Goal: Task Accomplishment & Management: Use online tool/utility

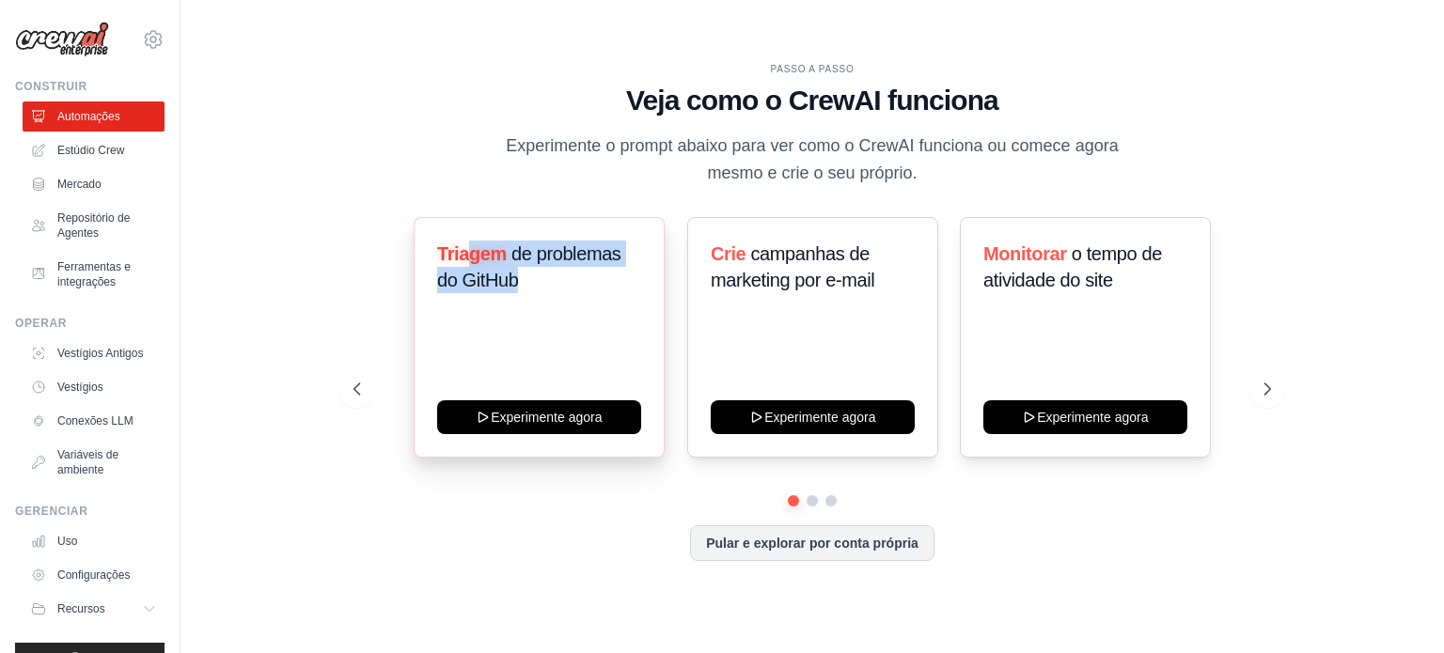
drag, startPoint x: 464, startPoint y: 251, endPoint x: 557, endPoint y: 290, distance: 100.7
click at [557, 290] on h3 "Triagem de problemas do GitHub" at bounding box center [539, 267] width 204 height 53
click at [97, 153] on font "Estúdio Crew" at bounding box center [92, 150] width 67 height 13
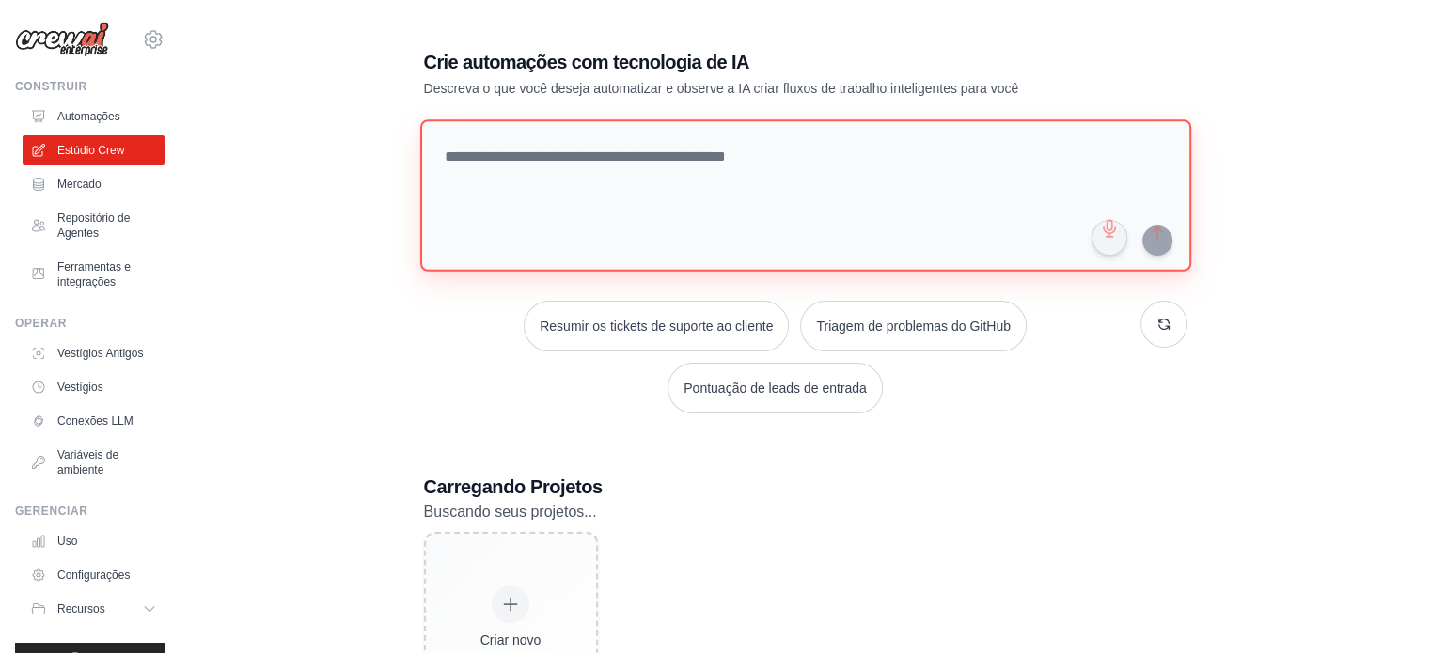
click at [519, 198] on textarea at bounding box center [804, 195] width 771 height 152
click at [501, 169] on textarea at bounding box center [804, 195] width 771 height 152
click at [534, 210] on textarea at bounding box center [804, 195] width 771 height 152
click at [565, 180] on textarea at bounding box center [804, 195] width 771 height 152
click at [541, 175] on textarea at bounding box center [804, 195] width 771 height 152
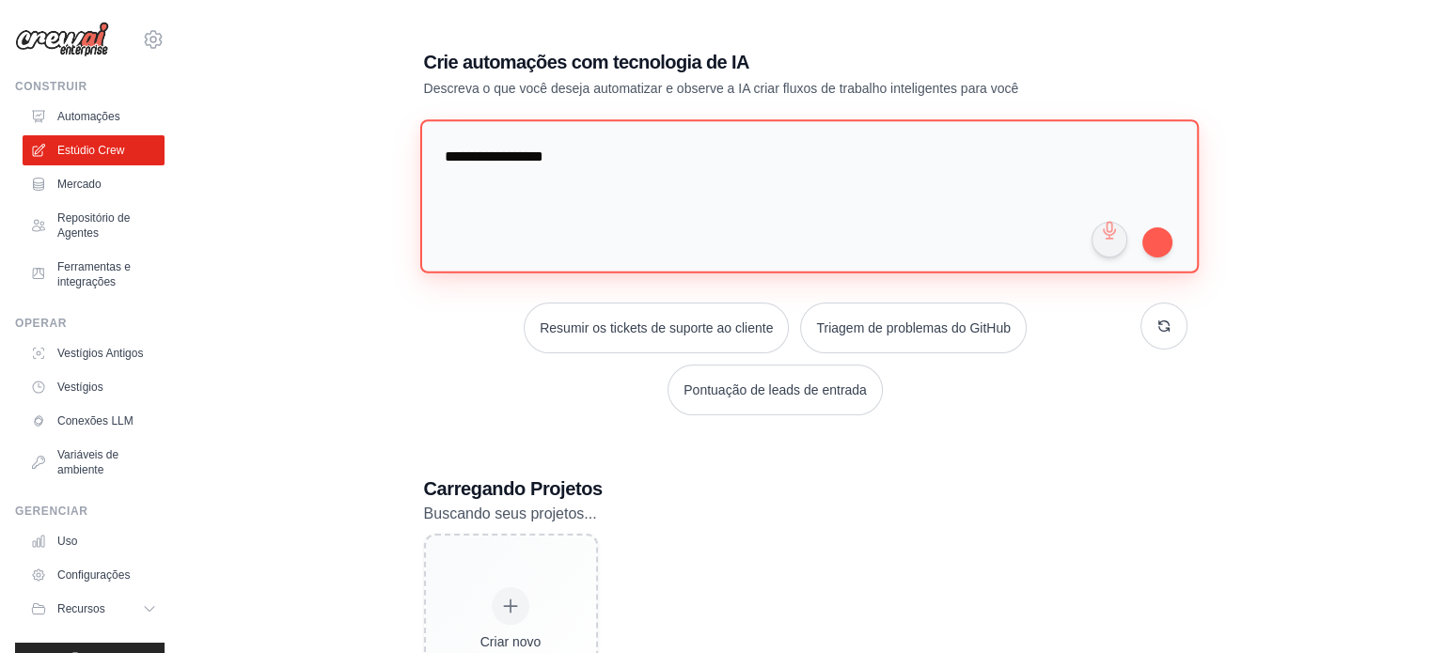
paste textarea "**********"
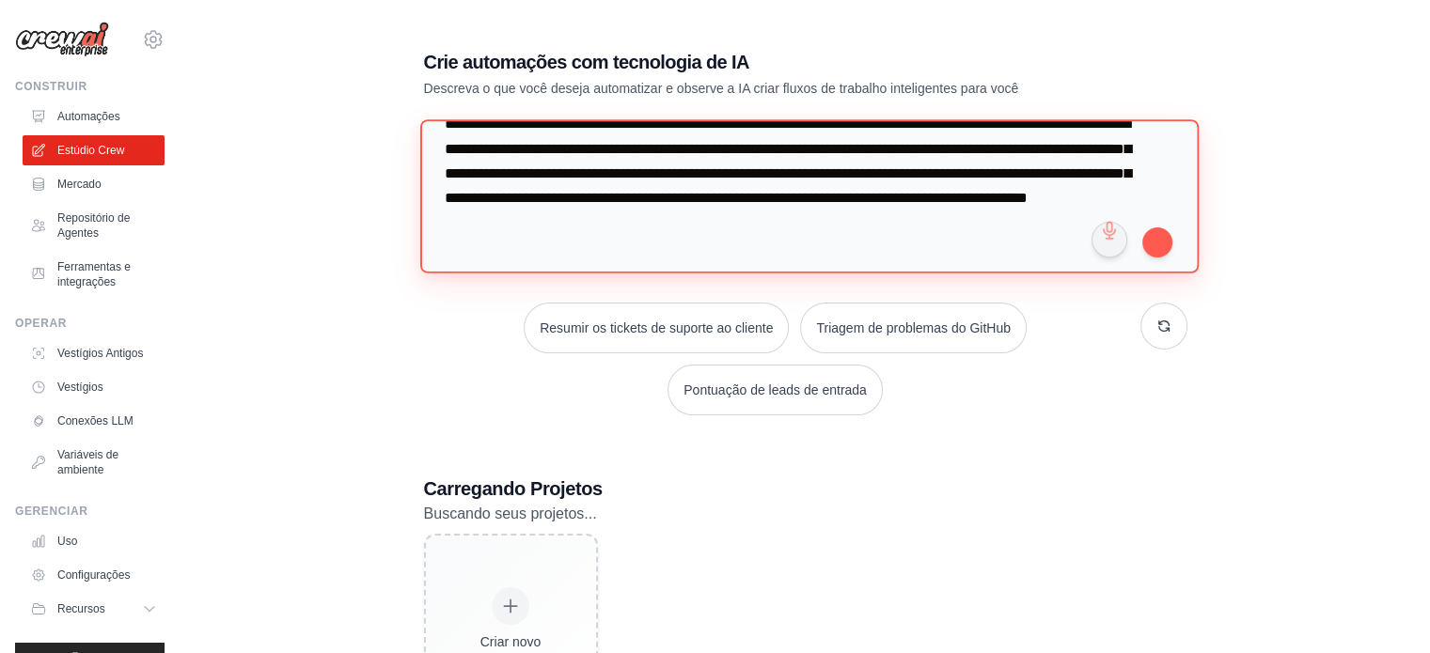
scroll to position [82, 0]
click at [616, 149] on textarea "**********" at bounding box center [808, 195] width 778 height 153
click at [661, 202] on textarea "**********" at bounding box center [808, 195] width 778 height 153
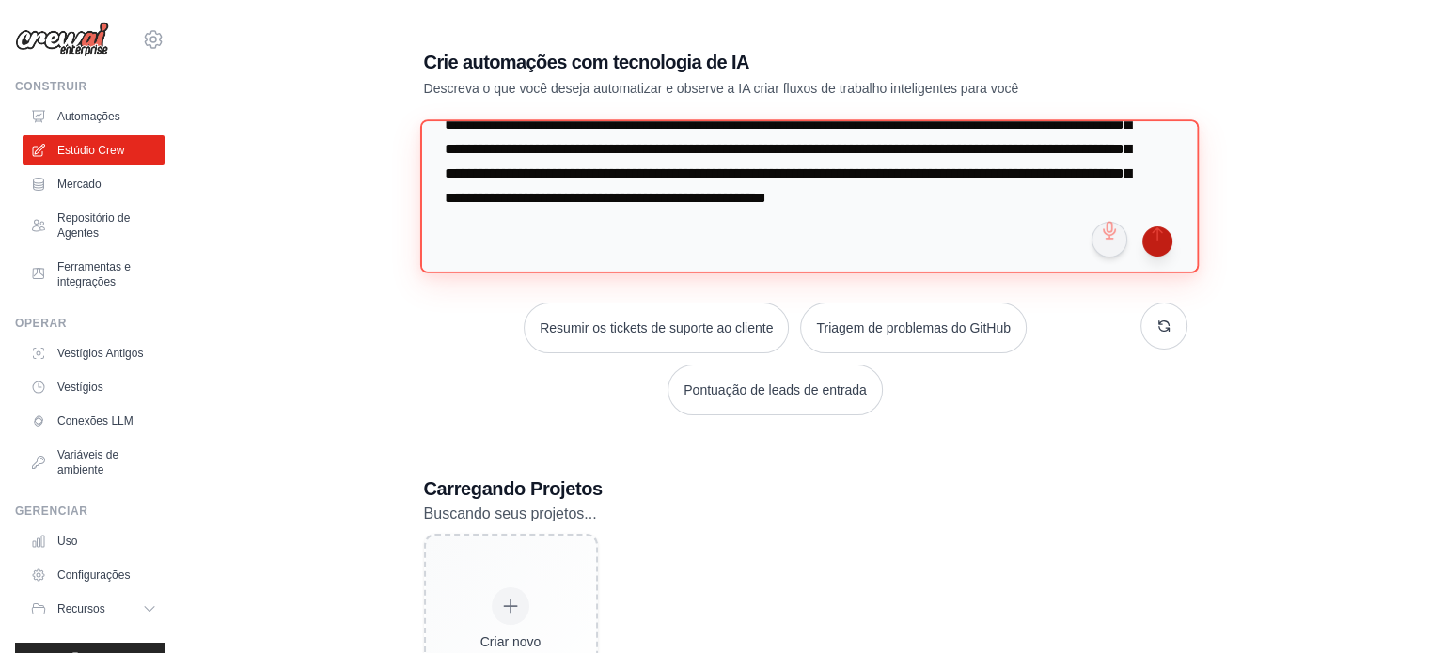
type textarea "**********"
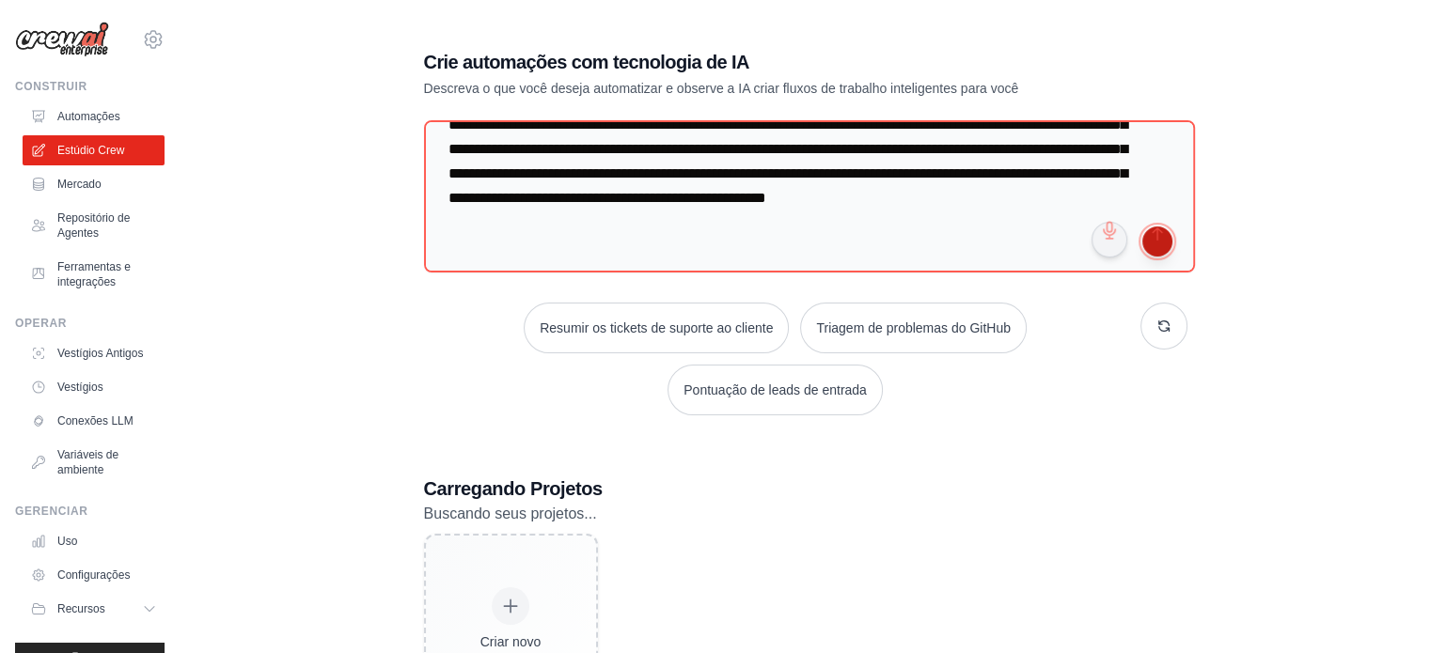
click at [1156, 235] on button "submit" at bounding box center [1157, 242] width 30 height 30
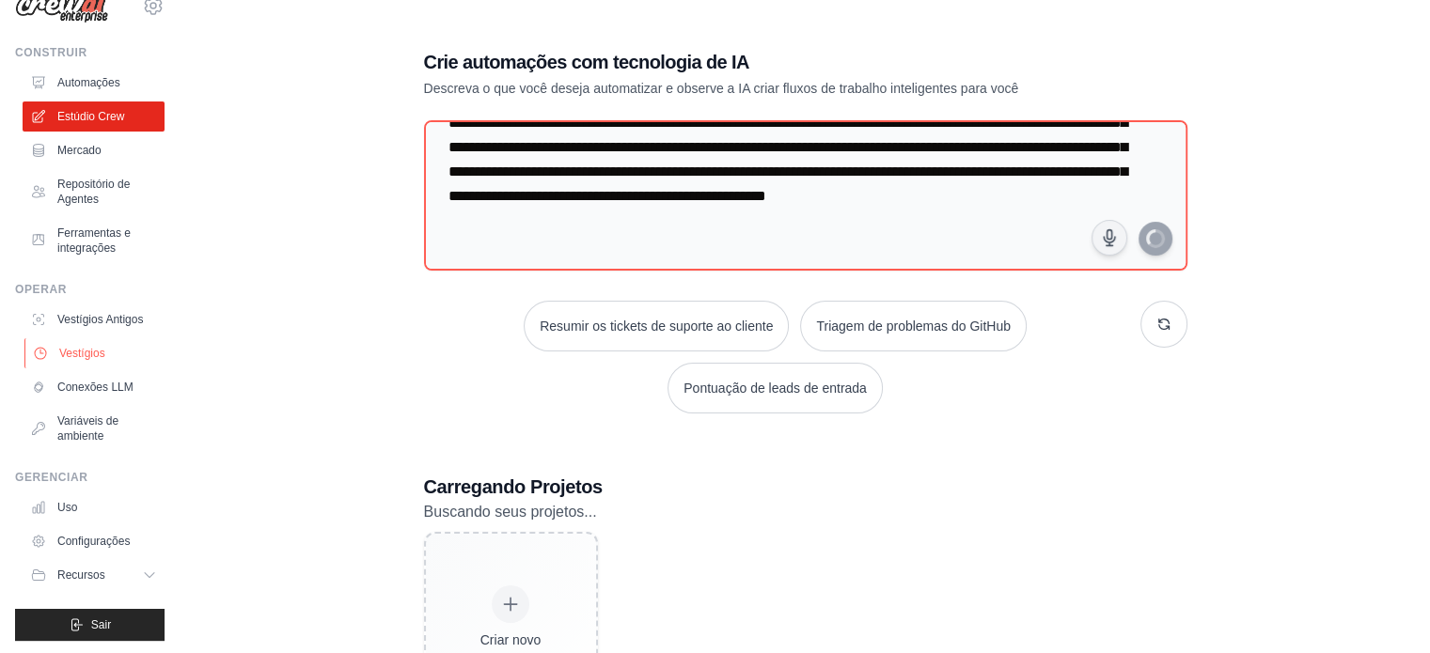
scroll to position [51, 0]
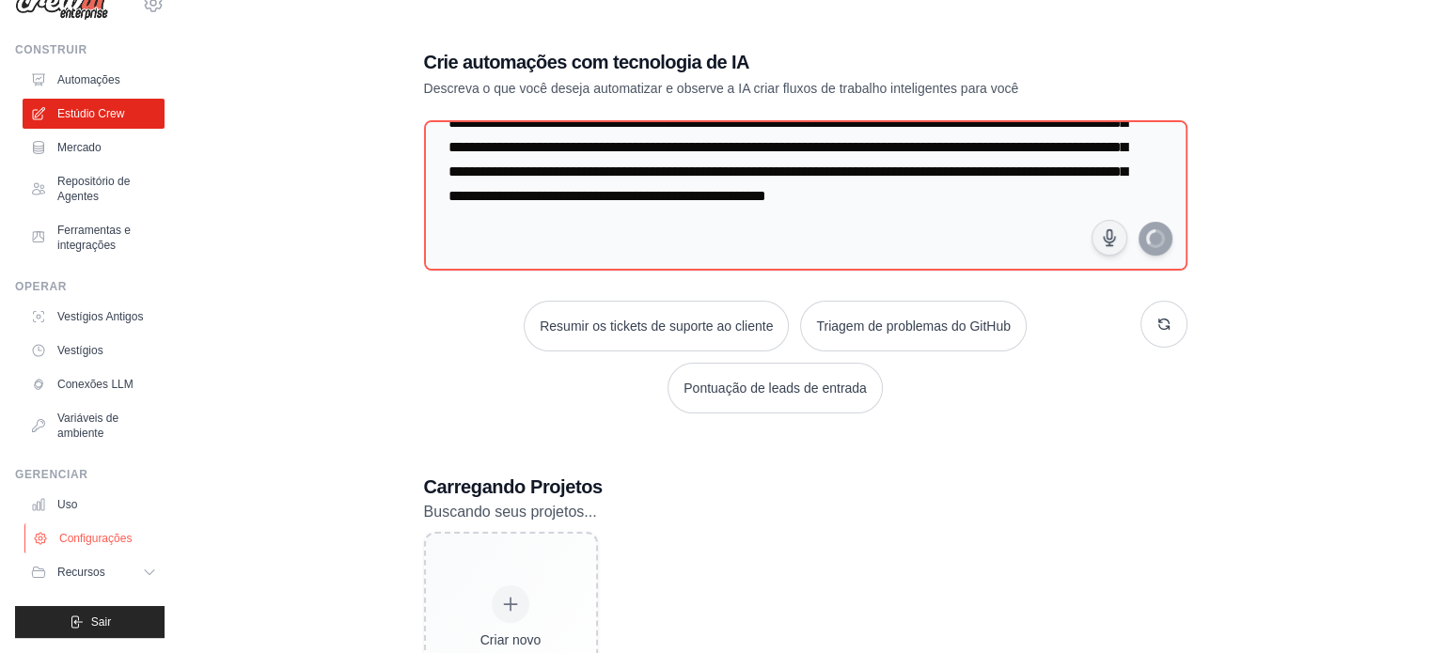
click at [37, 539] on icon at bounding box center [40, 538] width 15 height 15
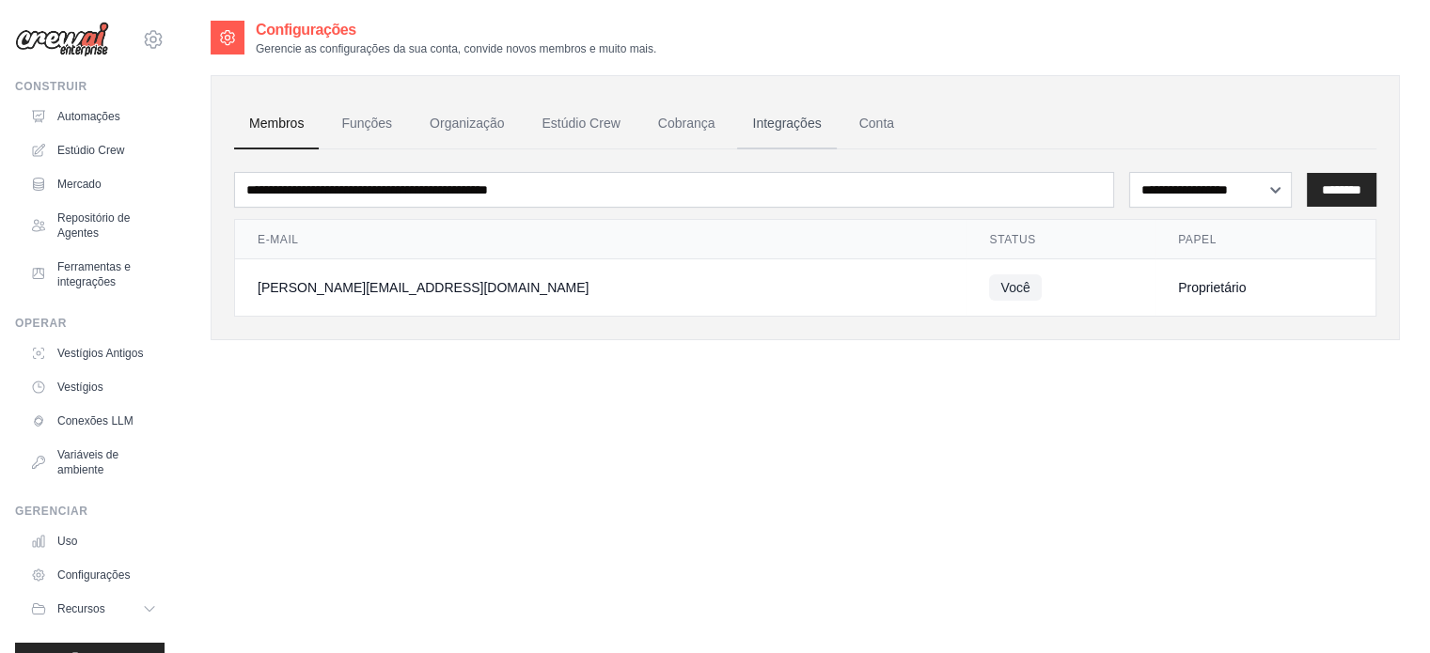
click at [765, 122] on font "Integrações" at bounding box center [786, 123] width 69 height 15
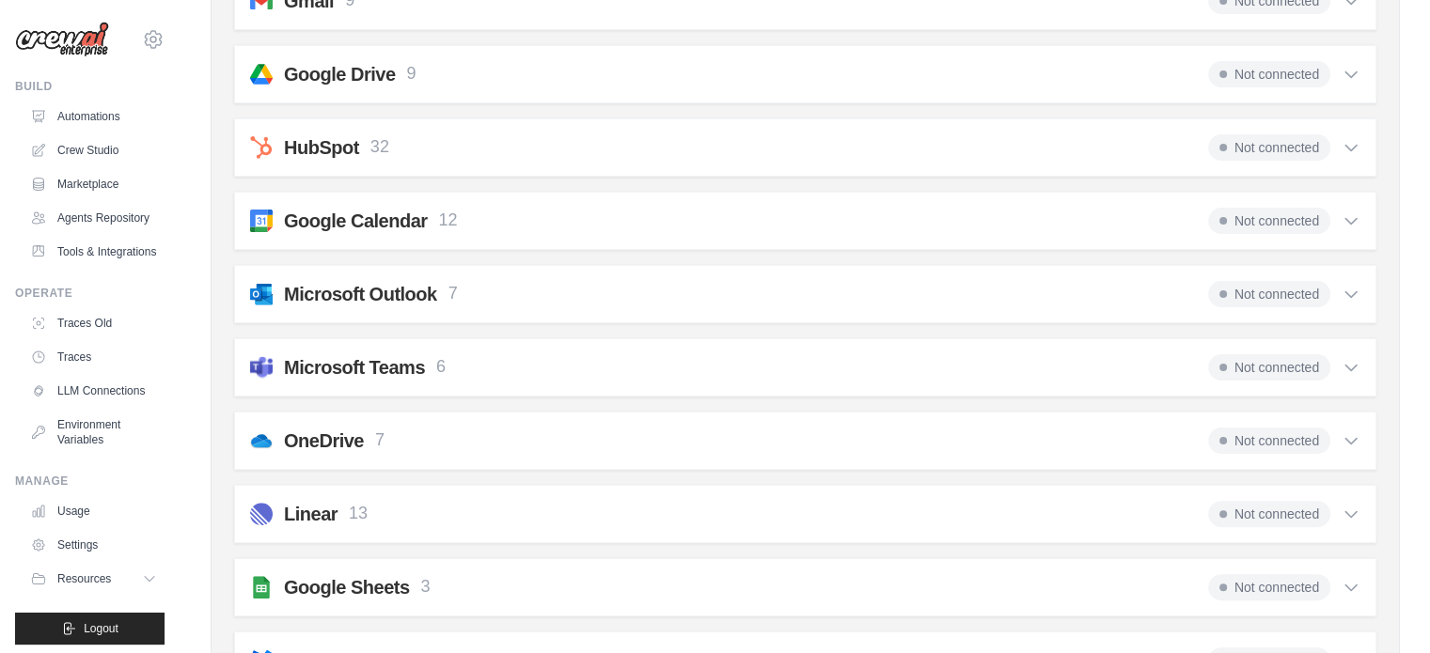
scroll to position [470, 0]
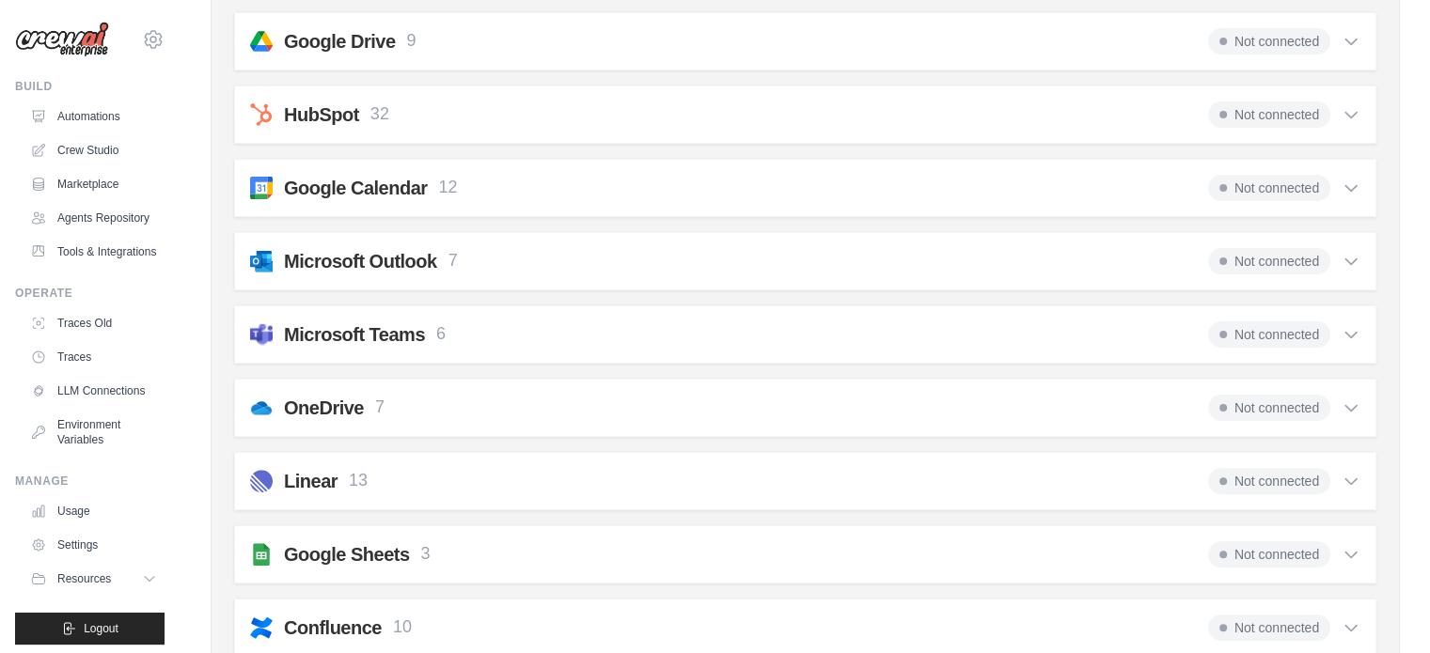
drag, startPoint x: 337, startPoint y: 399, endPoint x: 384, endPoint y: 408, distance: 47.9
click at [338, 399] on h2 "OneDrive" at bounding box center [324, 408] width 80 height 26
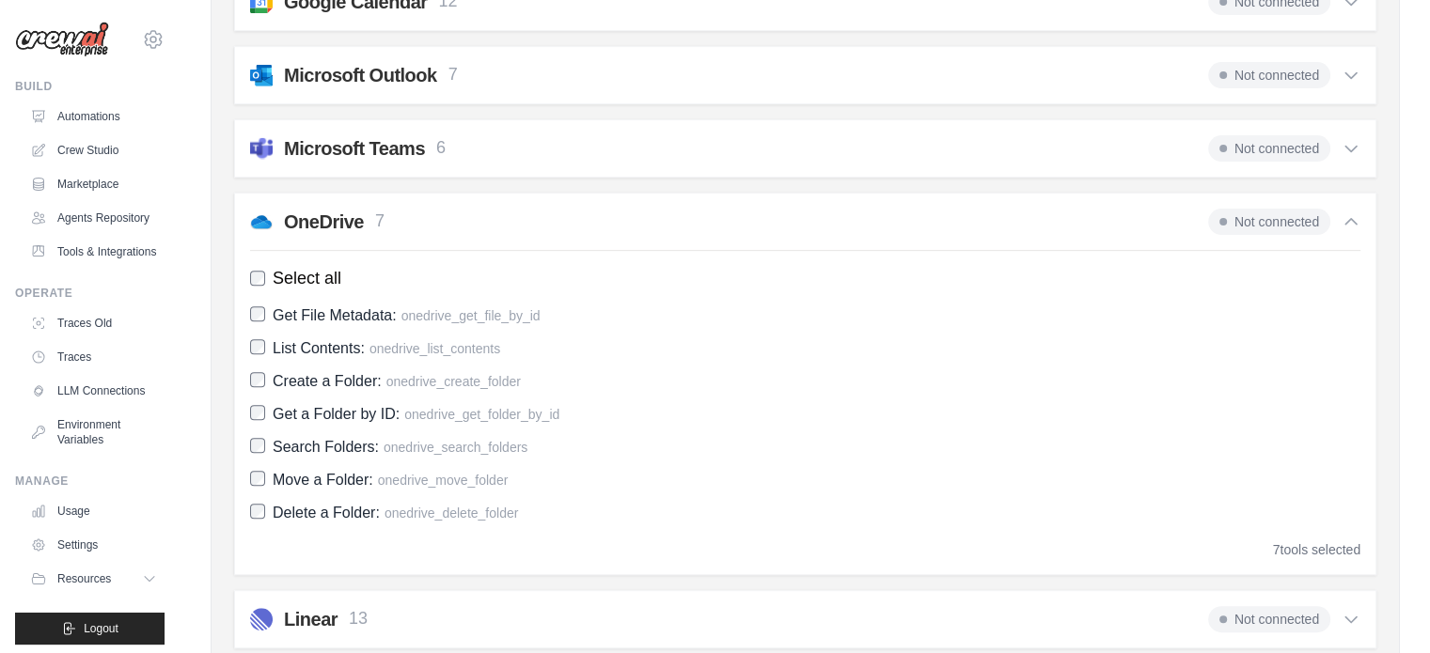
scroll to position [658, 0]
drag, startPoint x: 1272, startPoint y: 217, endPoint x: 1327, endPoint y: 217, distance: 55.5
click at [1273, 217] on span "Not connected" at bounding box center [1269, 220] width 122 height 26
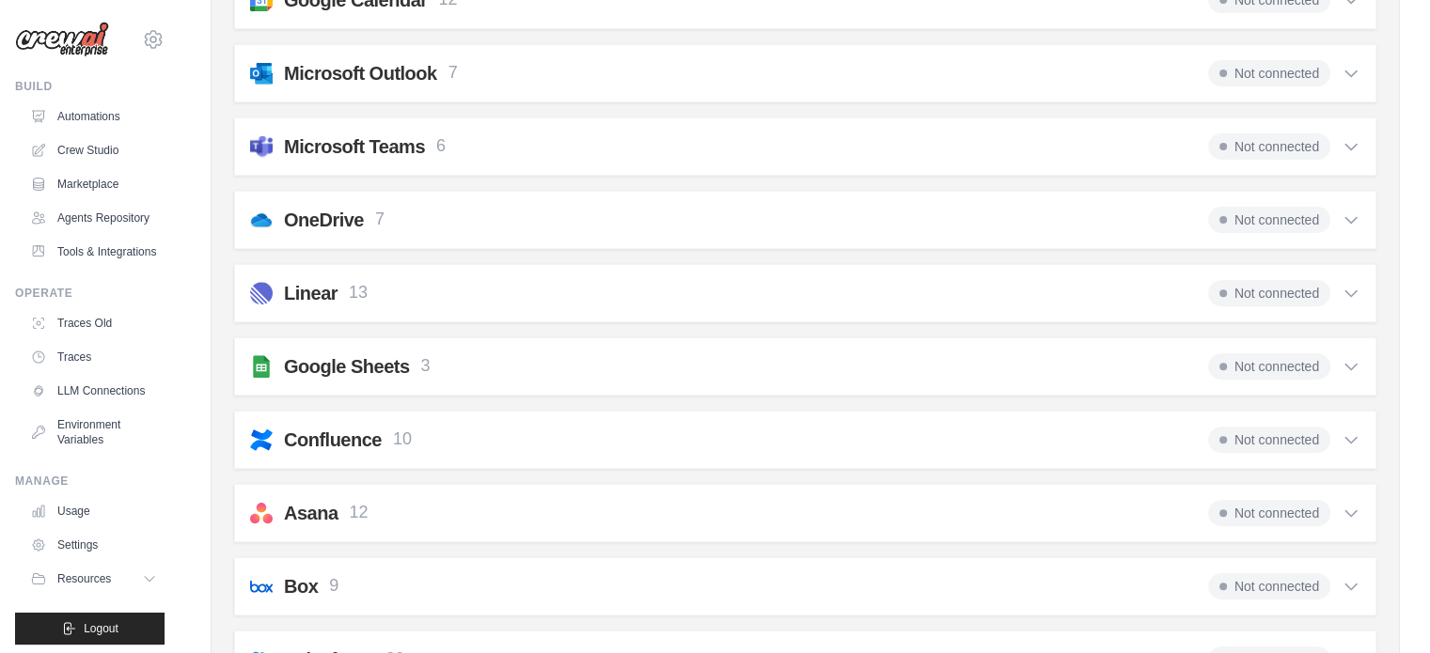
drag, startPoint x: 1270, startPoint y: 220, endPoint x: 1302, endPoint y: 223, distance: 32.1
click at [1273, 218] on span "Not connected" at bounding box center [1269, 220] width 122 height 26
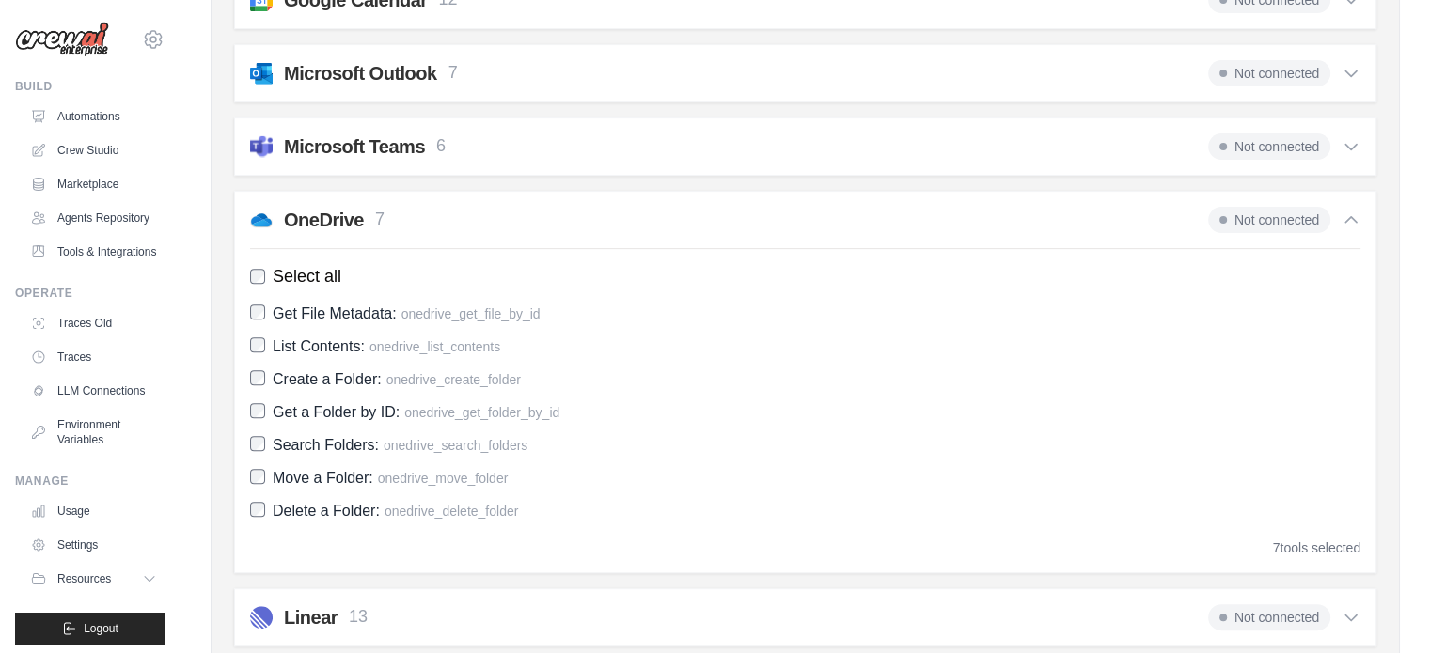
click at [1348, 216] on icon at bounding box center [1350, 219] width 11 height 6
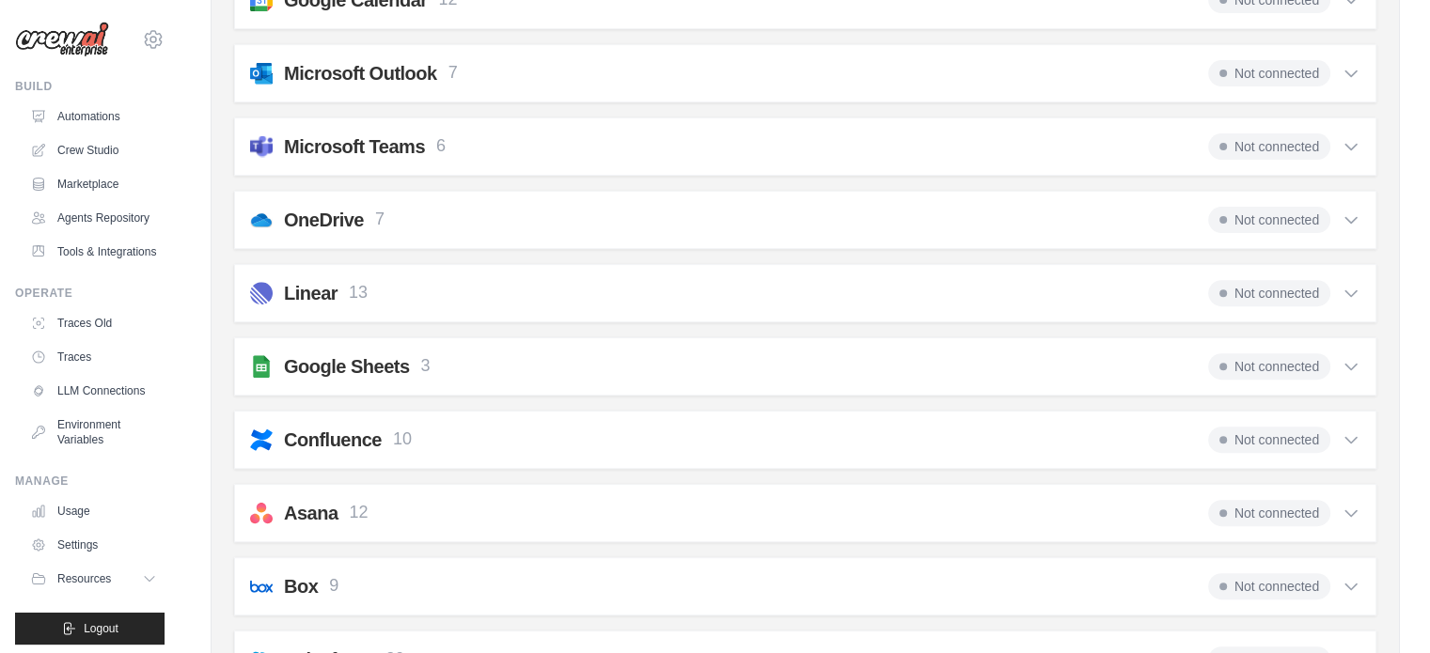
click at [1348, 217] on icon at bounding box center [1350, 220] width 11 height 6
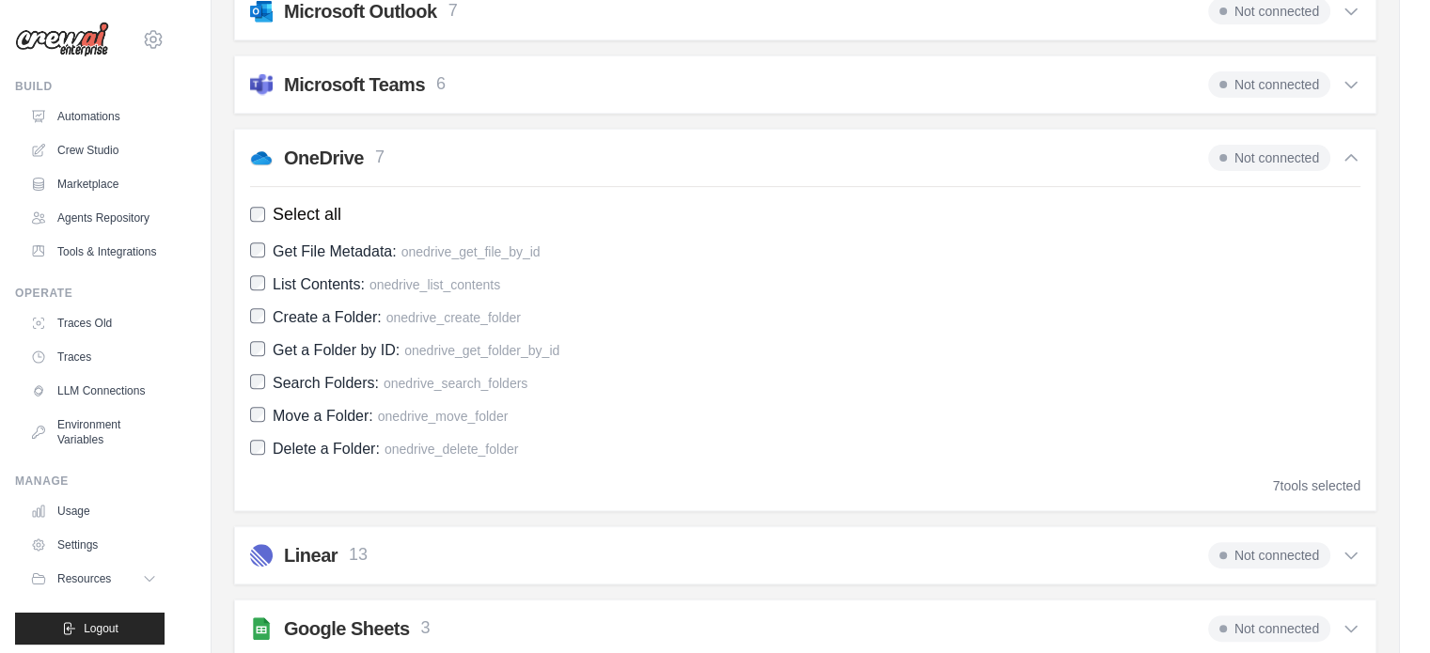
scroll to position [752, 0]
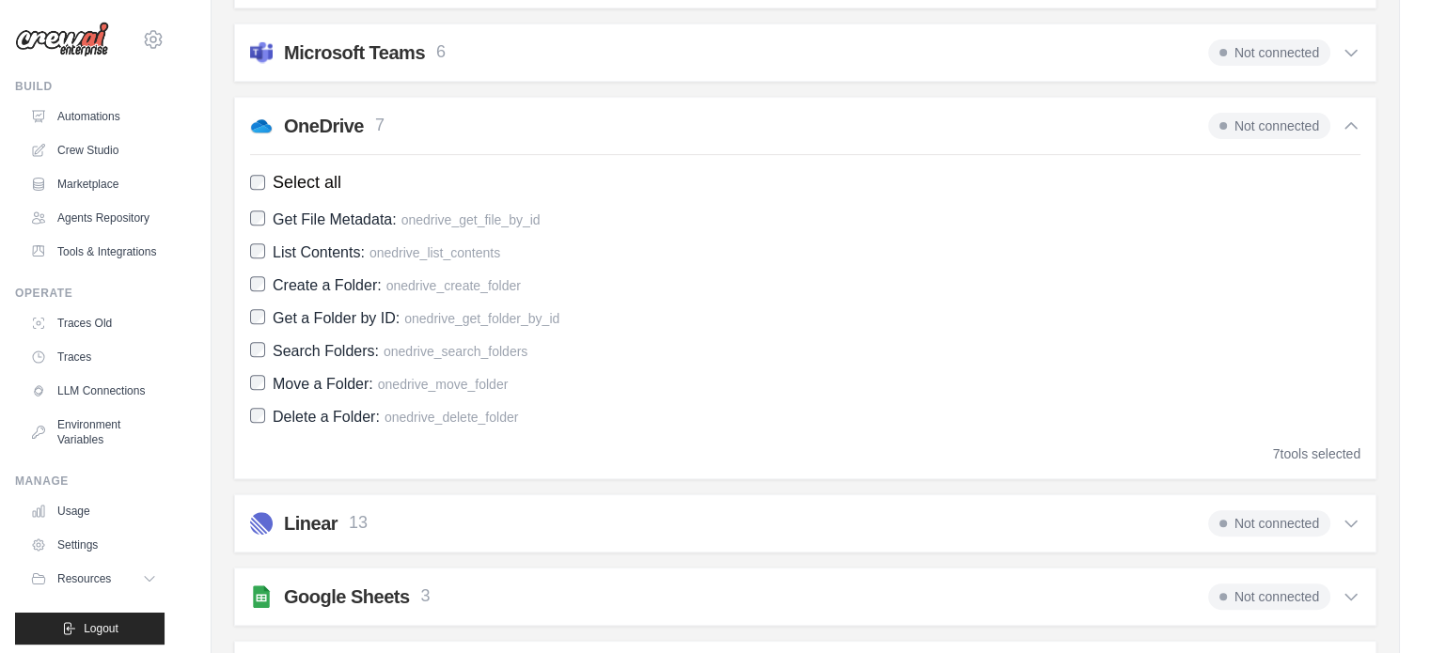
click at [1291, 446] on div "7 tools selected" at bounding box center [1316, 454] width 87 height 19
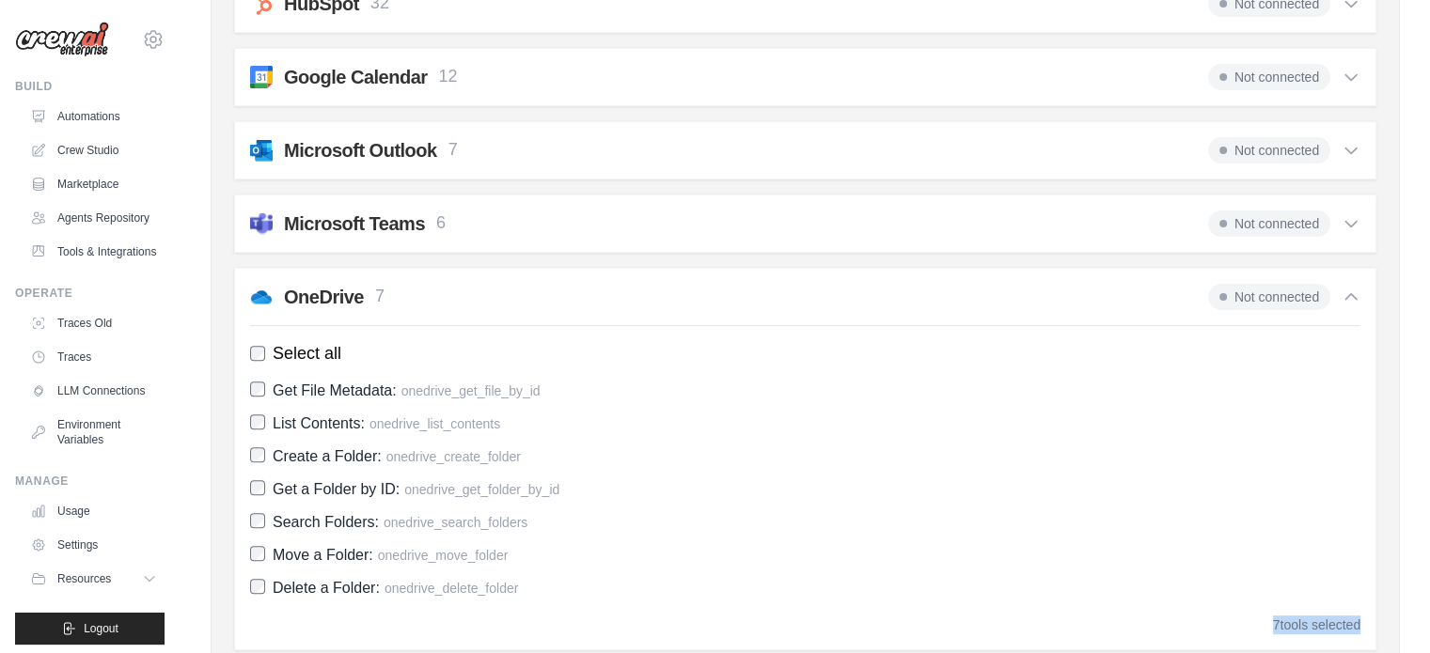
scroll to position [17, 0]
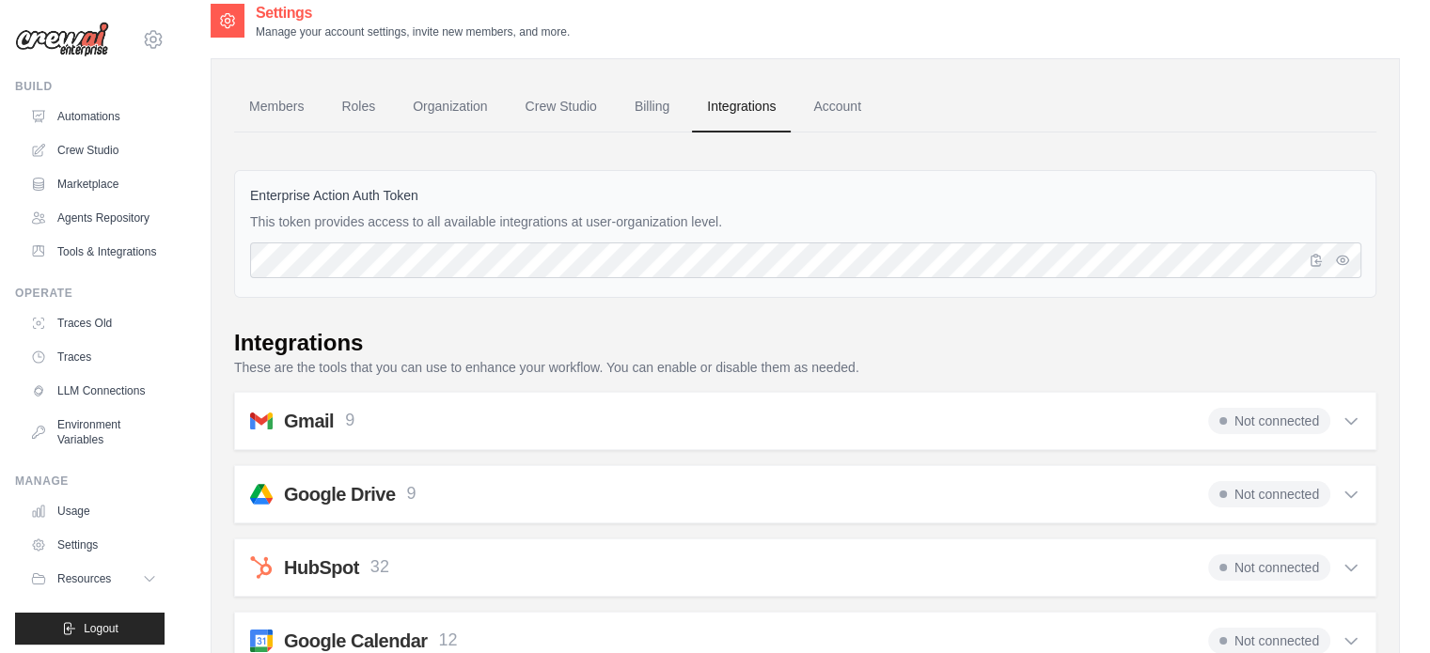
click at [77, 35] on img at bounding box center [62, 40] width 94 height 36
click at [76, 138] on link "Crew Studio" at bounding box center [95, 150] width 142 height 30
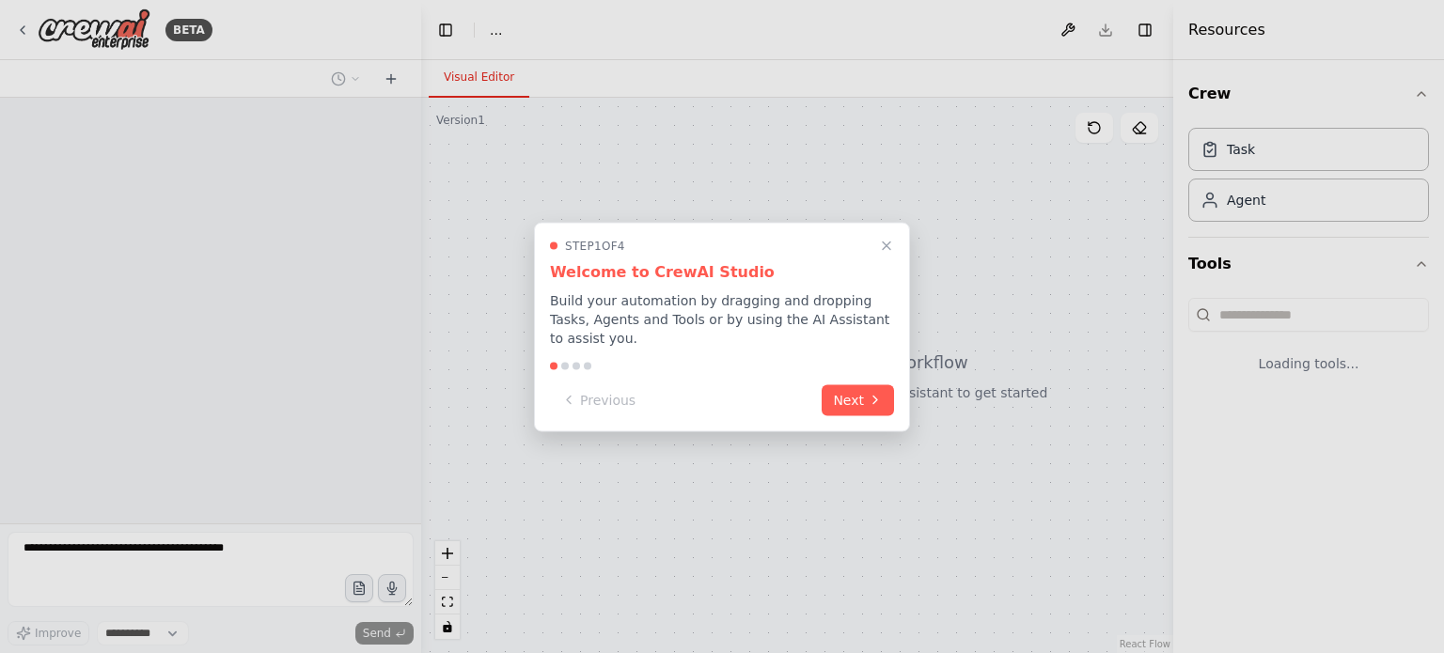
select select "****"
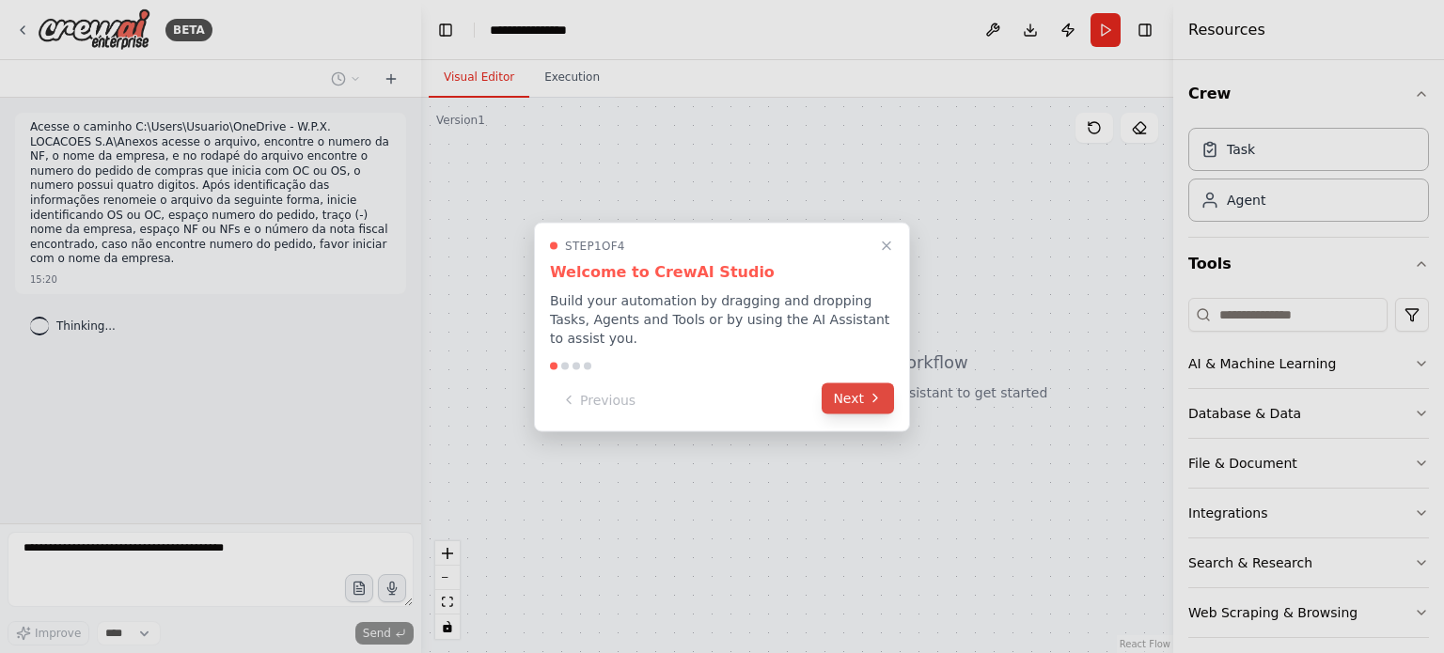
click at [857, 388] on button "Next" at bounding box center [858, 398] width 72 height 31
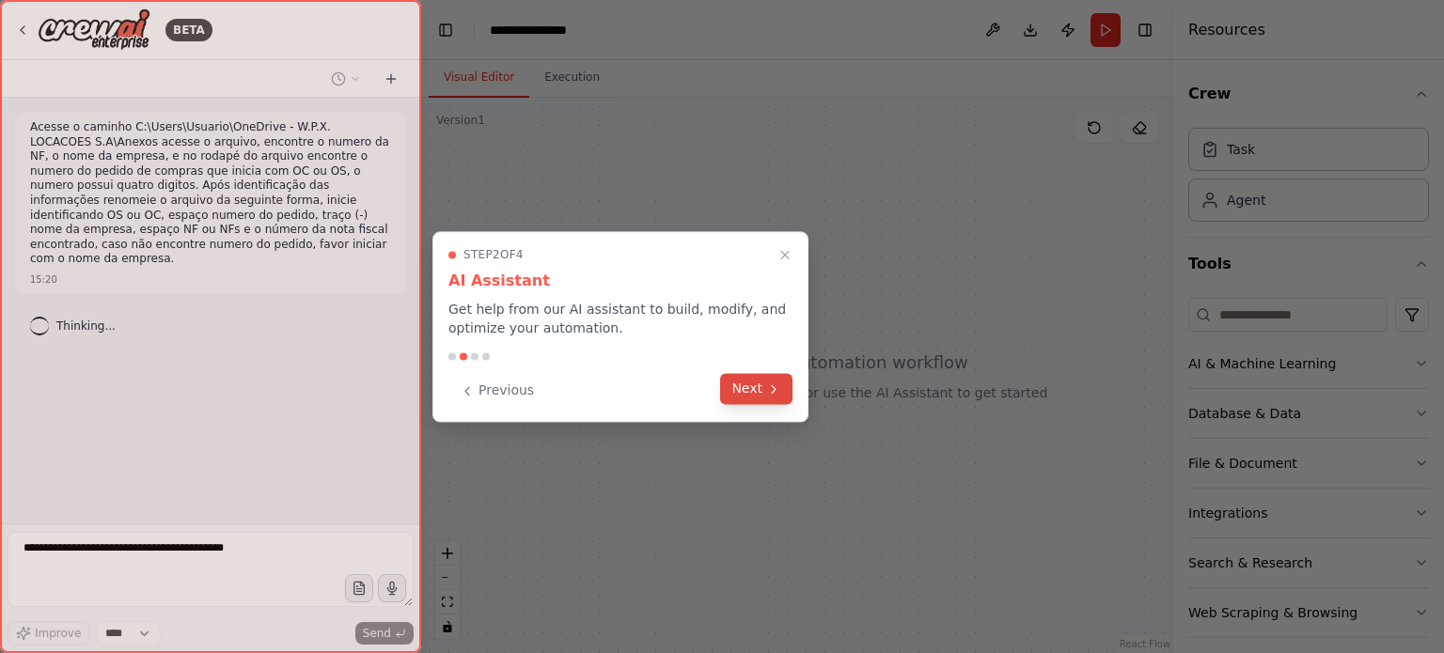
click at [771, 395] on icon at bounding box center [773, 389] width 15 height 15
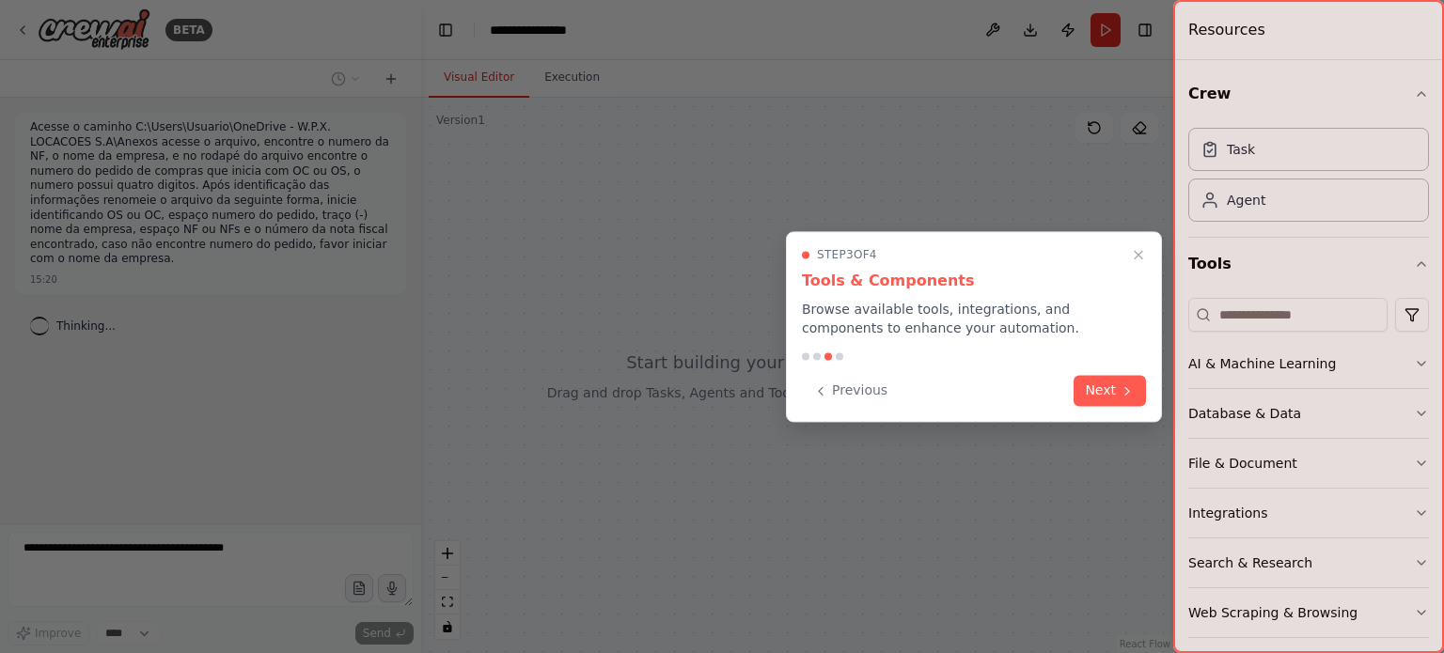
click at [1117, 390] on button "Next" at bounding box center [1110, 390] width 72 height 31
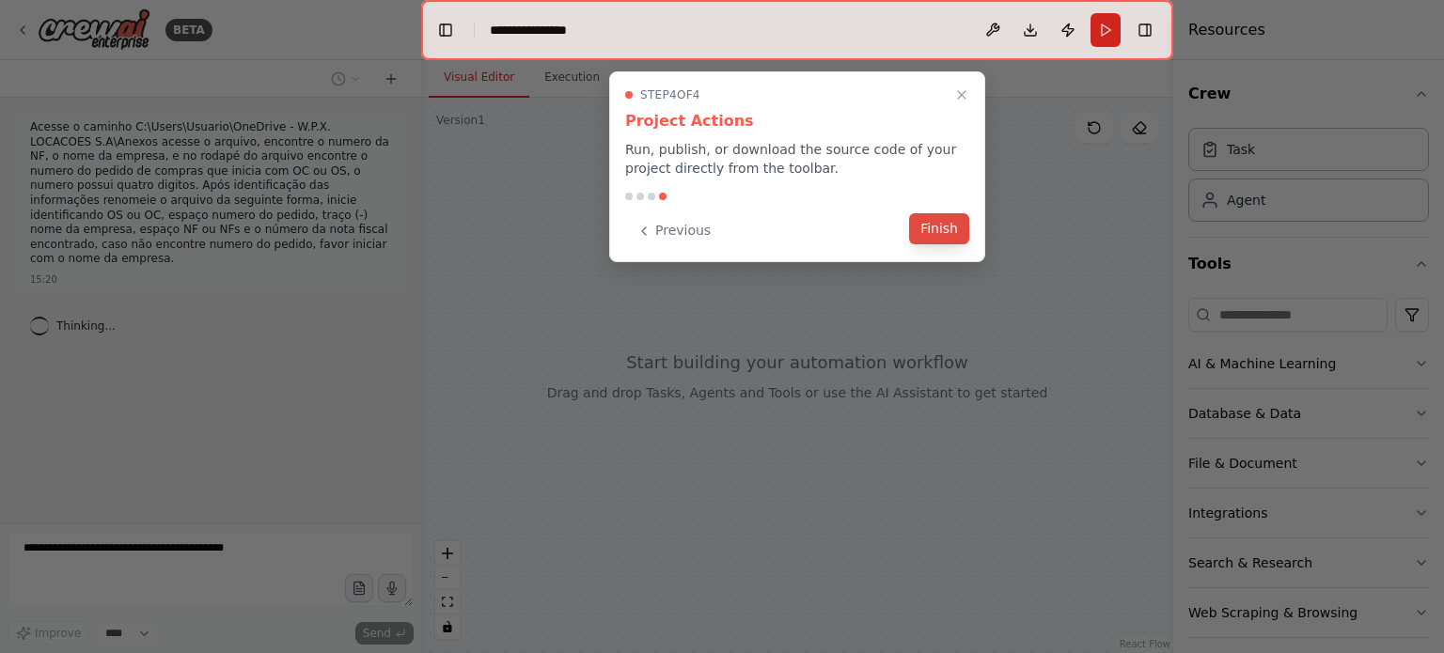
click at [964, 228] on button "Finish" at bounding box center [939, 228] width 60 height 31
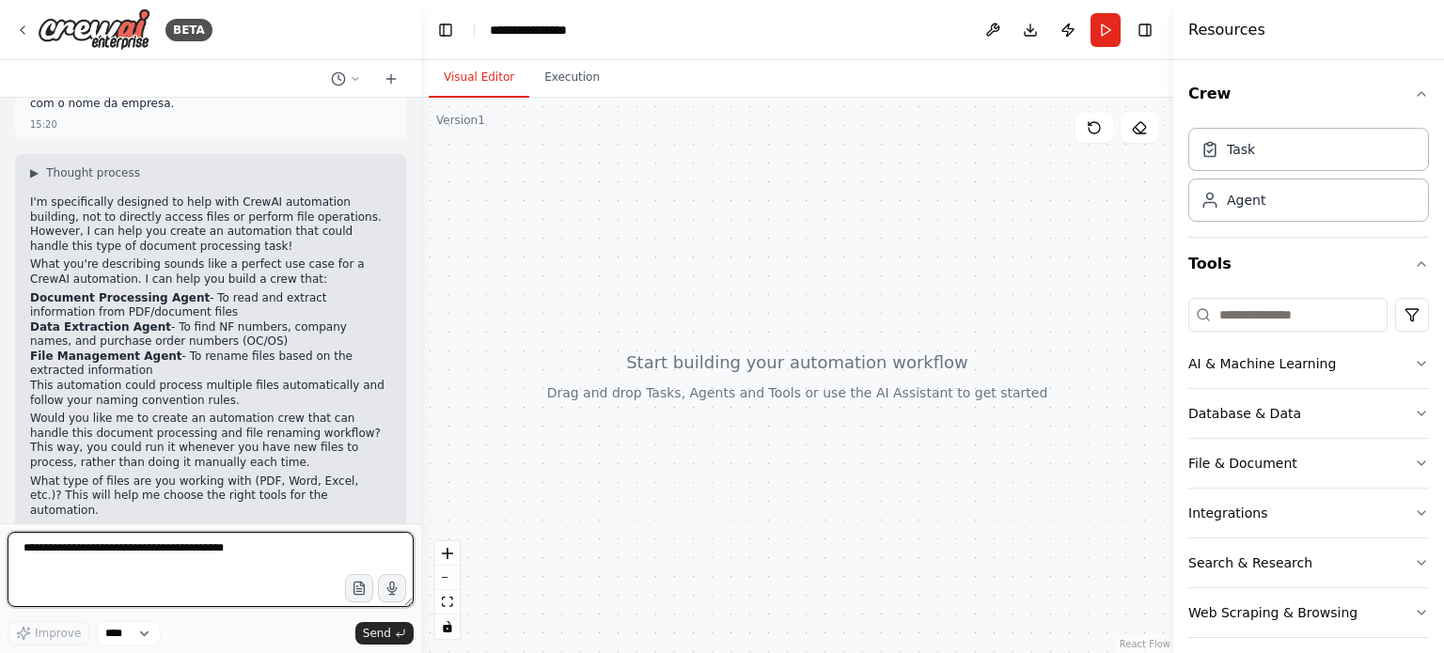
scroll to position [161, 0]
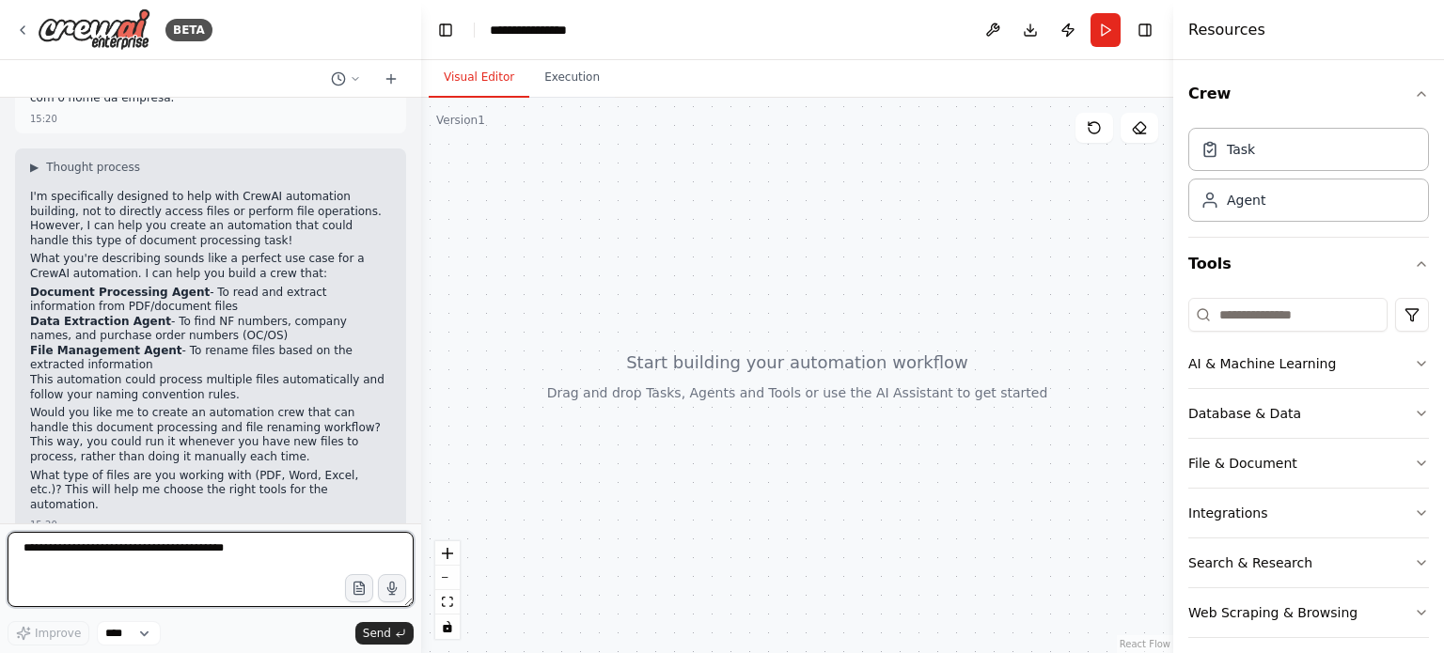
type textarea "*"
type textarea "**********"
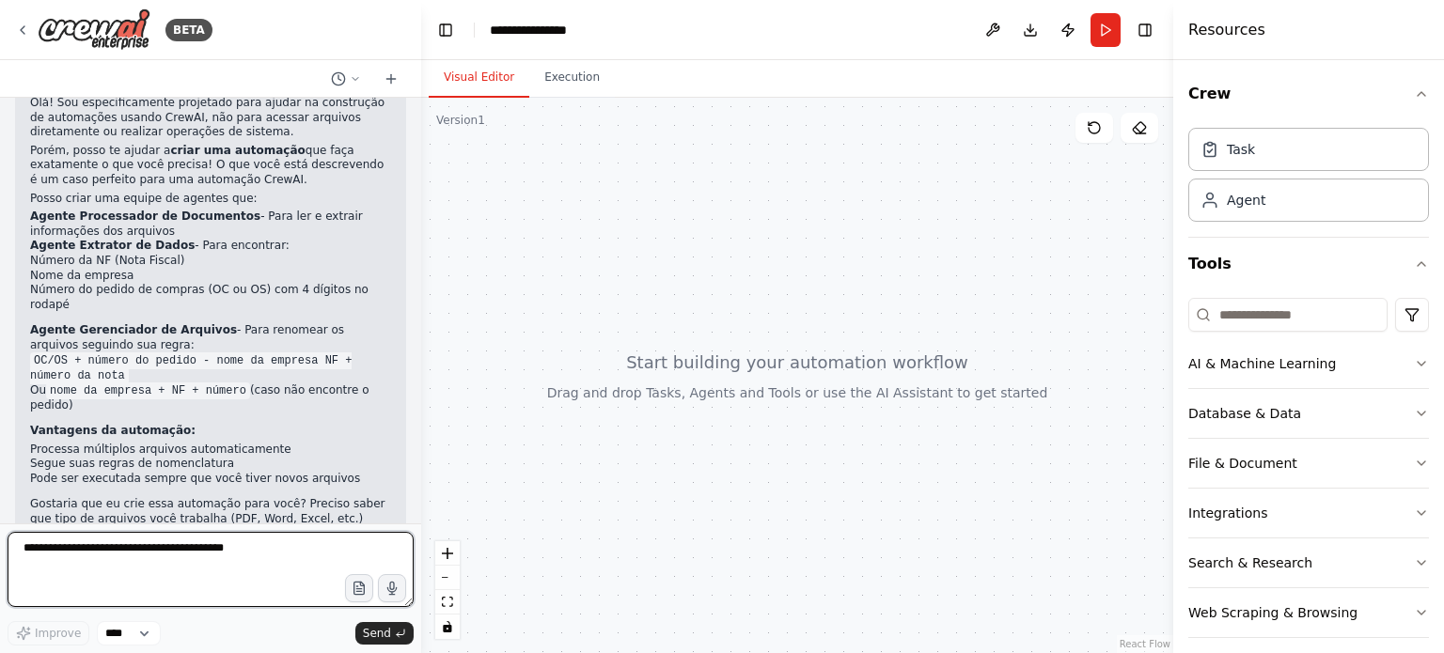
scroll to position [741, 0]
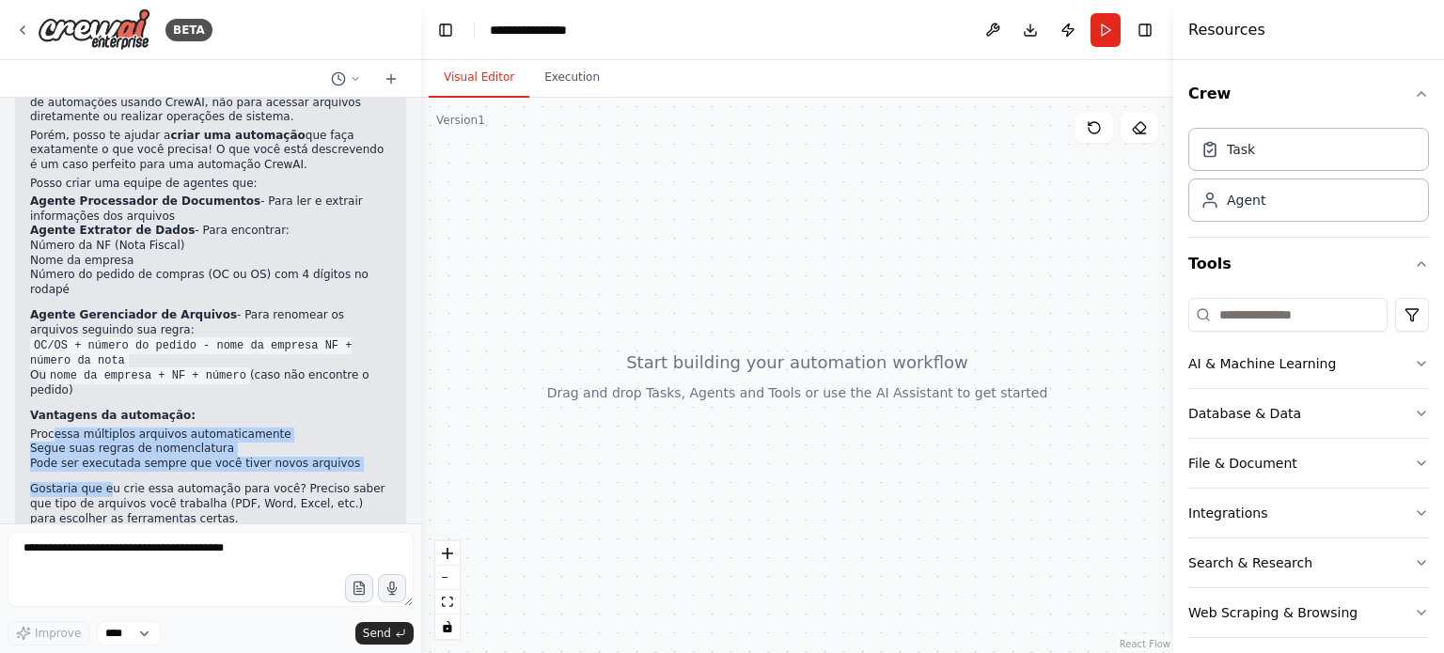
drag, startPoint x: 52, startPoint y: 395, endPoint x: 102, endPoint y: 431, distance: 61.3
click at [102, 431] on div "Olá! Sou especificamente projetado para ajudar na construção de automações usan…" at bounding box center [210, 305] width 361 height 449
click at [132, 442] on li "Segue suas regras de nomenclatura" at bounding box center [210, 449] width 361 height 15
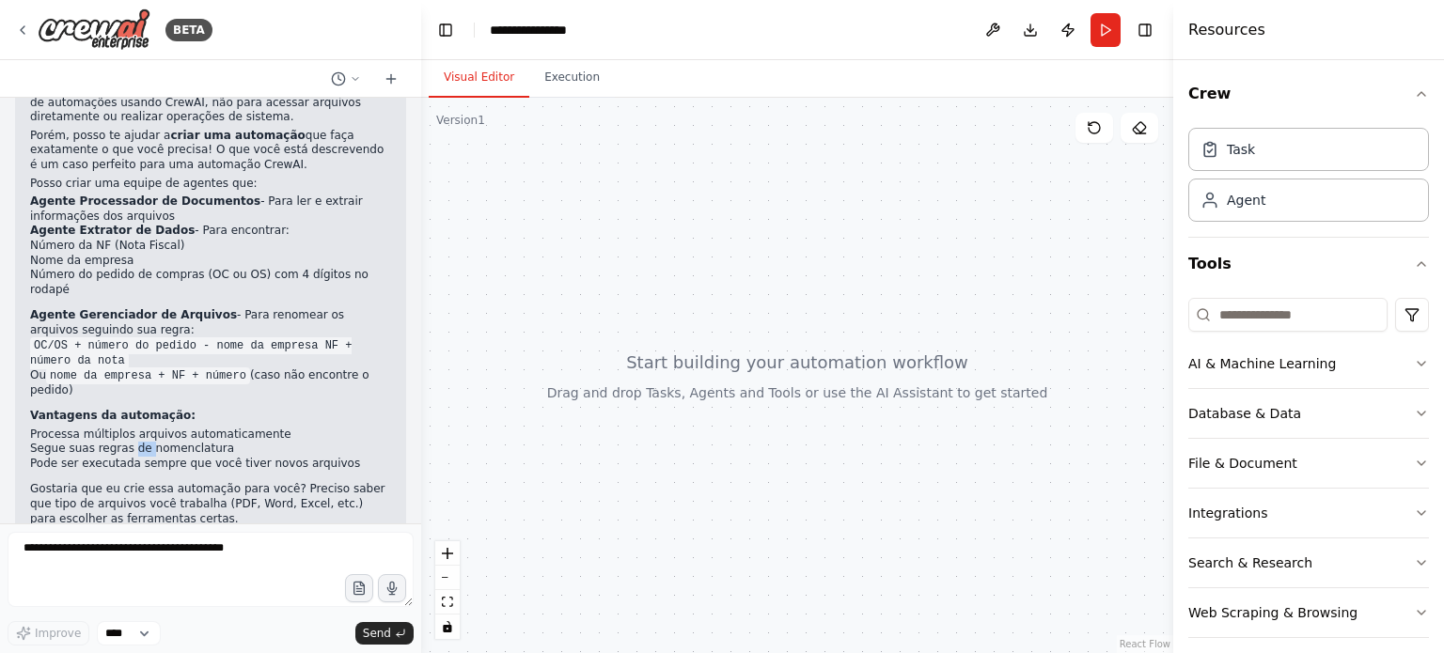
click at [132, 442] on li "Segue suas regras de nomenclatura" at bounding box center [210, 449] width 361 height 15
click at [65, 442] on li "Segue suas regras de nomenclatura" at bounding box center [210, 449] width 361 height 15
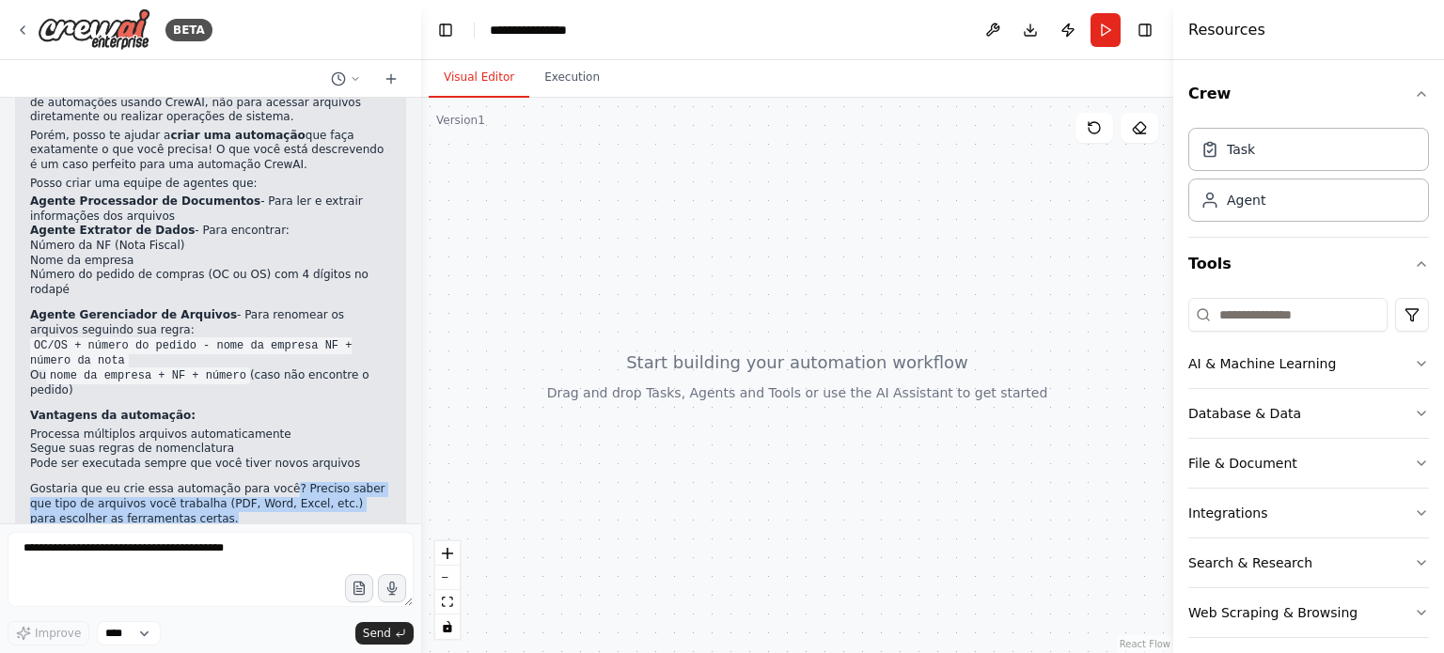
drag, startPoint x: 266, startPoint y: 443, endPoint x: 271, endPoint y: 478, distance: 35.1
click at [271, 482] on p "Gostaria que eu crie essa automação para você? Preciso saber que tipo de arquiv…" at bounding box center [210, 504] width 361 height 44
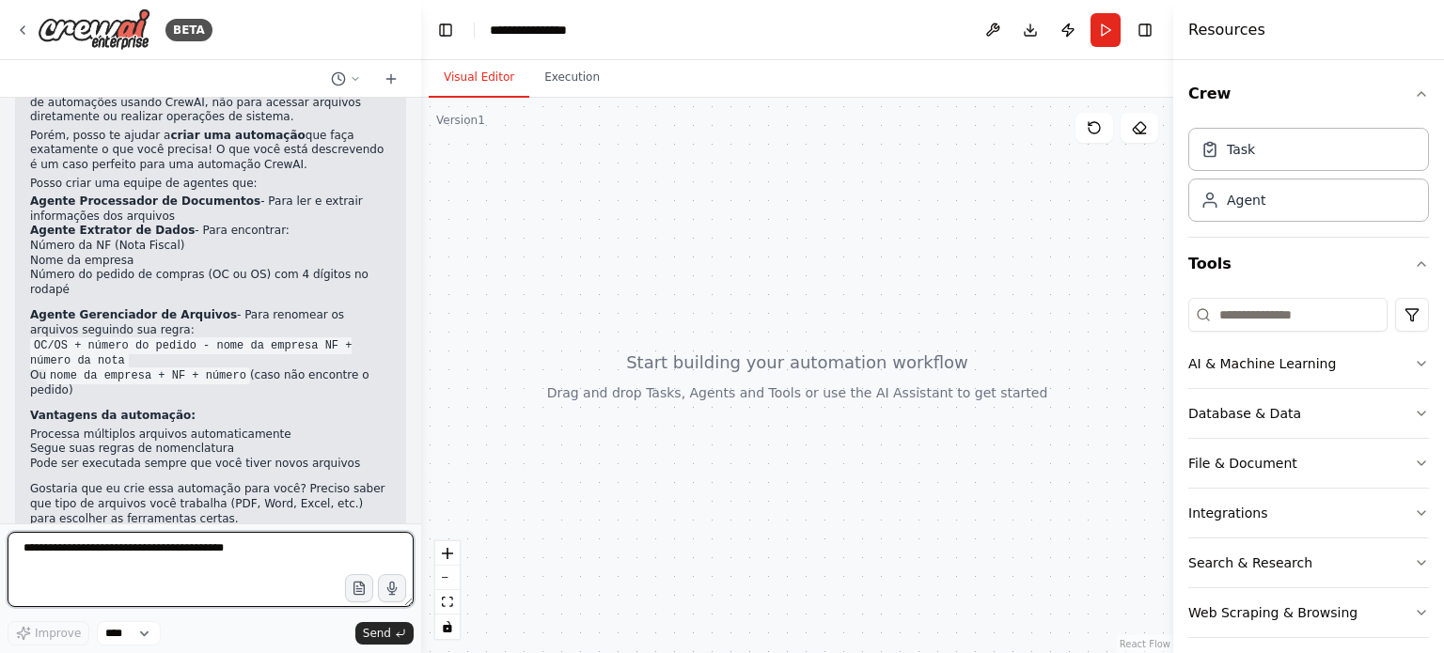
click at [178, 555] on textarea at bounding box center [211, 569] width 406 height 75
type textarea "***"
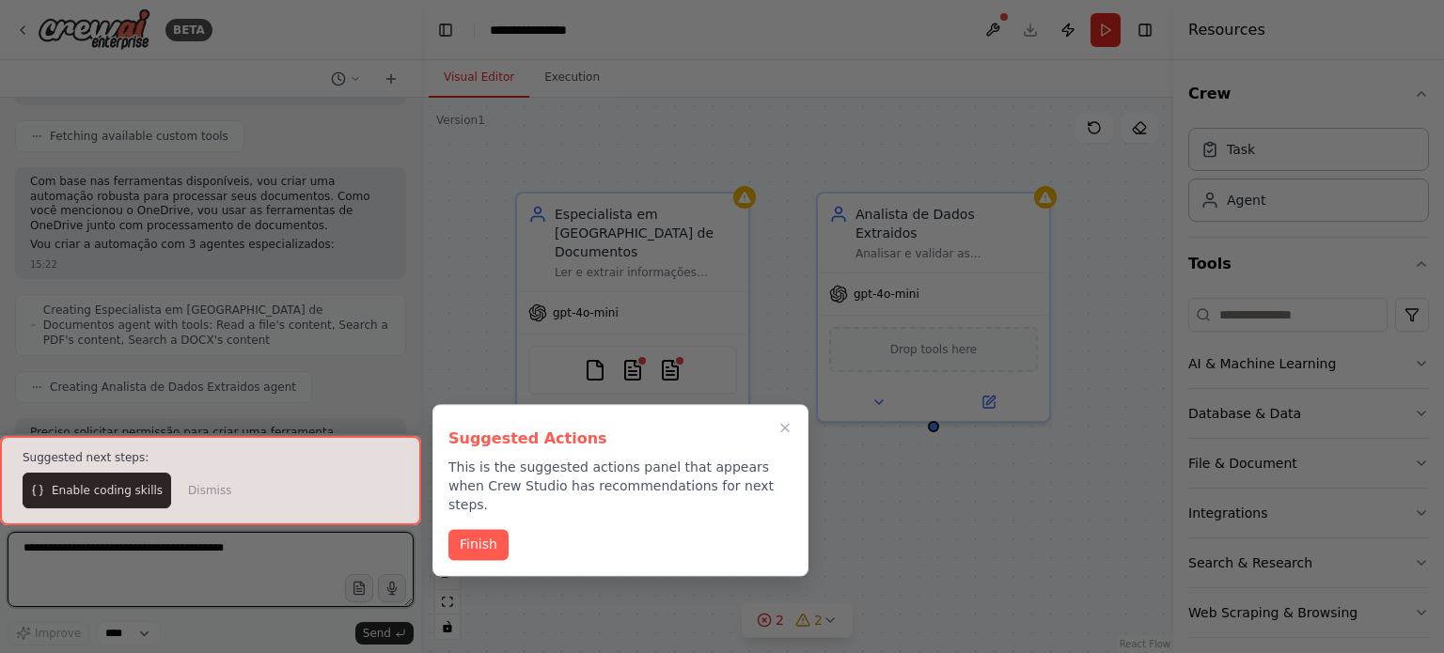
scroll to position [1822, 0]
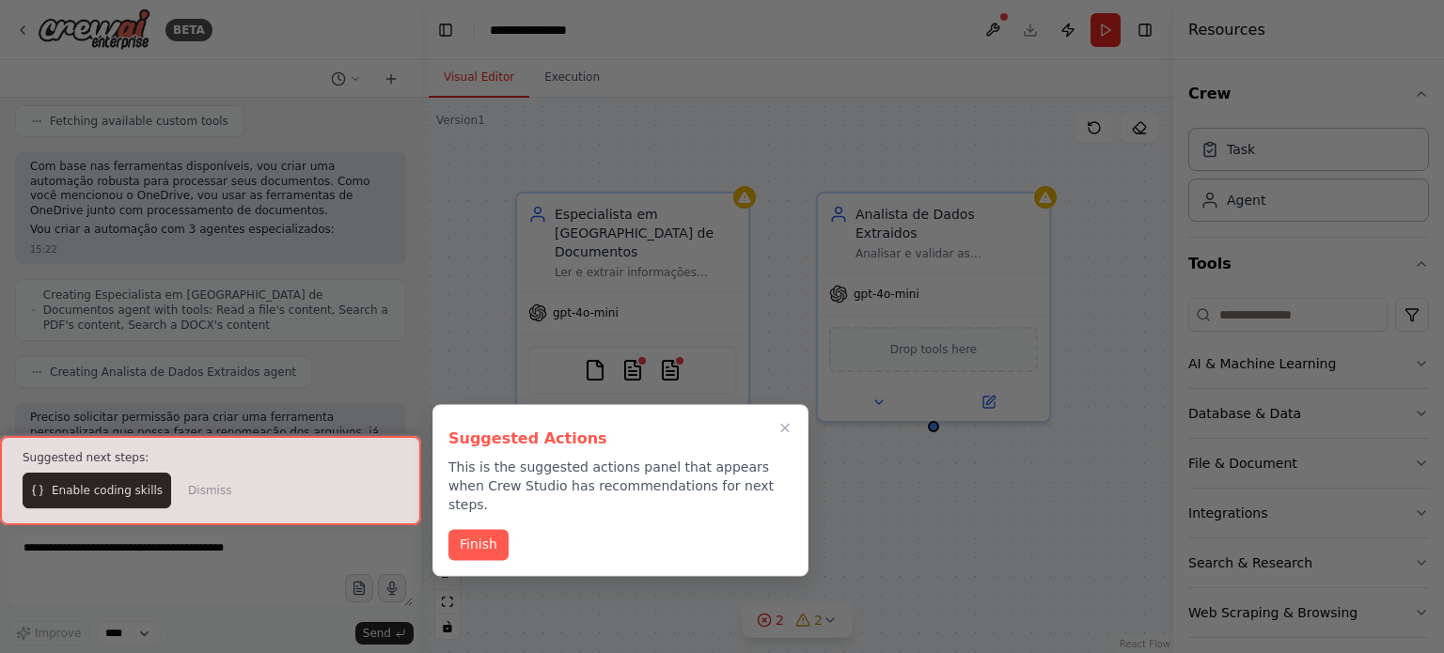
click at [481, 529] on button "Finish" at bounding box center [478, 544] width 60 height 31
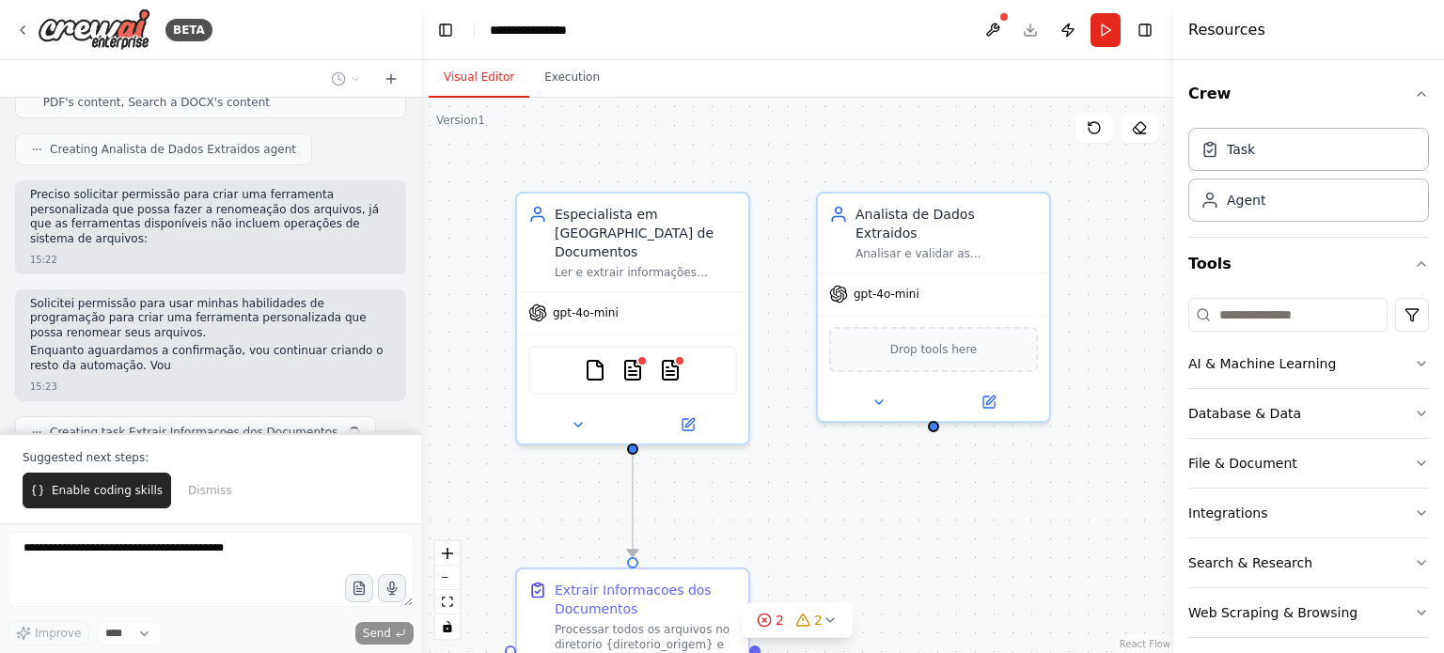
drag, startPoint x: 113, startPoint y: 356, endPoint x: 284, endPoint y: 296, distance: 181.4
click at [284, 296] on div "Acesse o caminho C:\Users\Usuario\OneDrive - W.P.X. LOCACOES S.A\Anexos acesse …" at bounding box center [210, 266] width 421 height 336
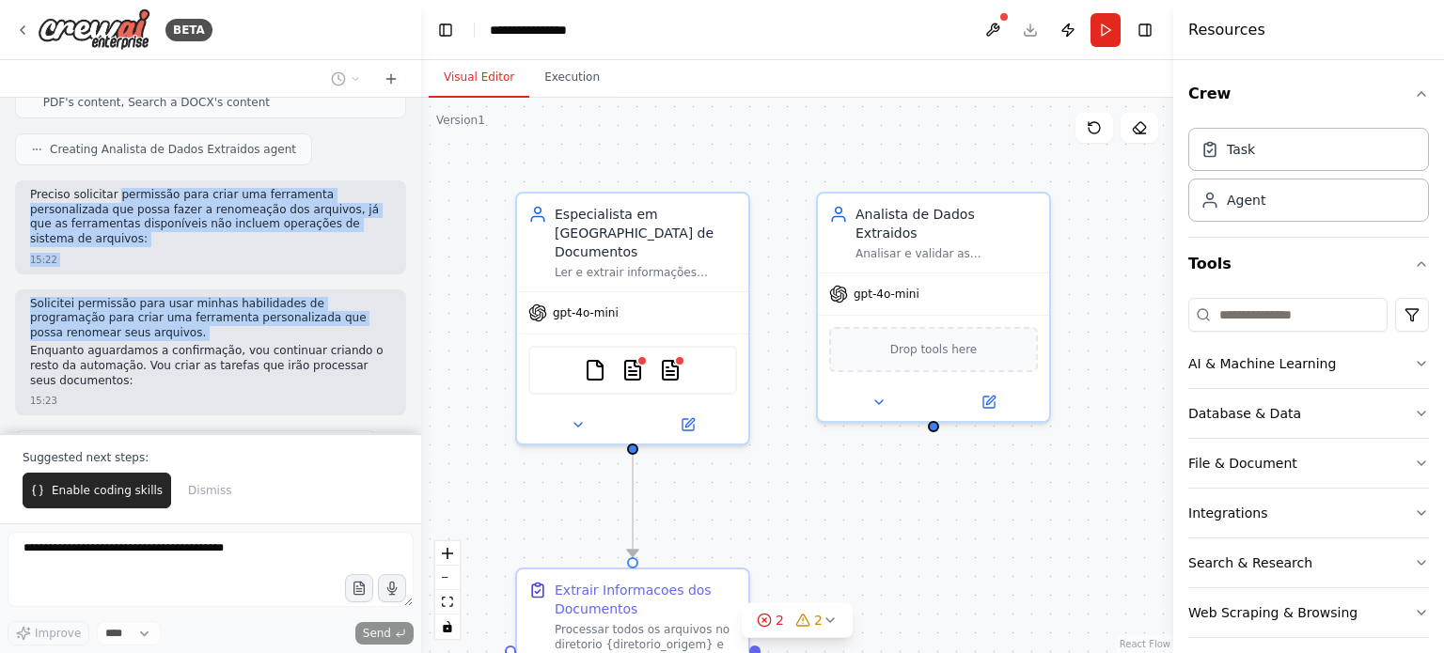
scroll to position [2059, 0]
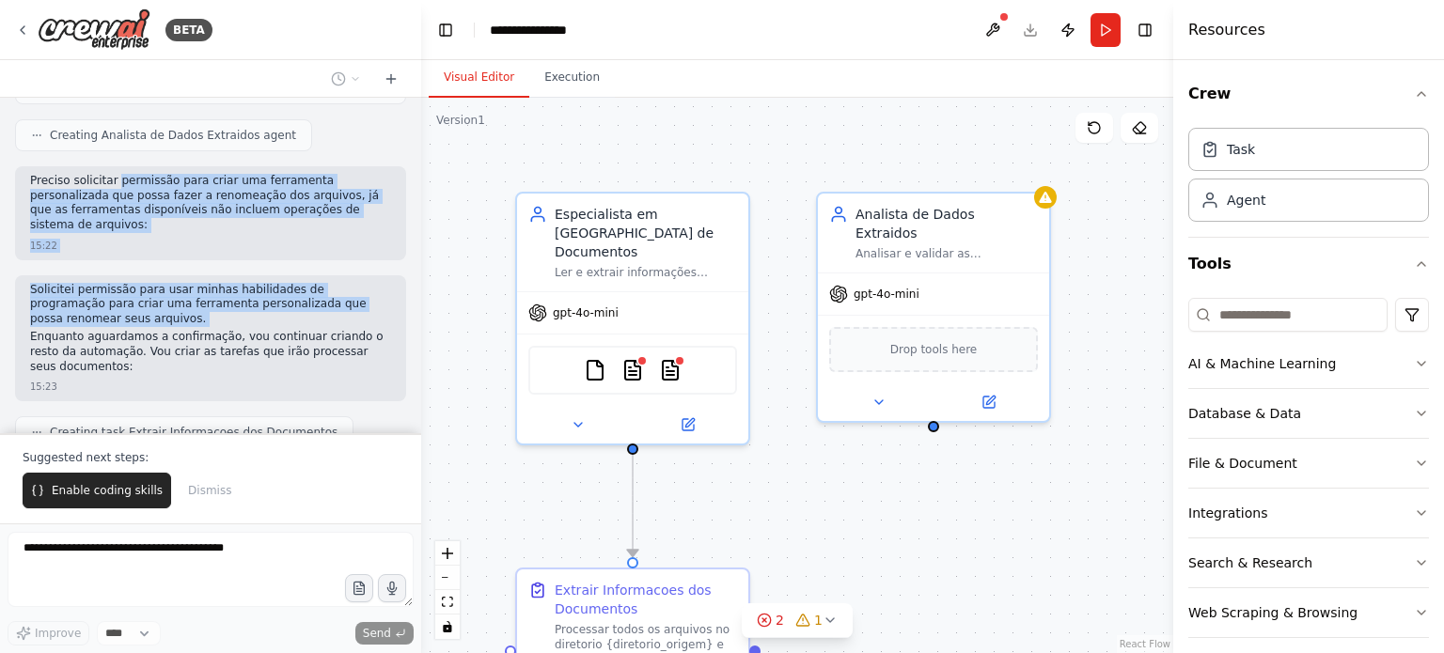
click at [183, 239] on div "15:22" at bounding box center [210, 246] width 361 height 14
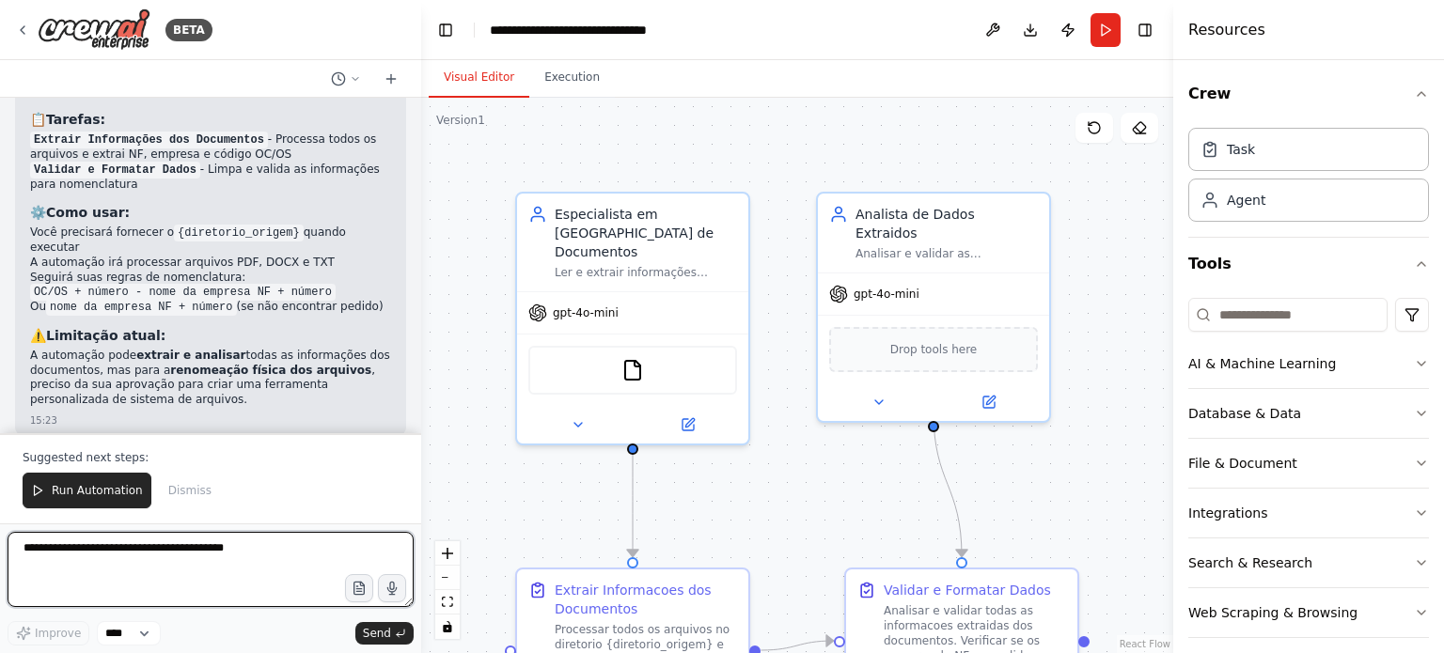
scroll to position [3343, 0]
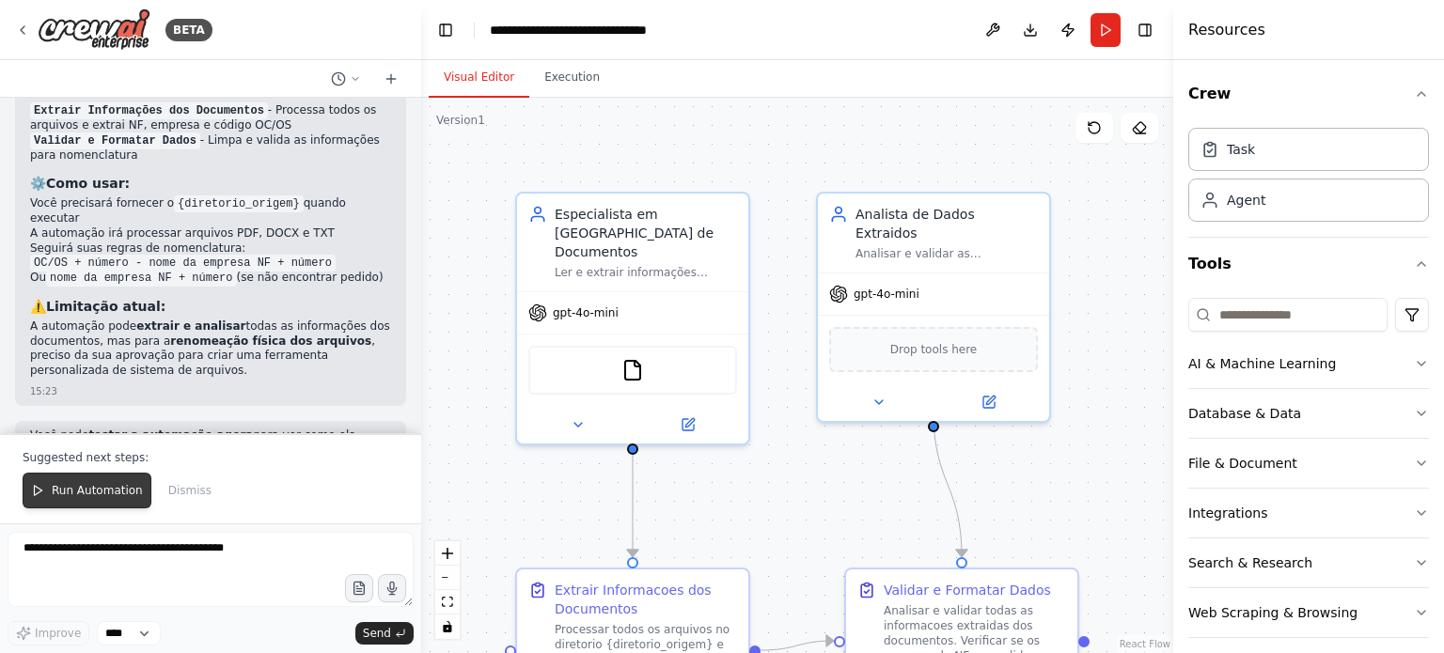
click at [82, 494] on span "Run Automation" at bounding box center [97, 490] width 91 height 15
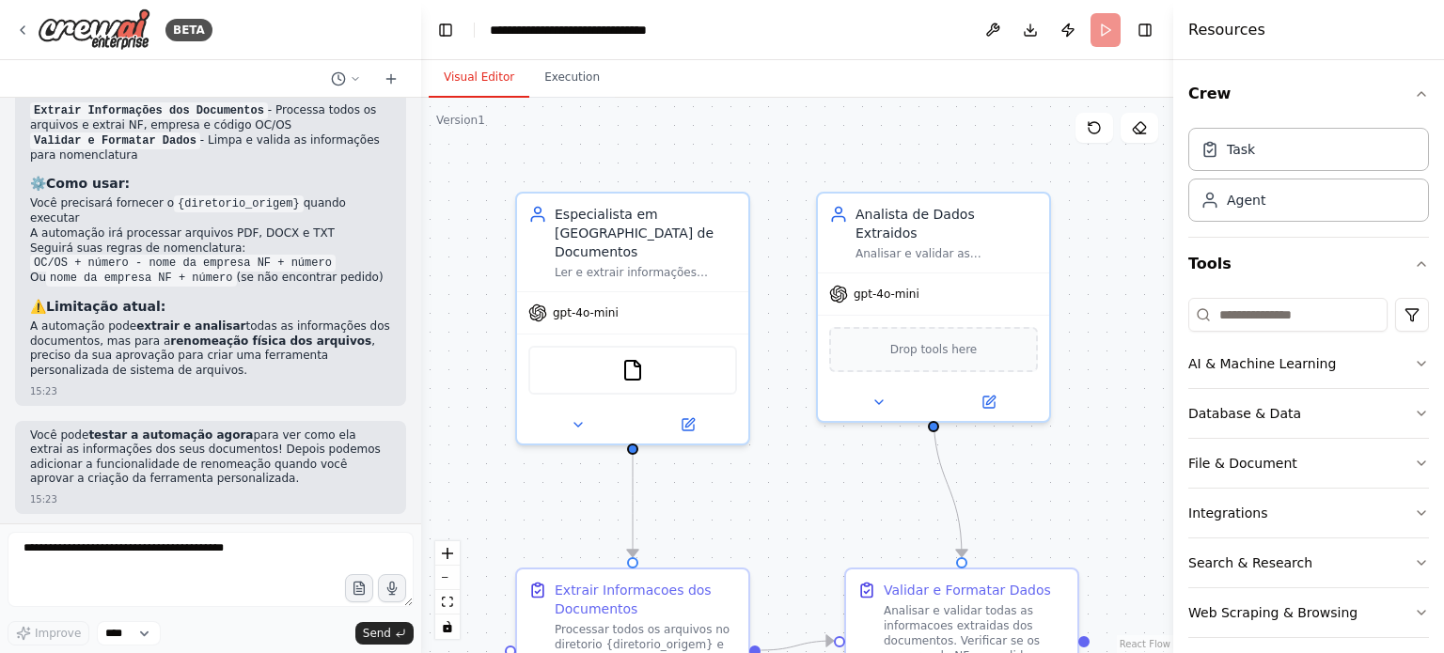
scroll to position [3252, 0]
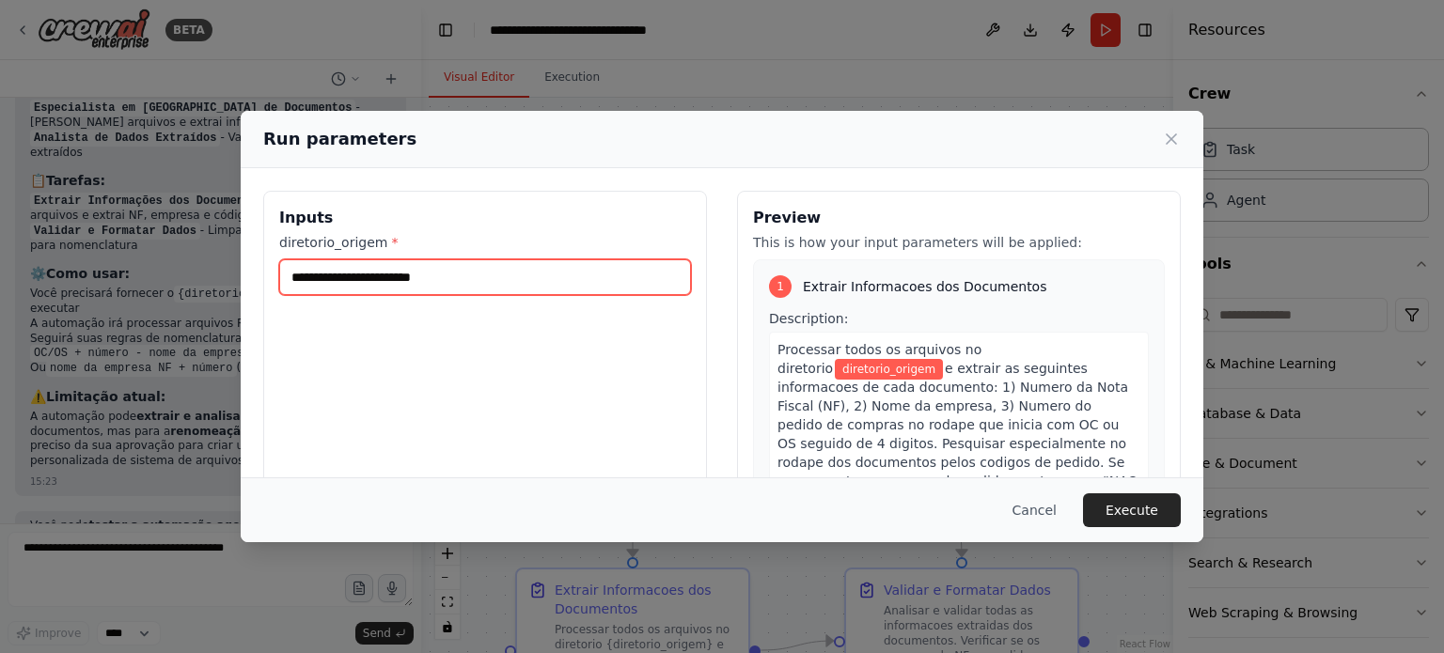
click at [311, 283] on input "diretorio_origem *" at bounding box center [485, 277] width 412 height 36
paste input "**********"
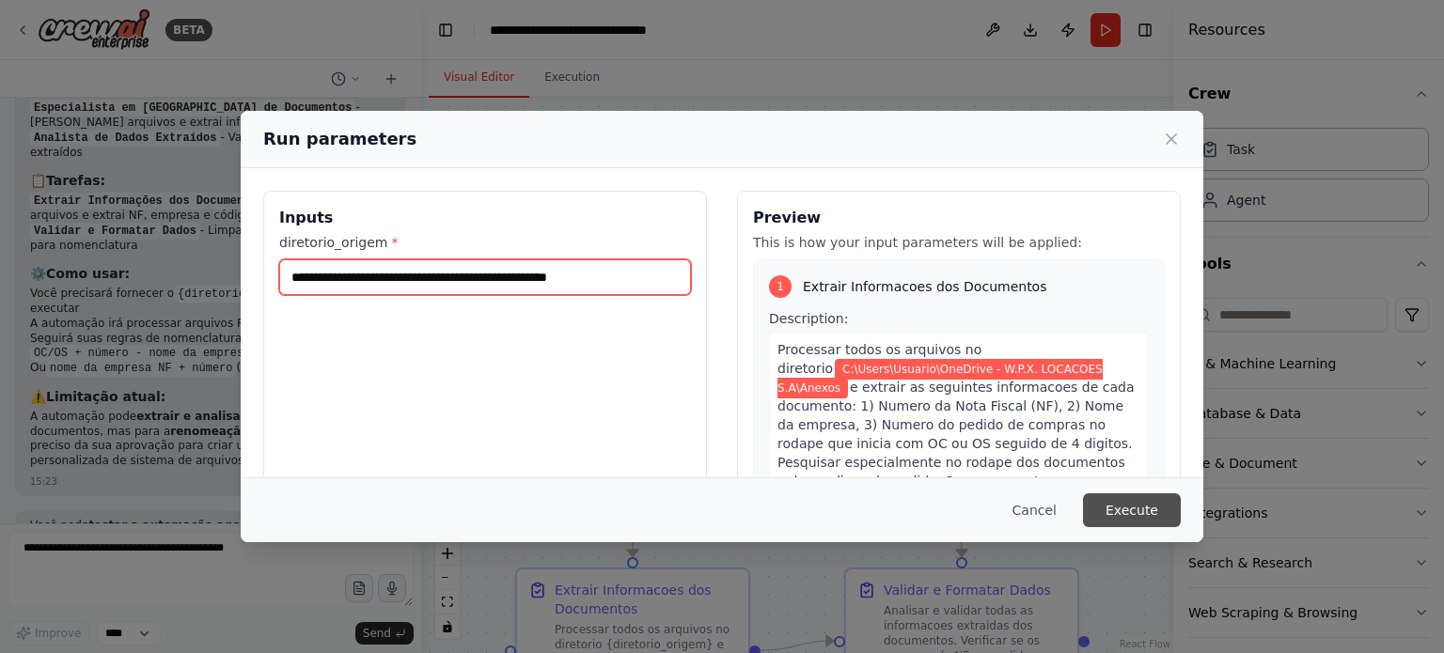
type input "**********"
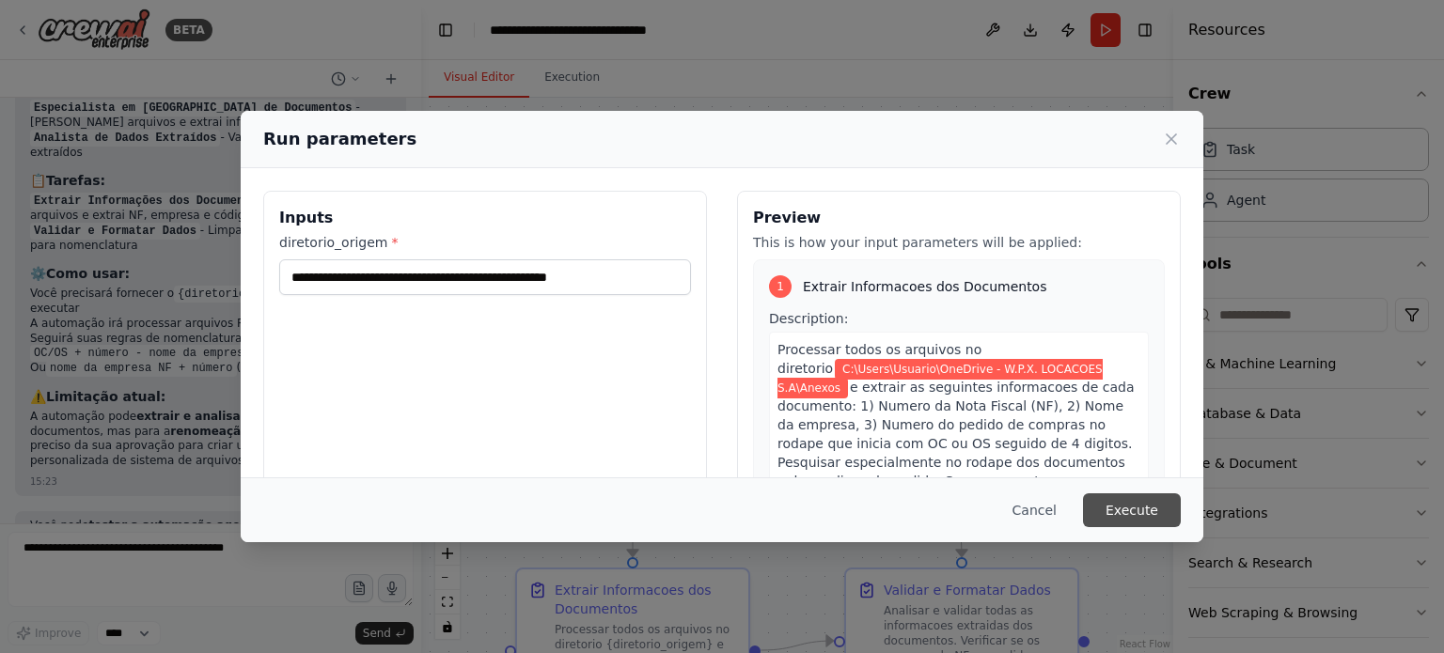
click at [1139, 507] on button "Execute" at bounding box center [1132, 511] width 98 height 34
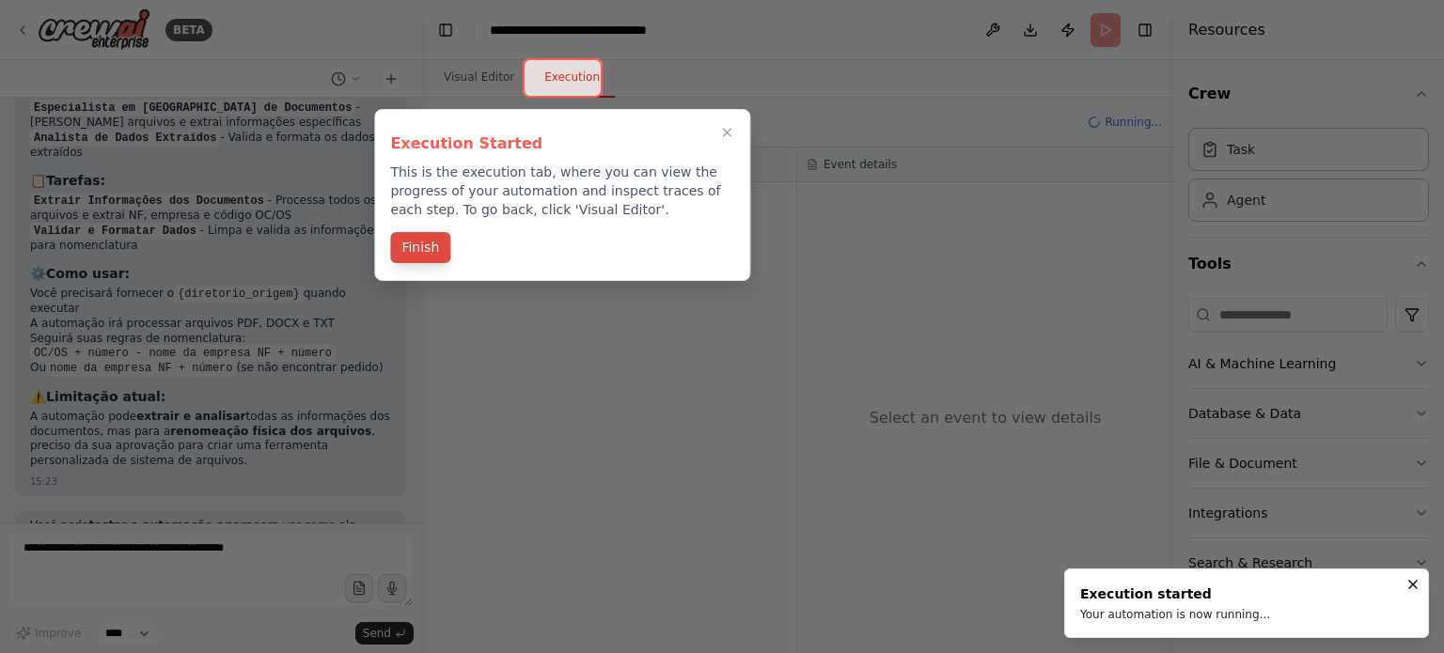
click at [423, 247] on button "Finish" at bounding box center [420, 247] width 60 height 31
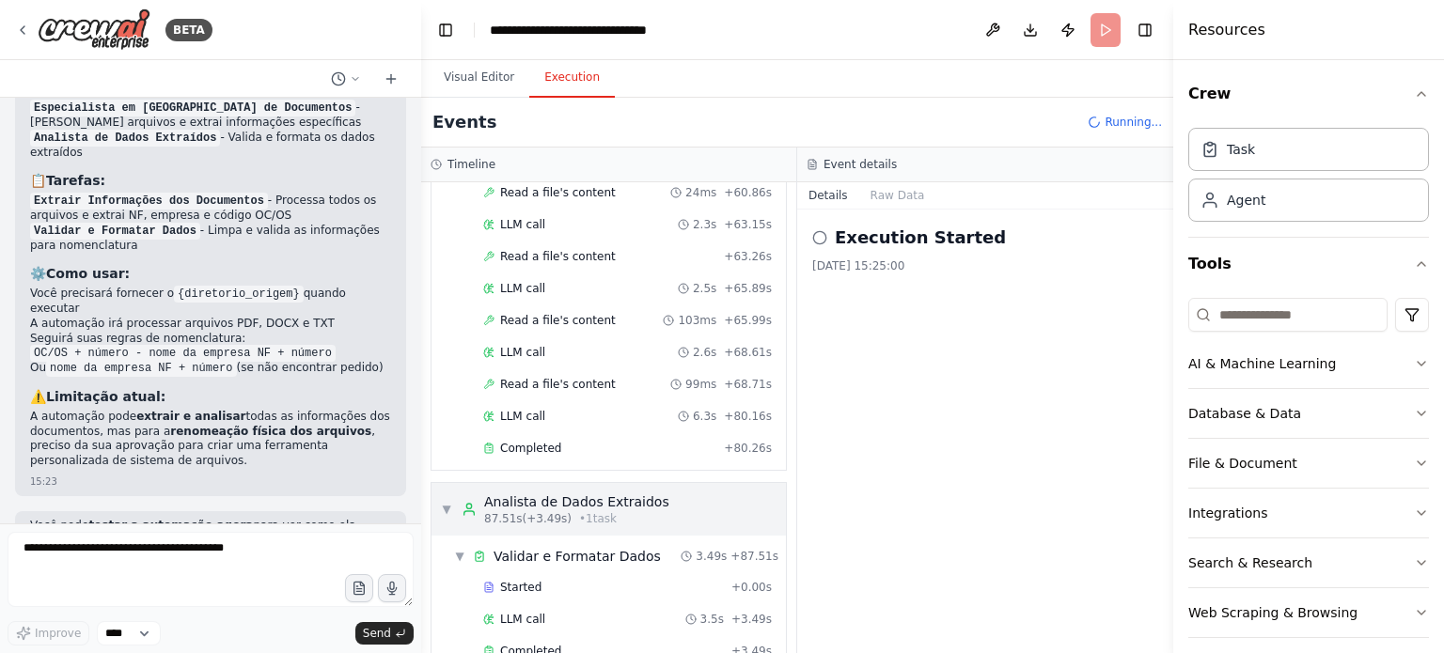
scroll to position [3343, 0]
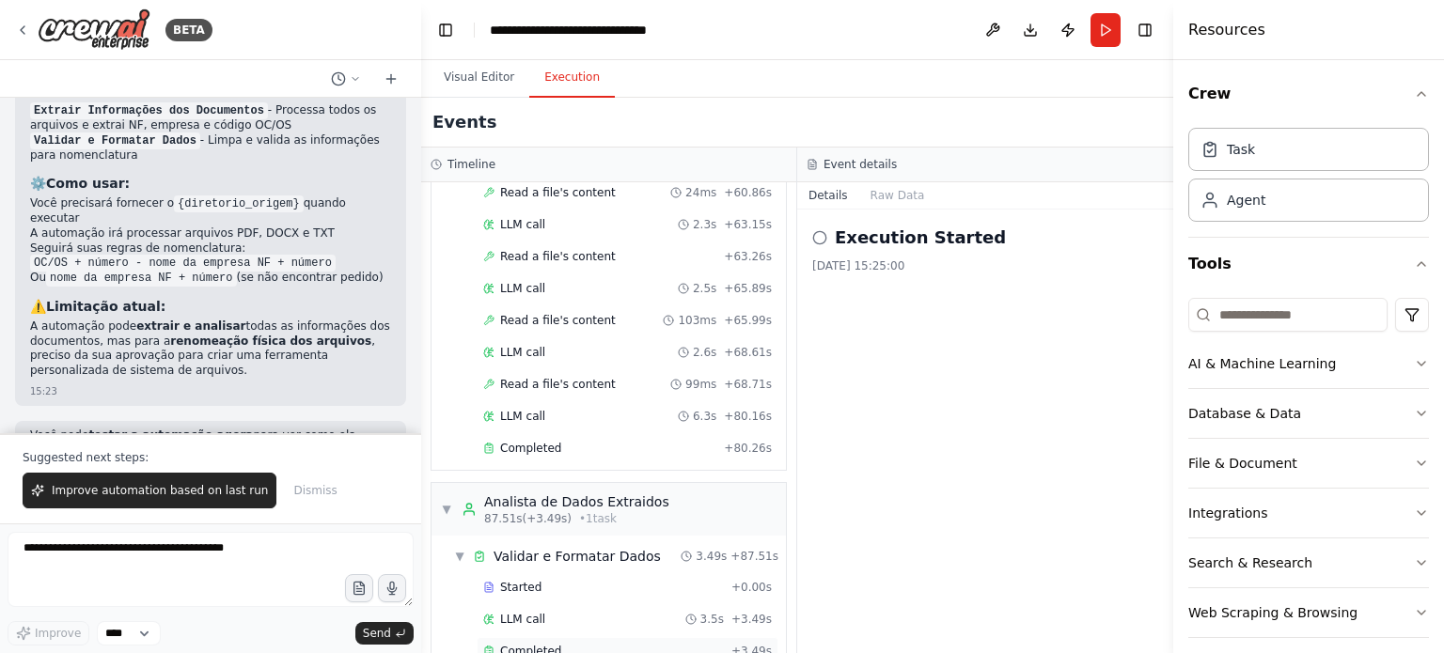
click at [522, 644] on span "Completed" at bounding box center [530, 651] width 61 height 15
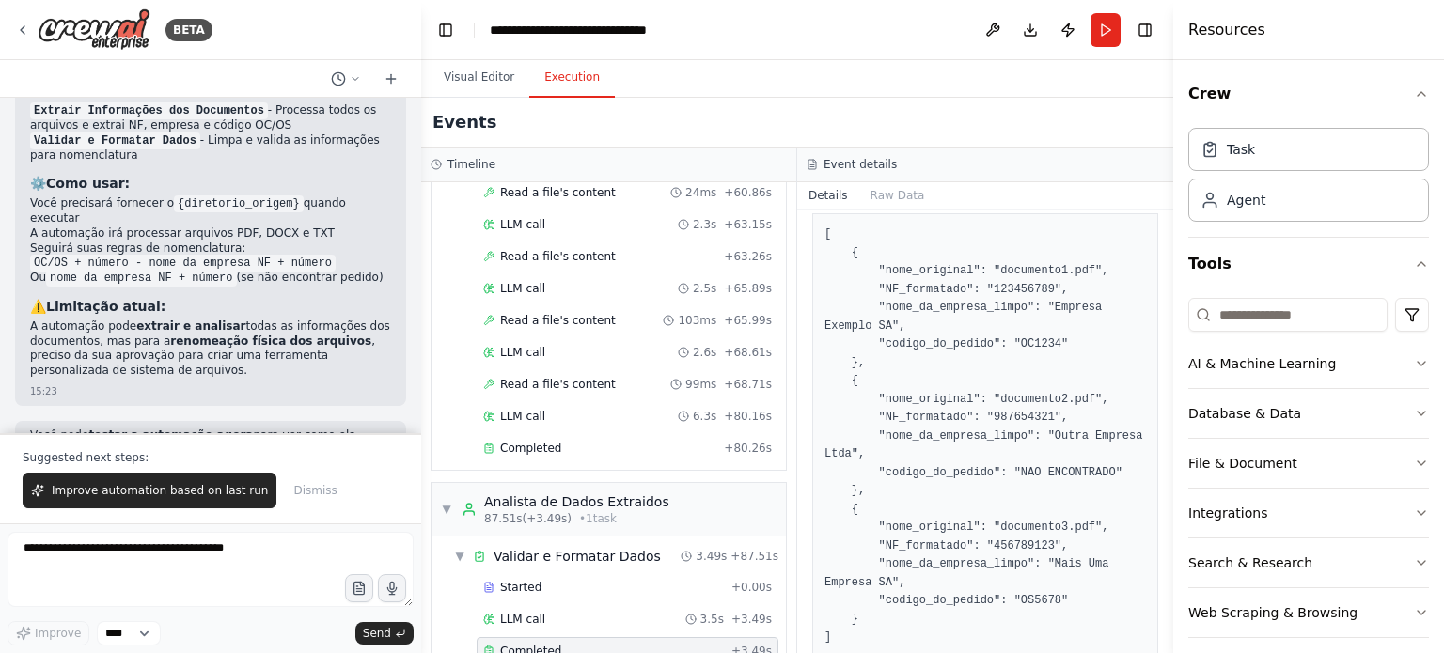
scroll to position [334, 0]
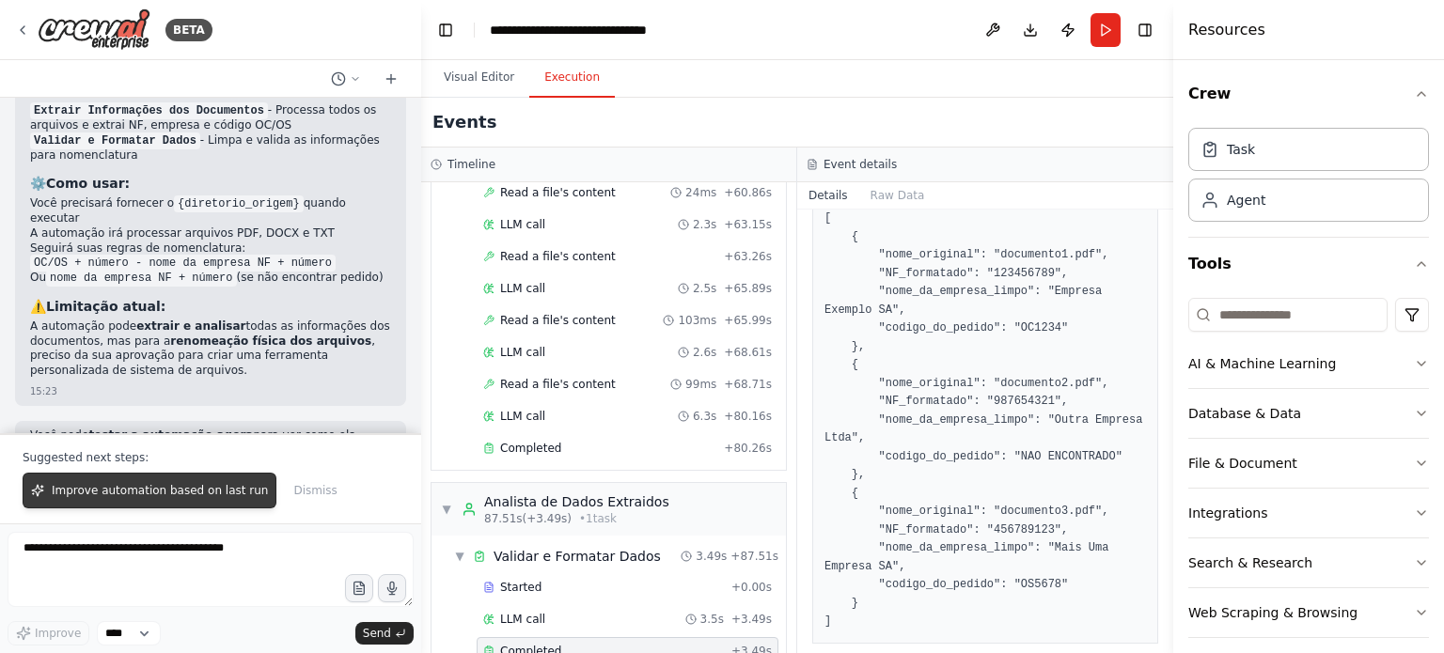
click at [230, 492] on span "Improve automation based on last run" at bounding box center [160, 490] width 216 height 15
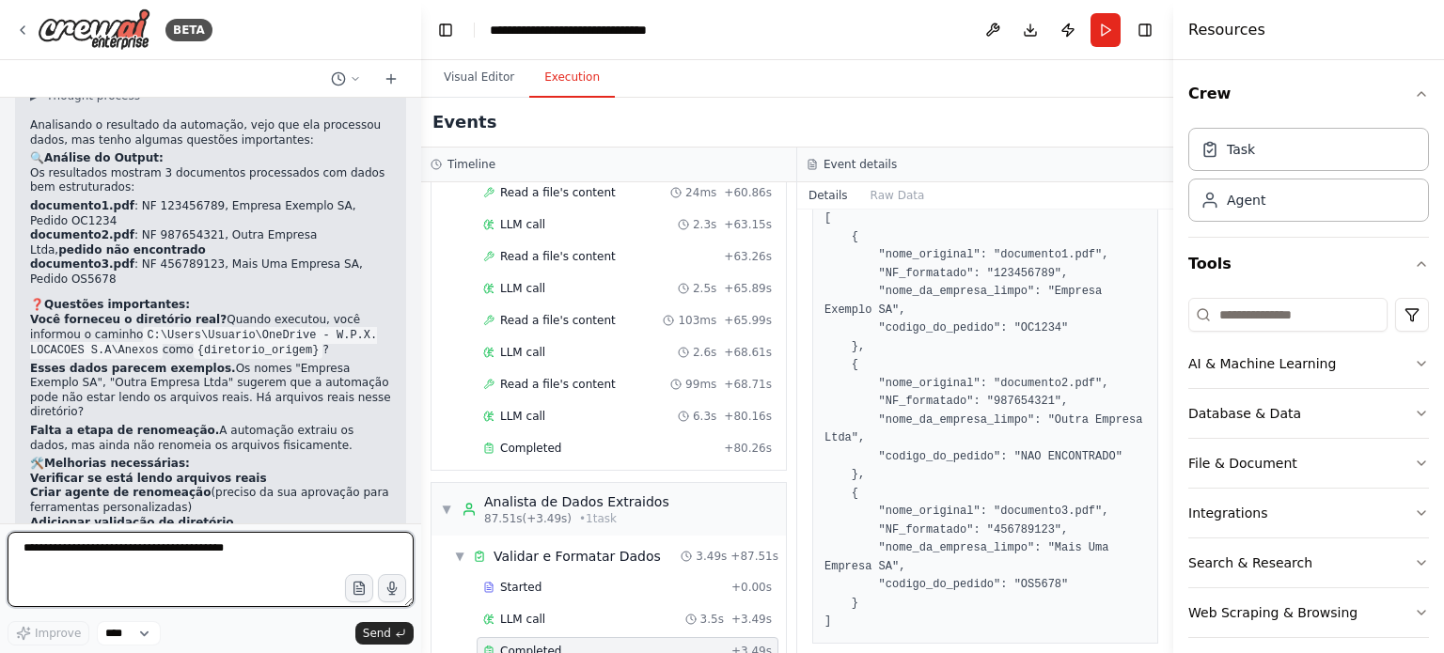
scroll to position [3837, 0]
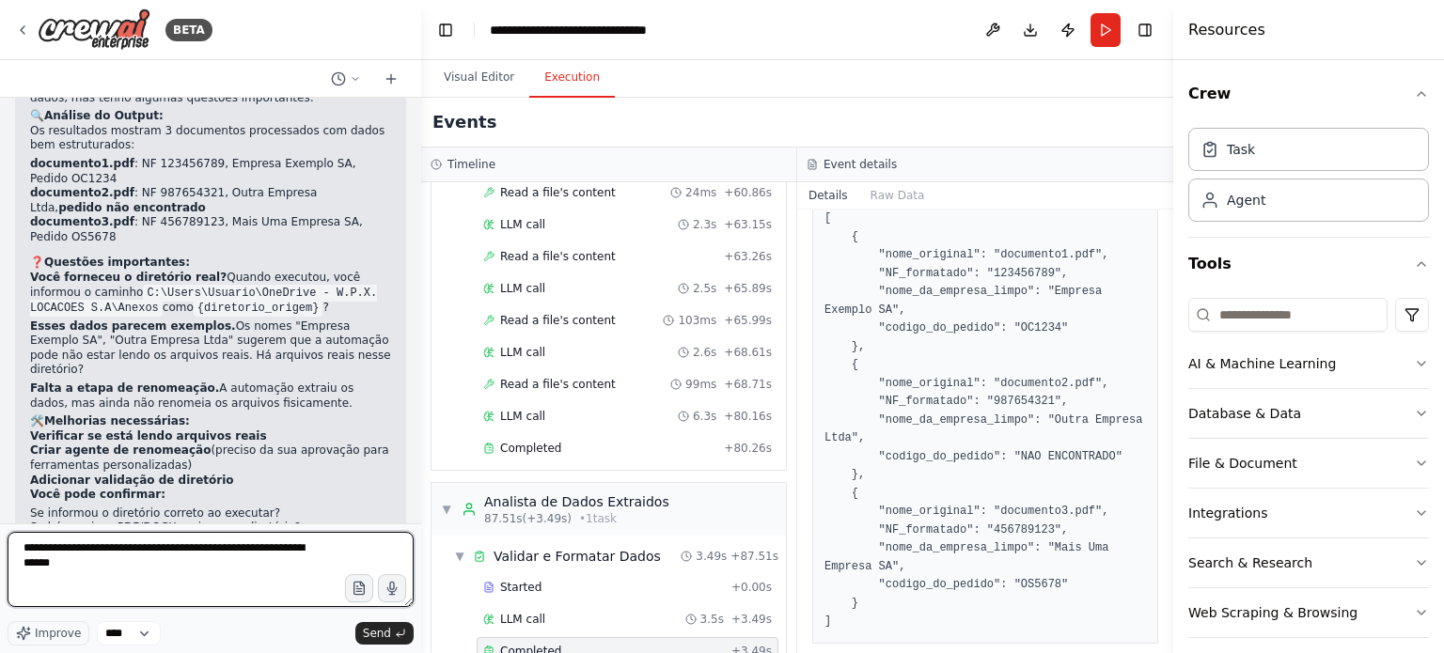
type textarea "**********"
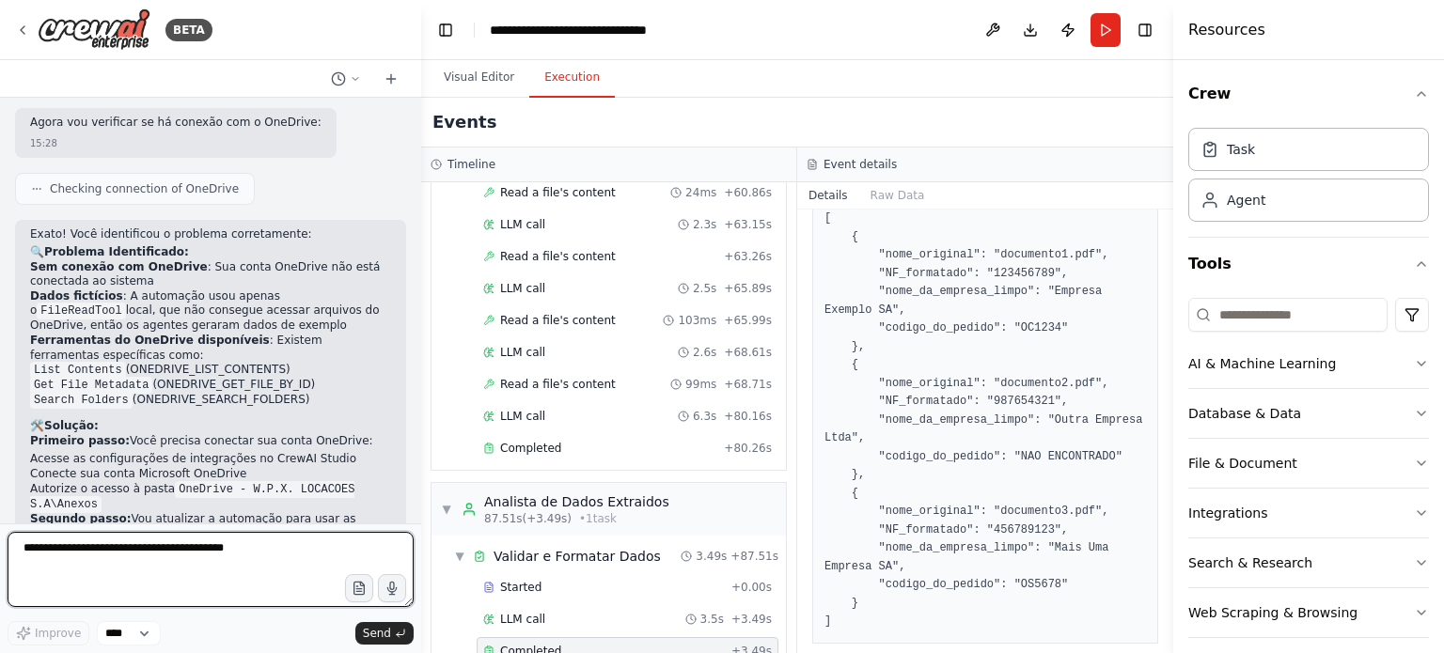
scroll to position [4900, 0]
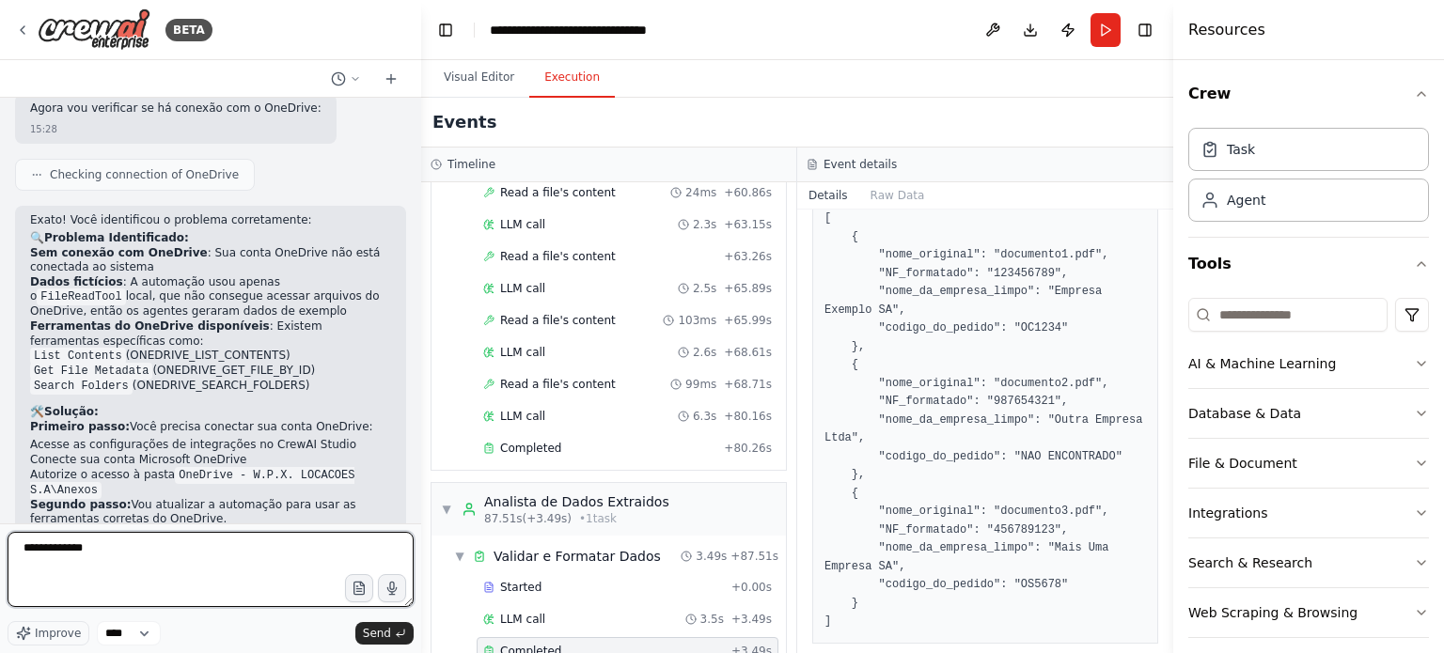
type textarea "**********"
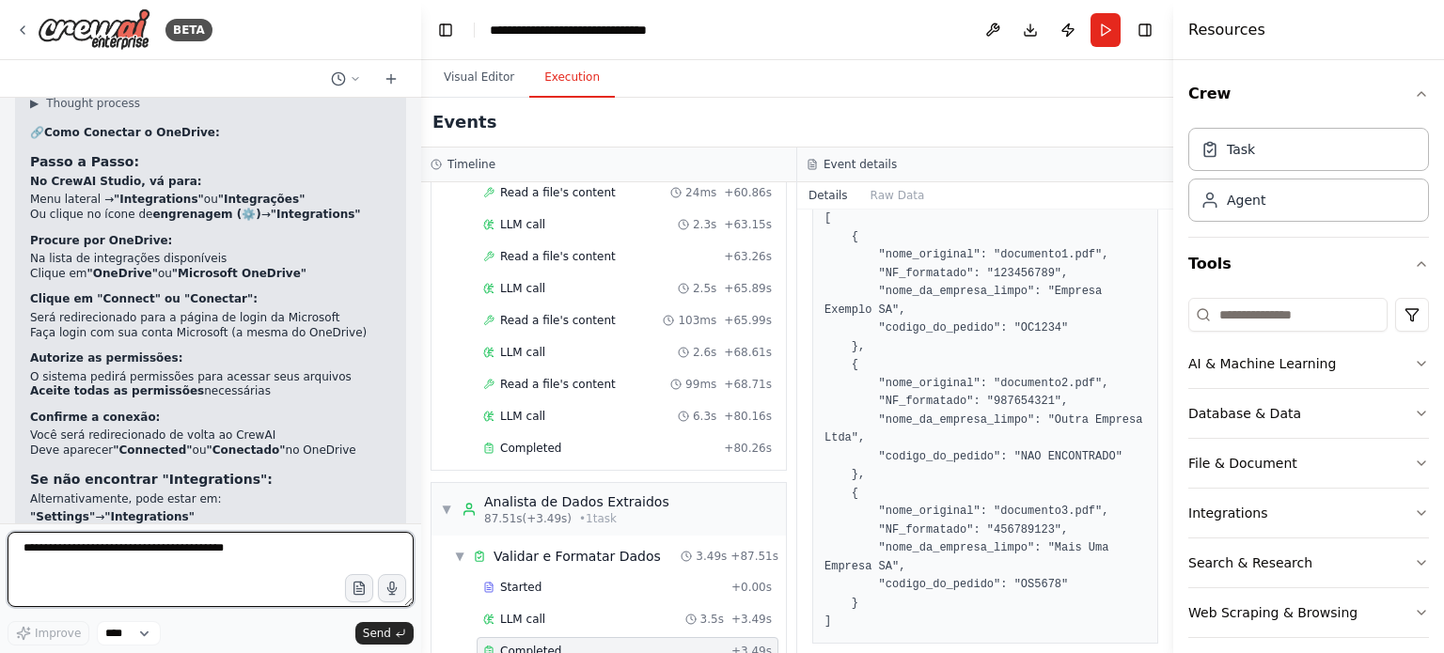
scroll to position [5292, 0]
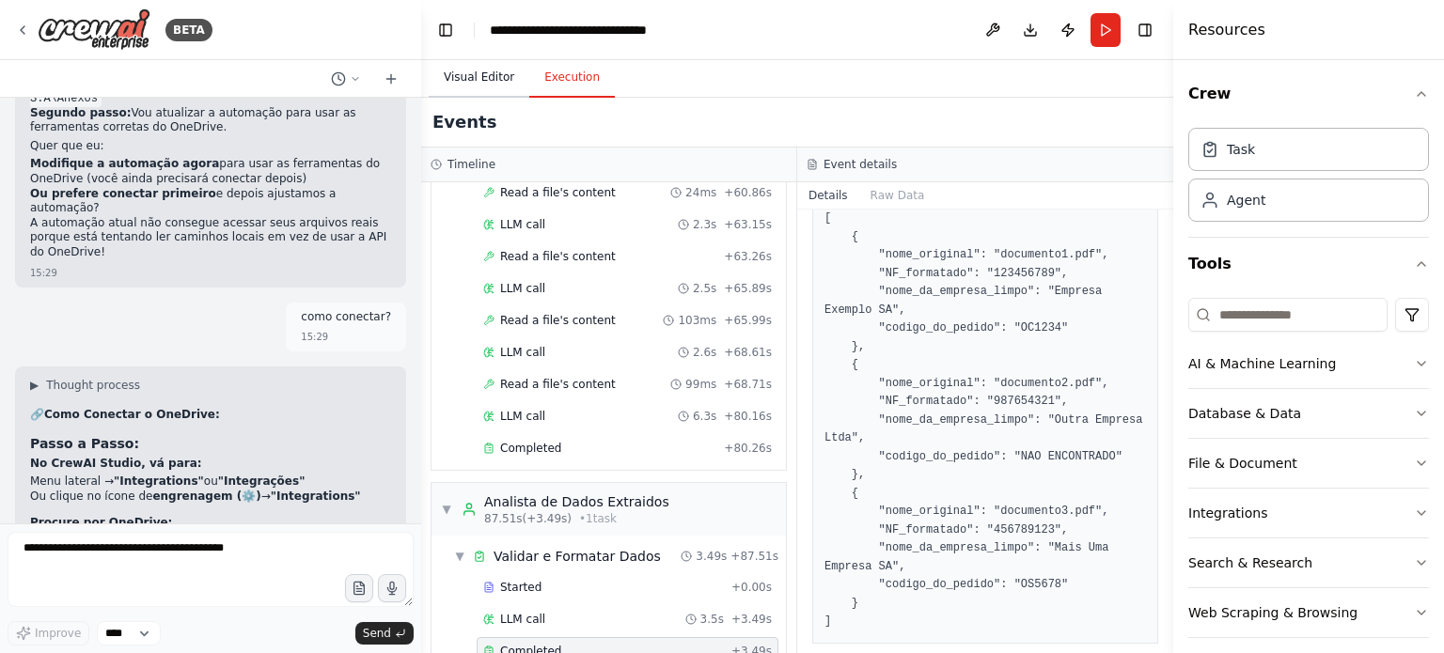
click at [451, 79] on button "Visual Editor" at bounding box center [479, 77] width 101 height 39
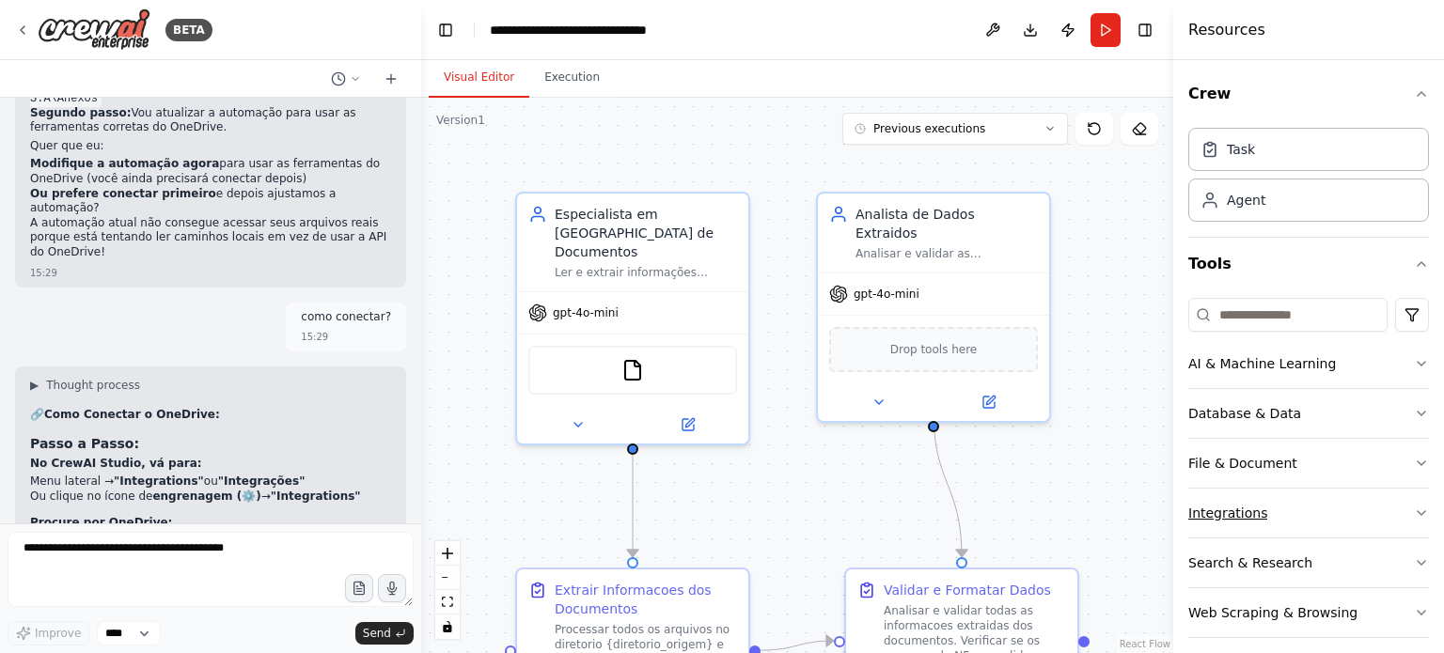
click at [1229, 512] on div "Integrations" at bounding box center [1227, 513] width 79 height 19
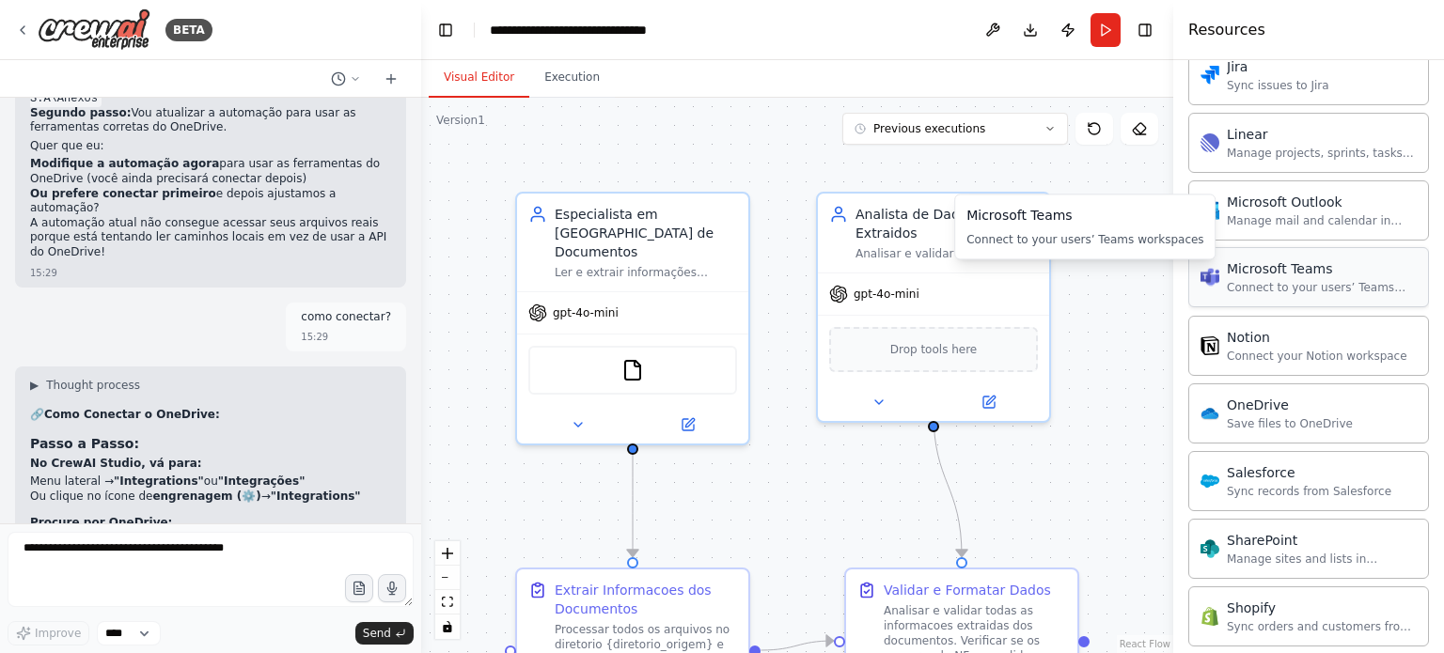
scroll to position [1222, 0]
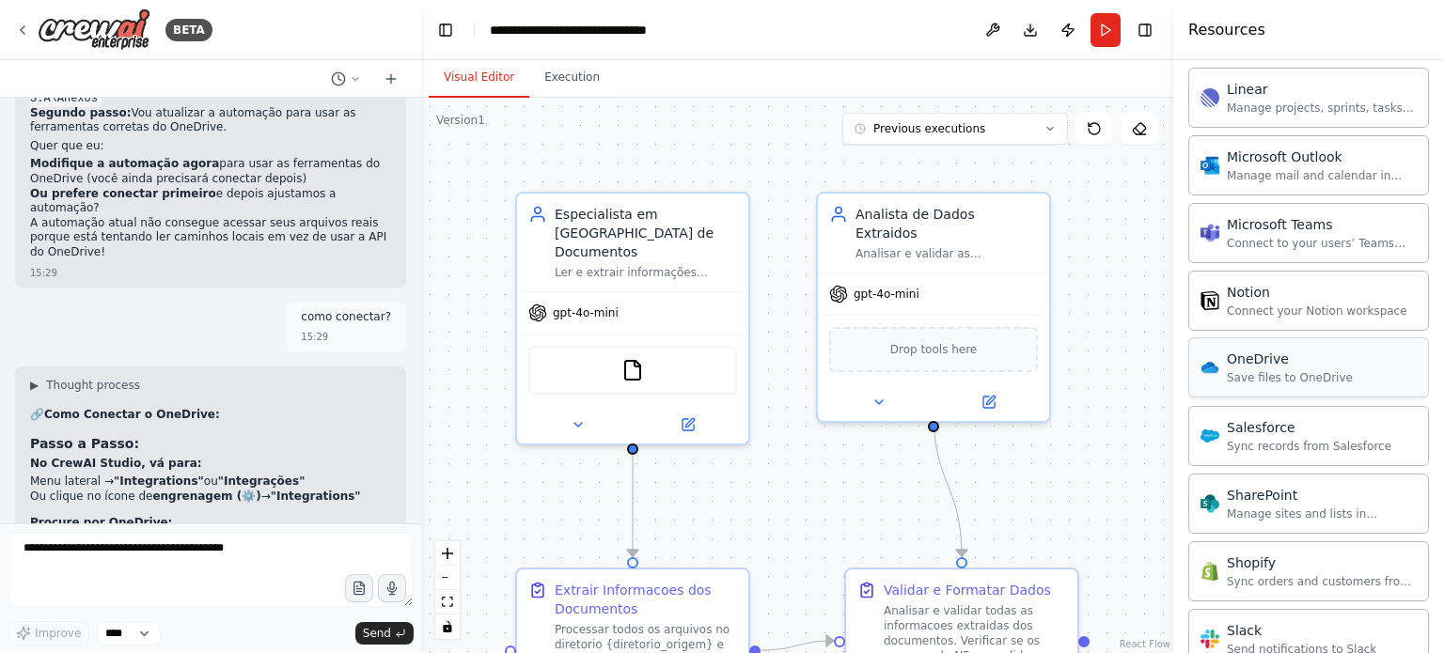
click at [1268, 376] on div "Save files to OneDrive" at bounding box center [1290, 377] width 126 height 15
click at [1242, 370] on div "Save files to OneDrive" at bounding box center [1290, 377] width 126 height 15
click at [1273, 370] on div "Save files to OneDrive" at bounding box center [1290, 377] width 126 height 15
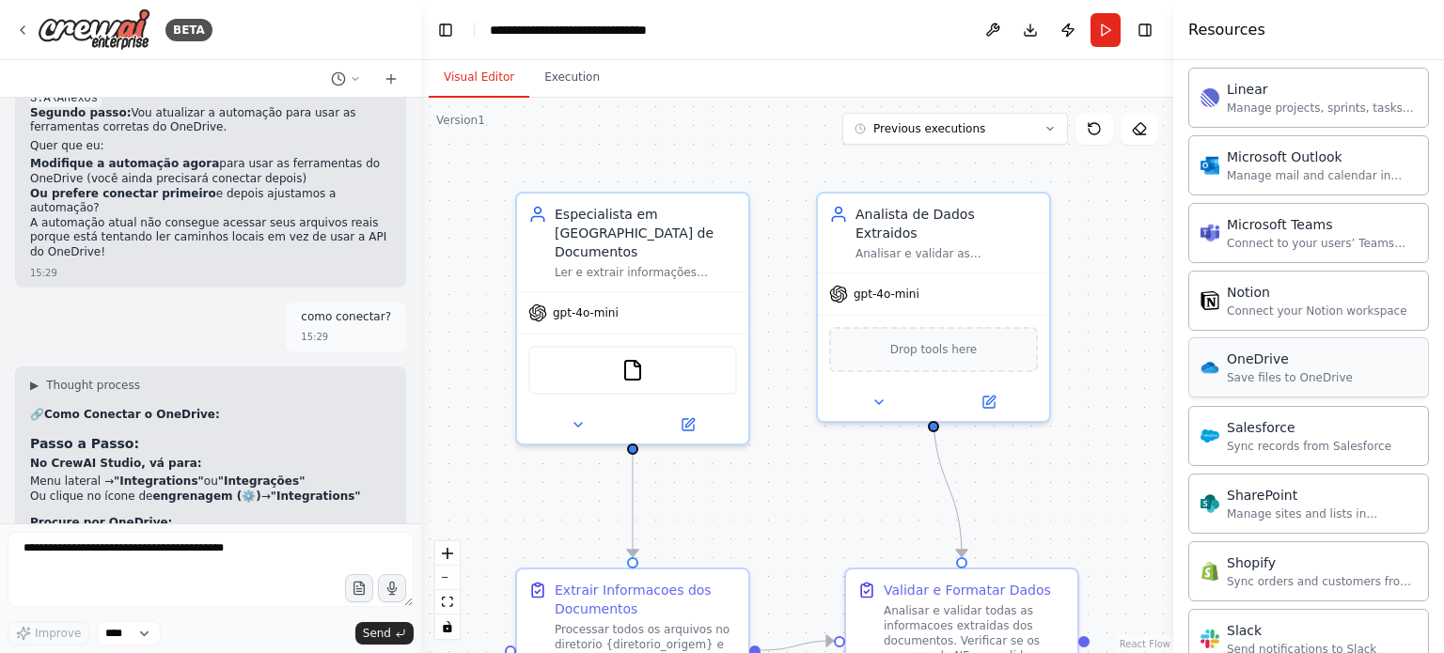
click at [1273, 370] on div "Save files to OneDrive" at bounding box center [1290, 377] width 126 height 15
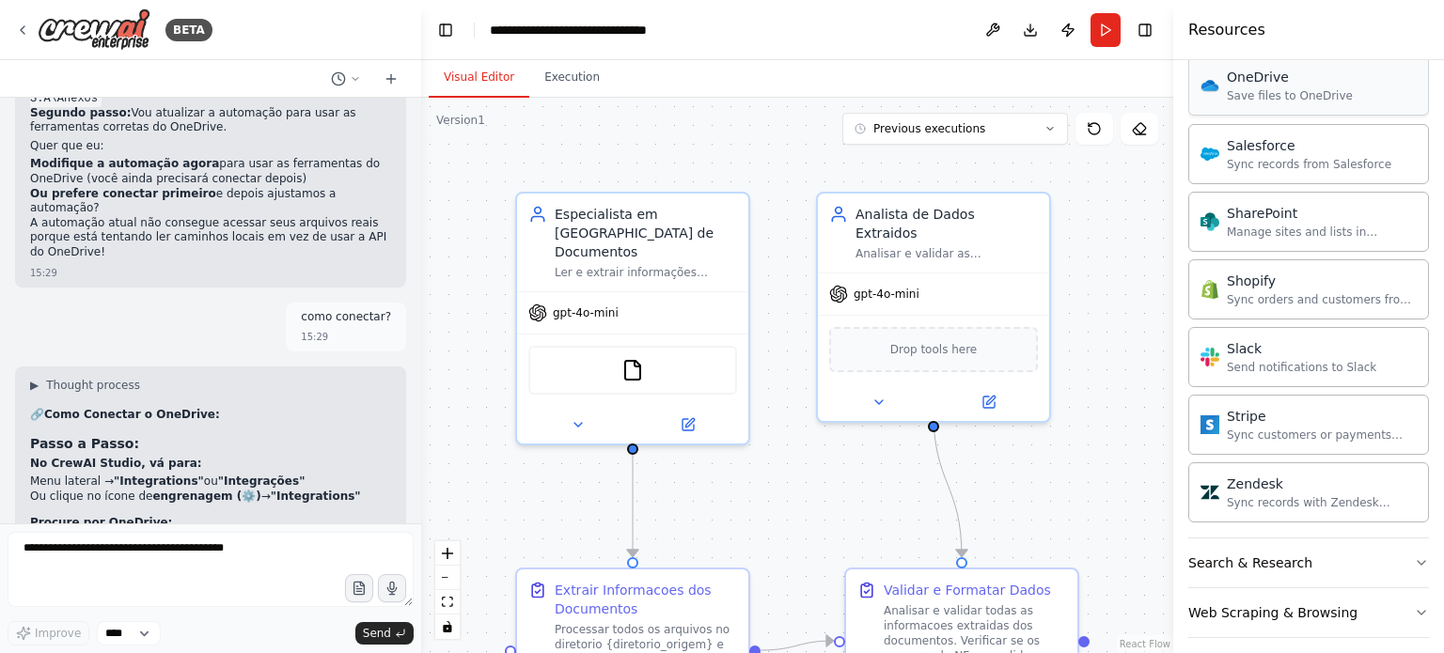
scroll to position [1410, 0]
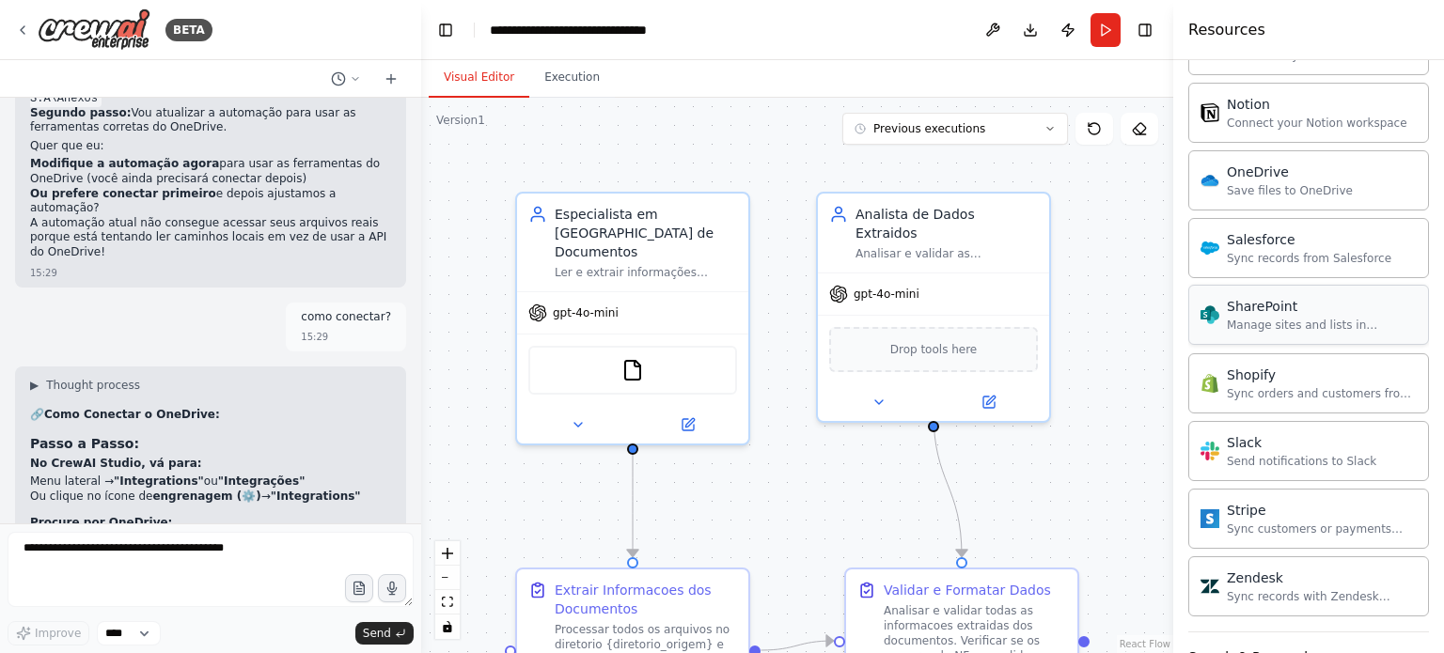
click at [1246, 302] on div "SharePoint" at bounding box center [1322, 306] width 190 height 19
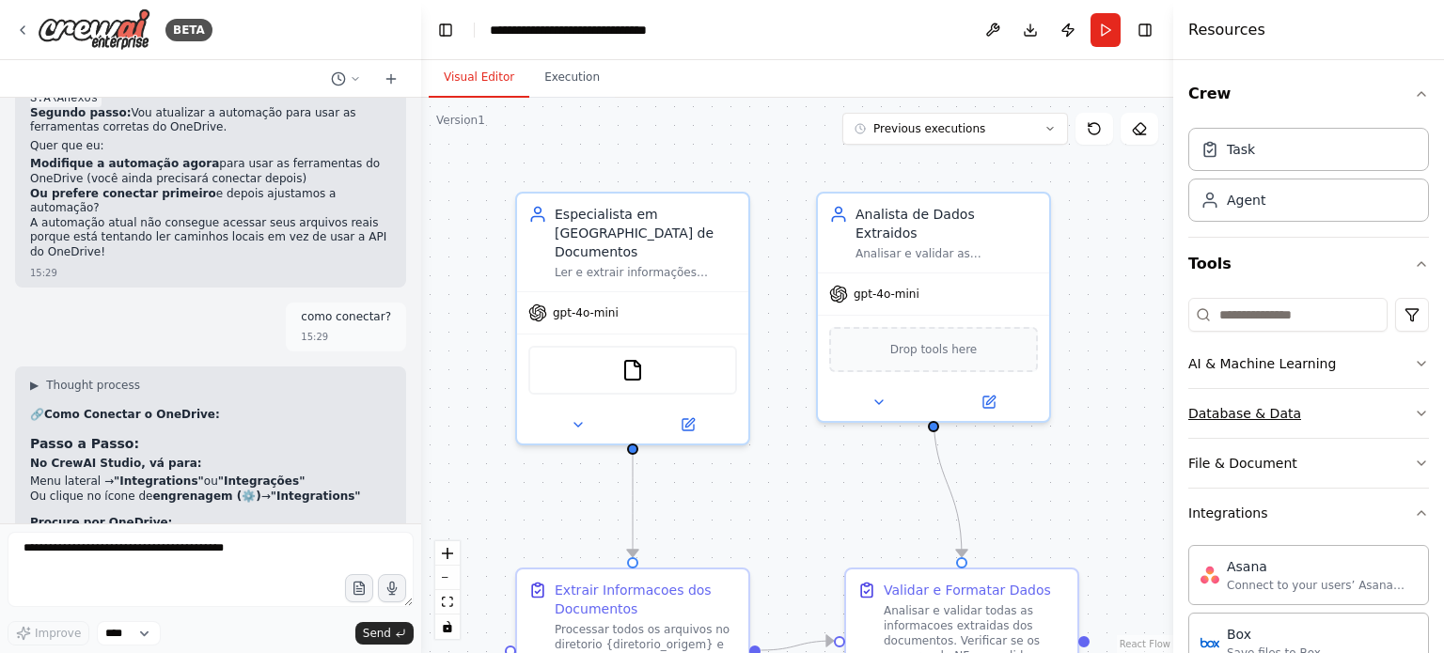
scroll to position [0, 0]
click at [89, 18] on img at bounding box center [94, 29] width 113 height 42
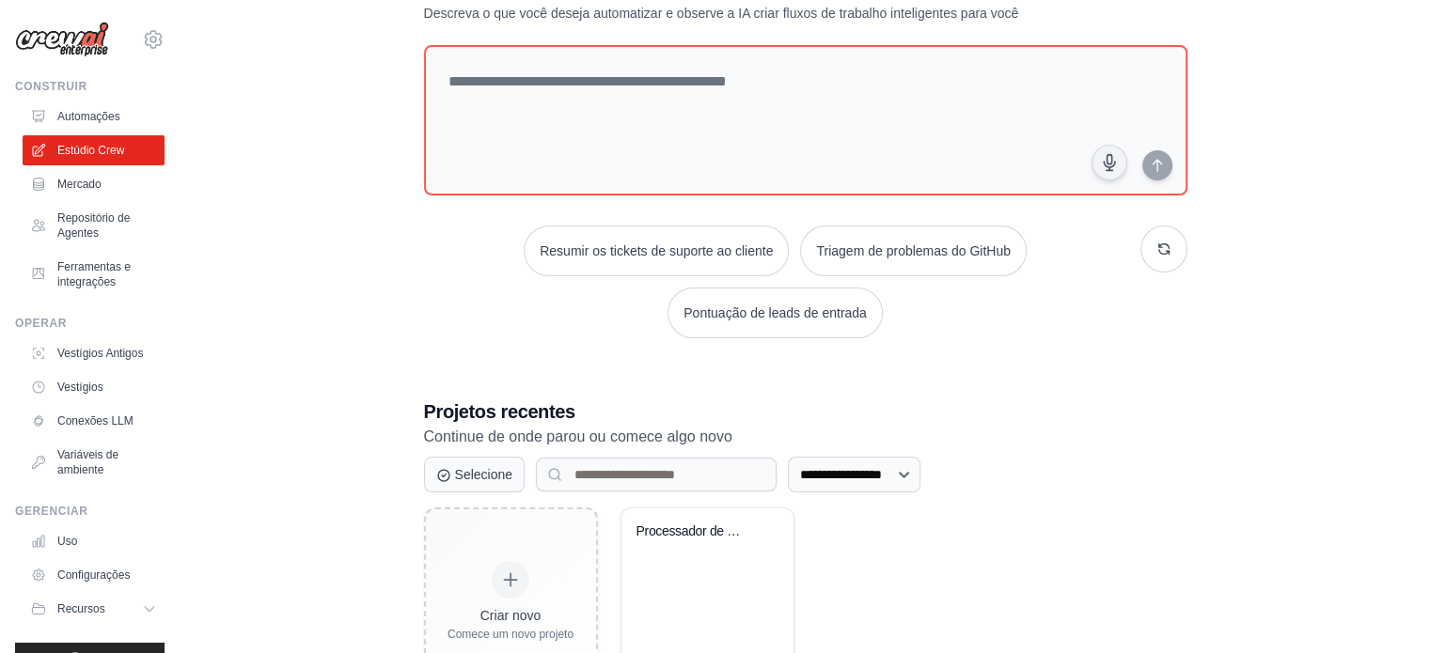
scroll to position [165, 0]
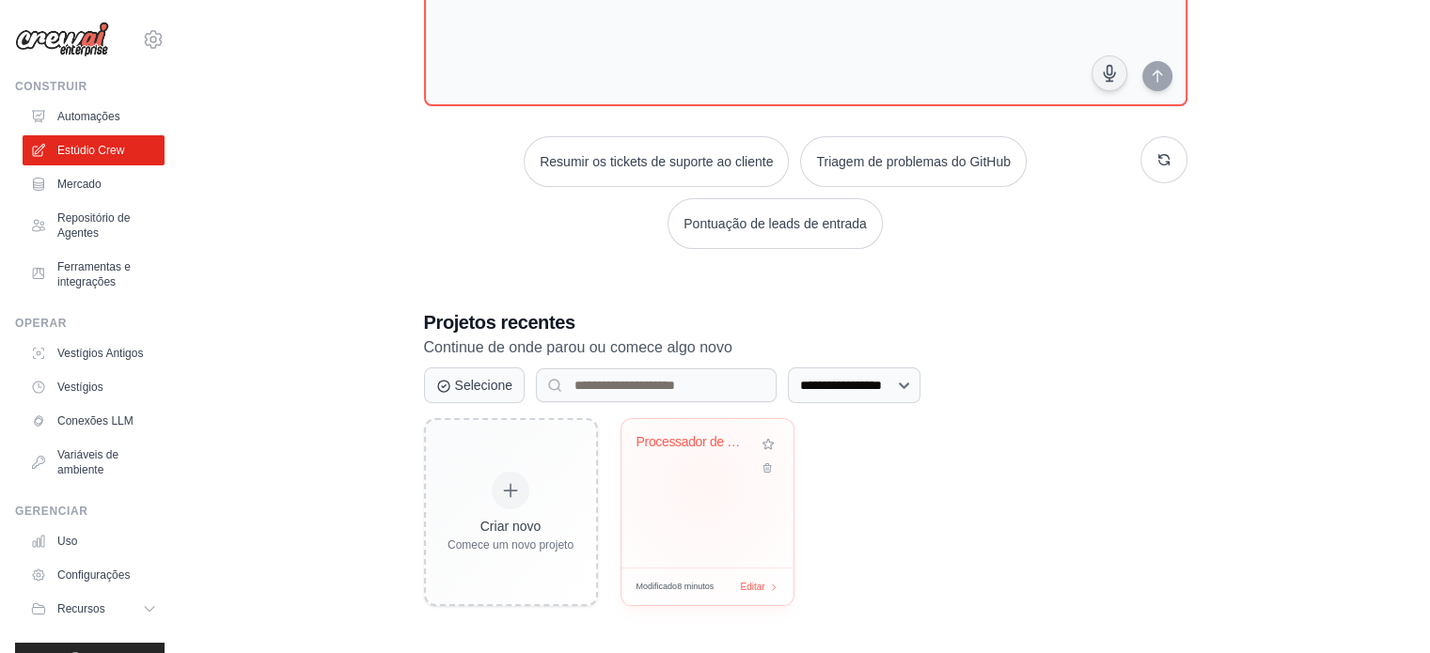
click at [703, 484] on div "Processador de Documentos Fiscais" at bounding box center [707, 493] width 172 height 149
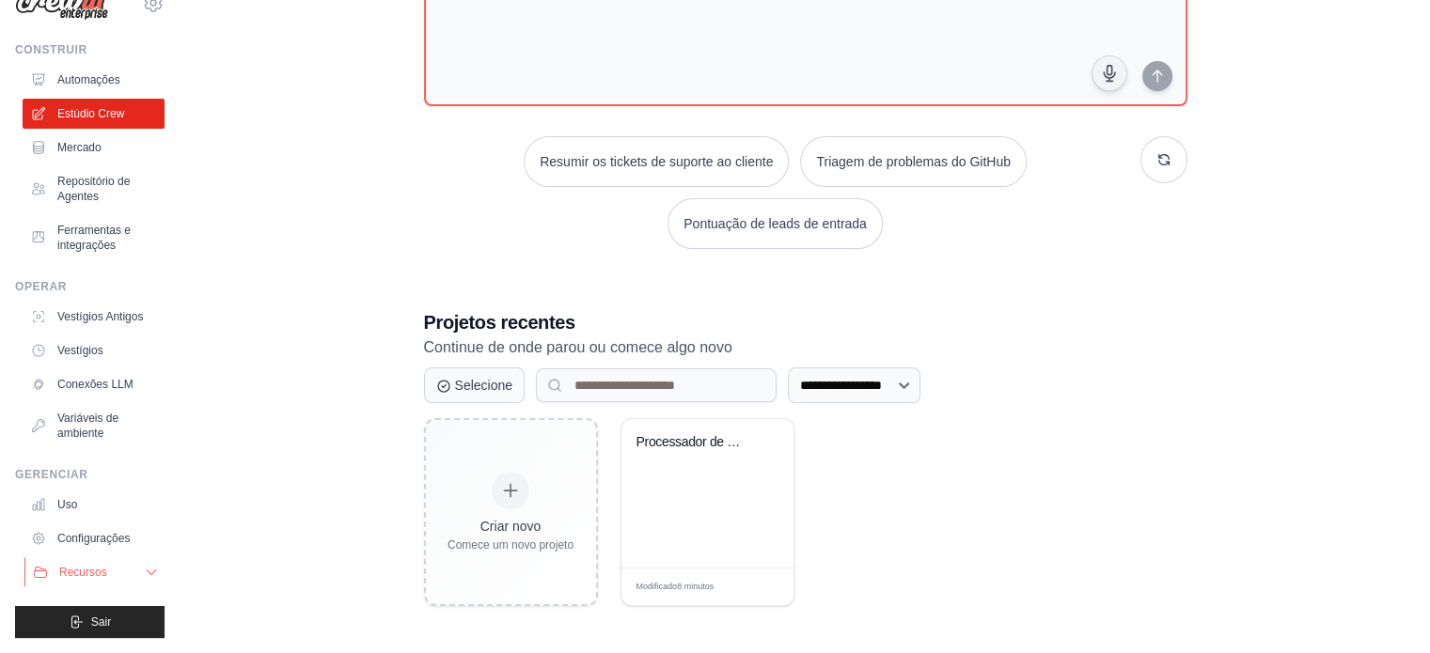
click at [144, 571] on icon at bounding box center [151, 572] width 15 height 15
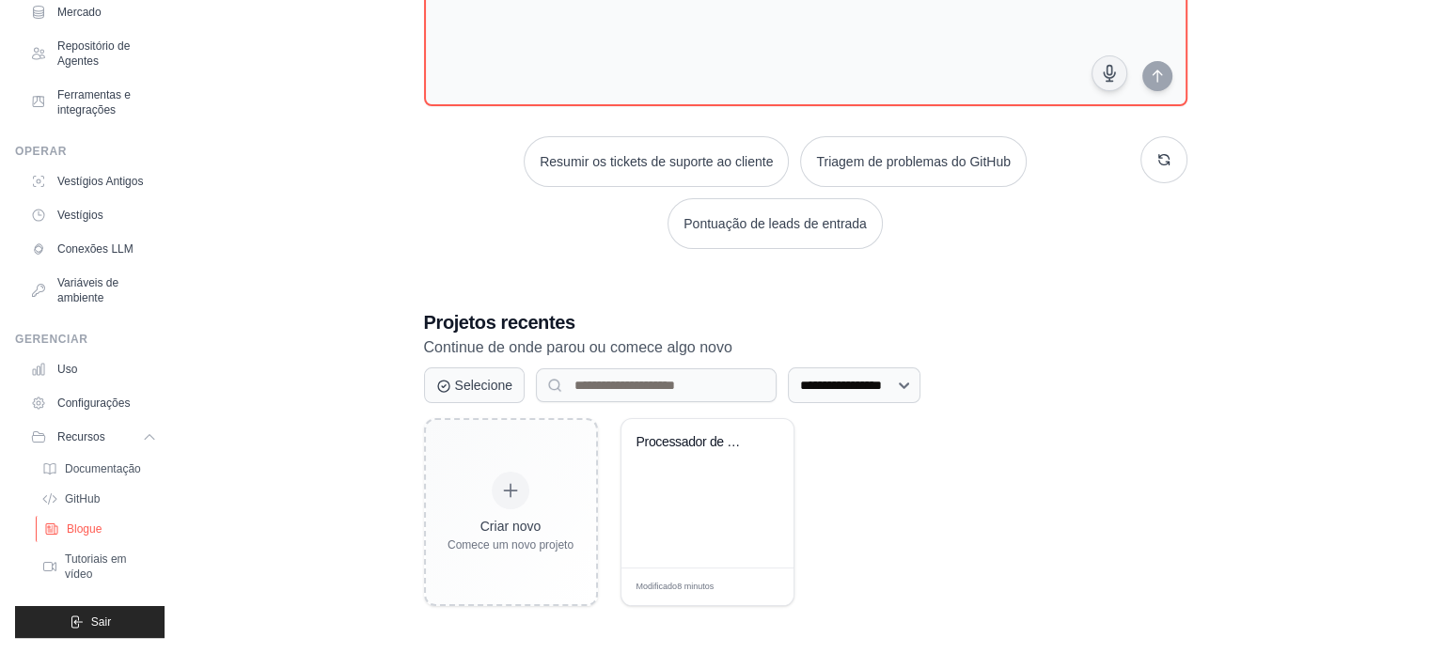
scroll to position [92, 0]
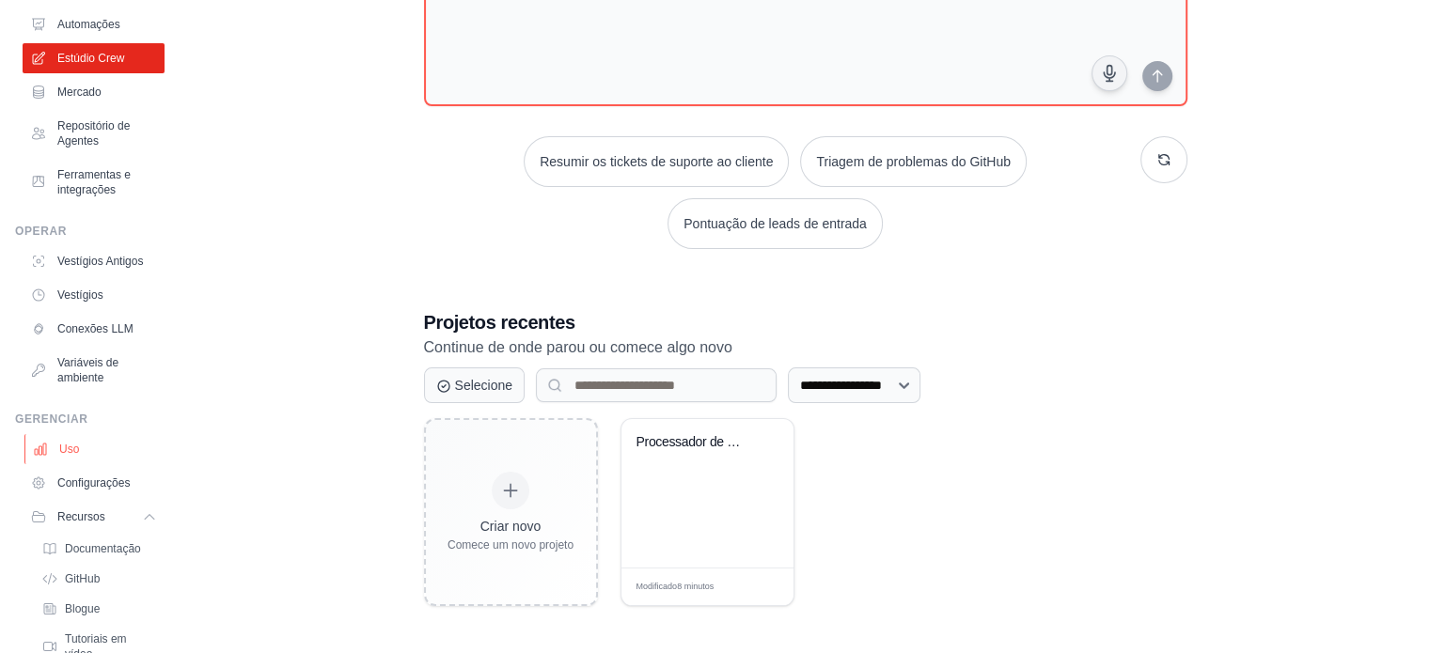
click at [66, 456] on font "Uso" at bounding box center [69, 449] width 20 height 13
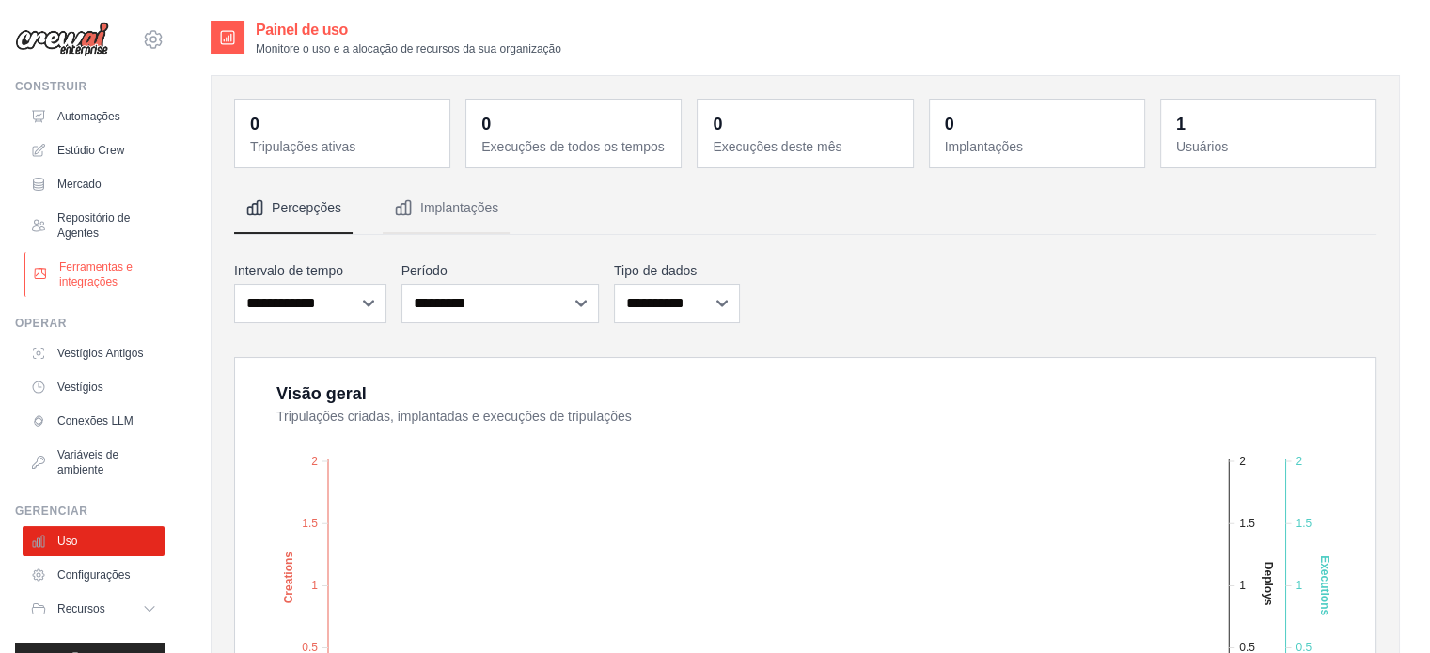
click at [95, 274] on font "Ferramentas e integrações" at bounding box center [109, 274] width 100 height 30
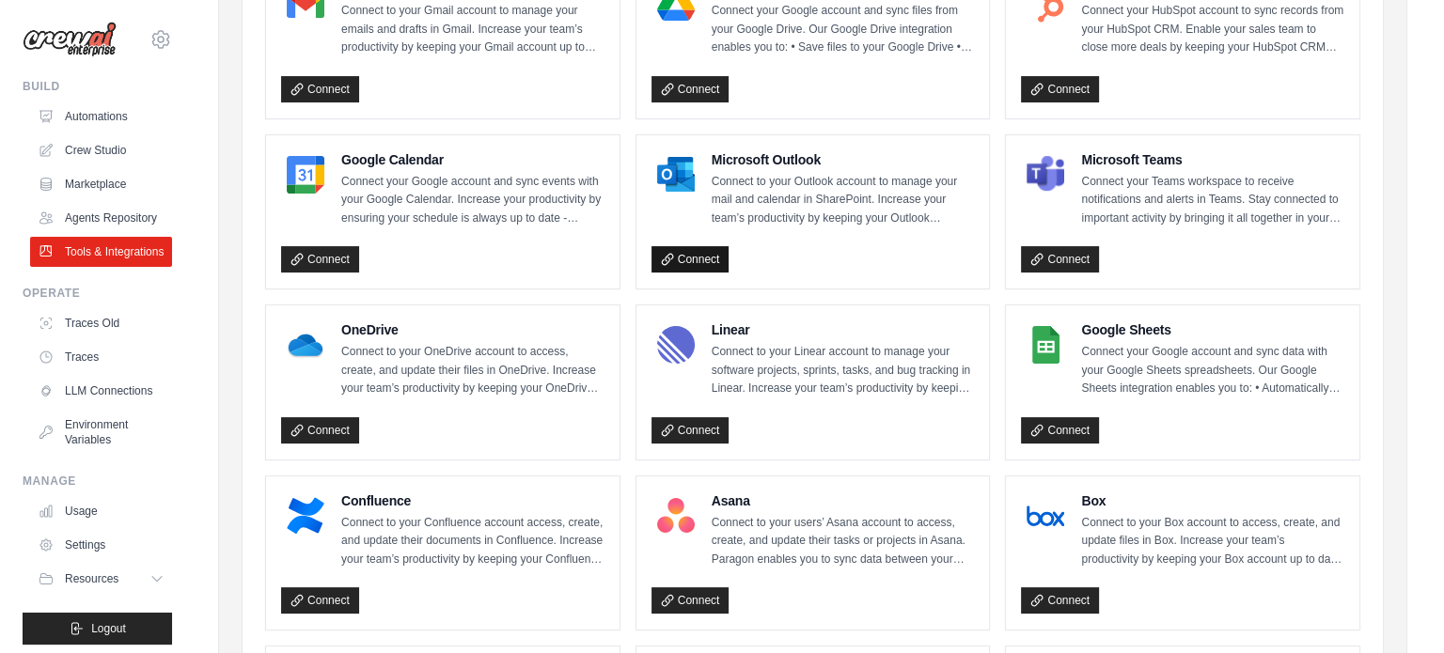
scroll to position [376, 0]
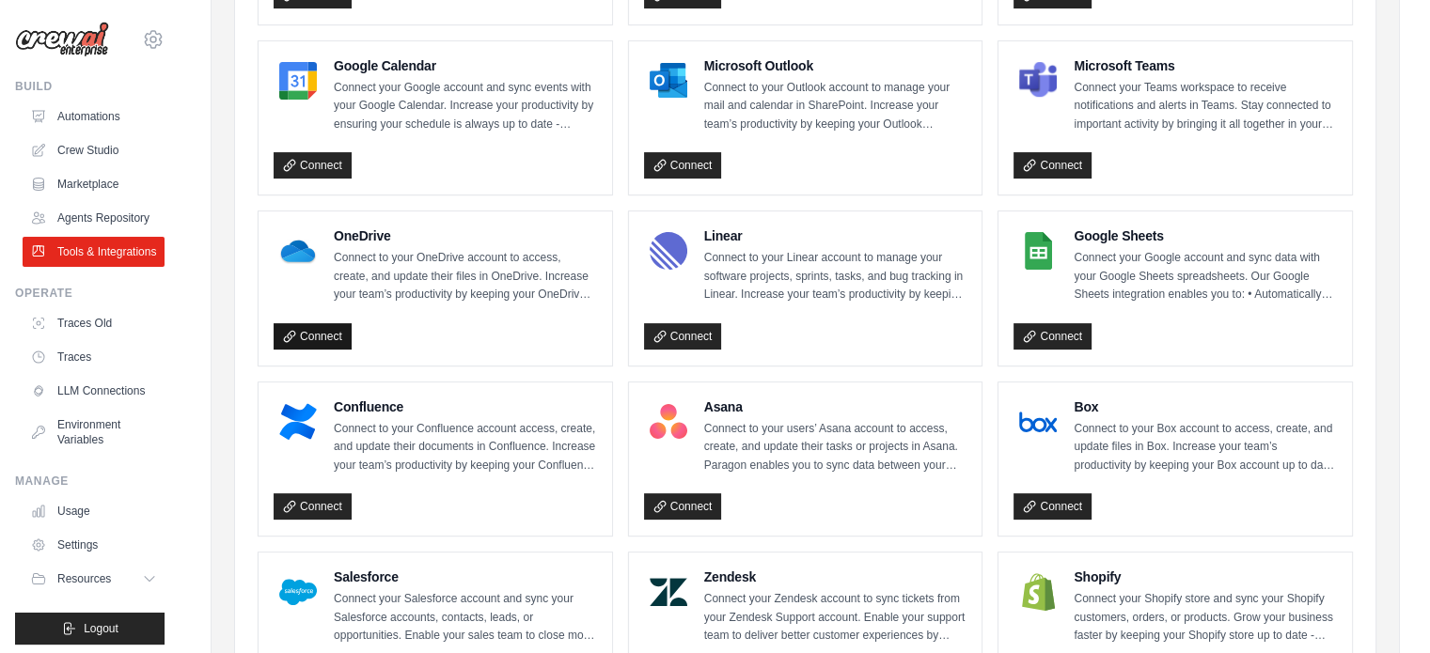
click at [291, 334] on icon at bounding box center [289, 336] width 13 height 13
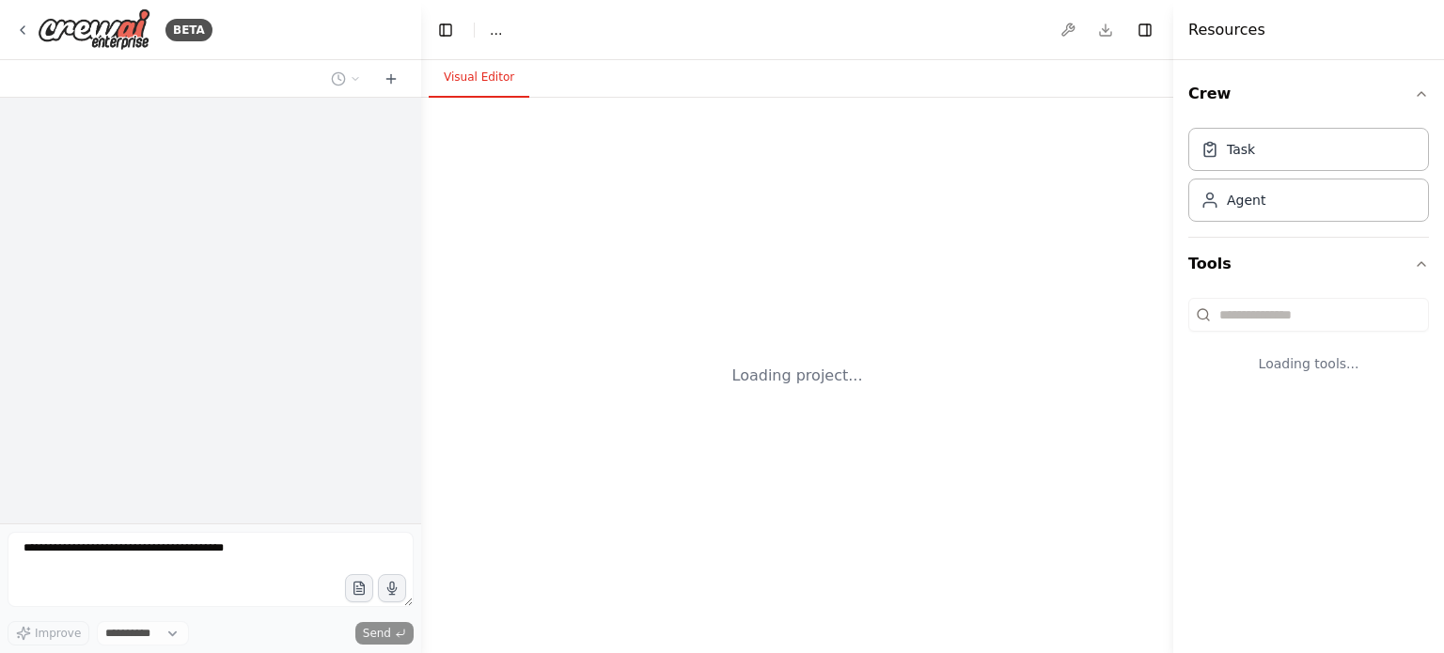
select select "****"
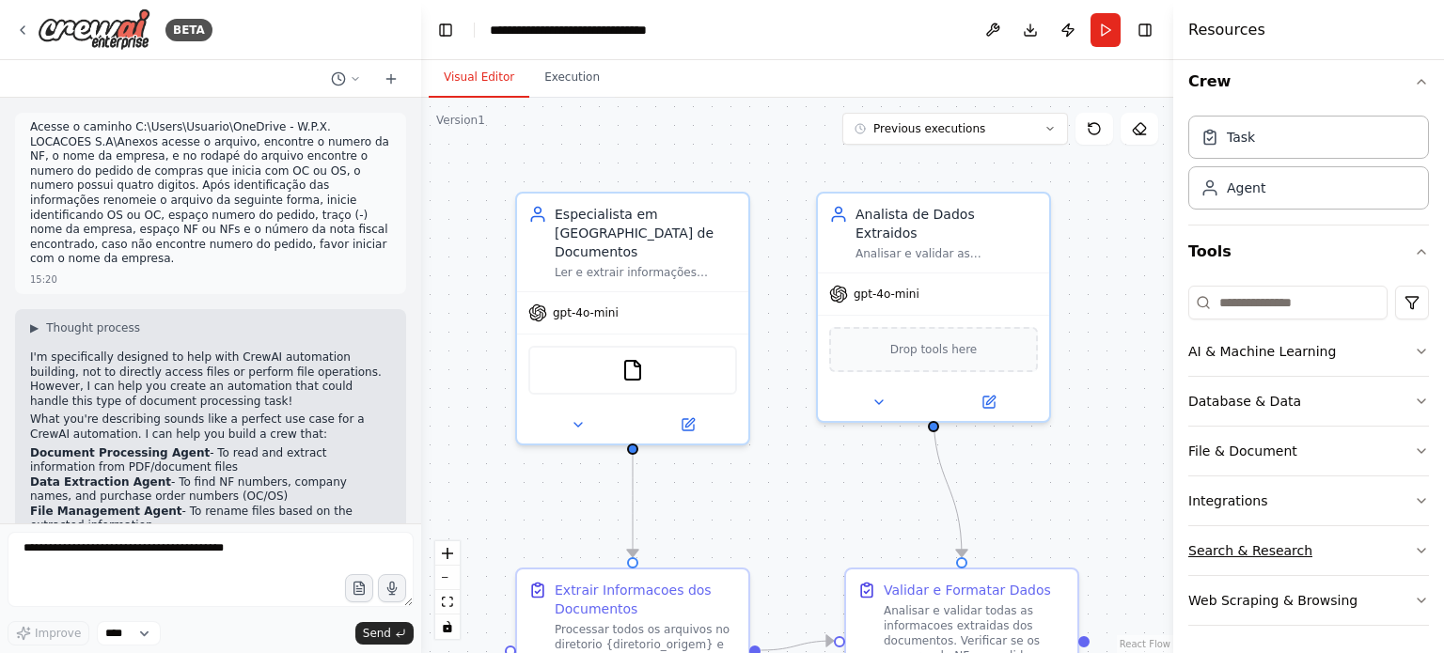
scroll to position [5574, 0]
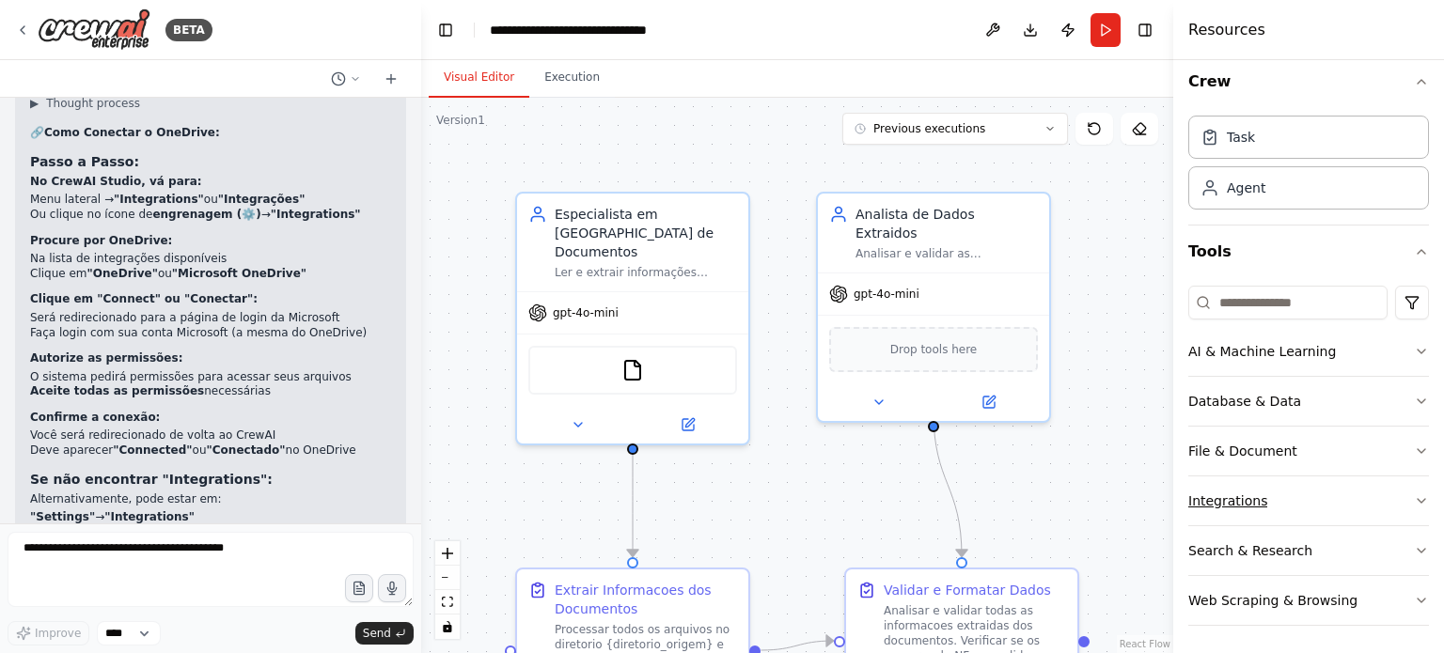
click at [1284, 499] on button "Integrations" at bounding box center [1308, 501] width 241 height 49
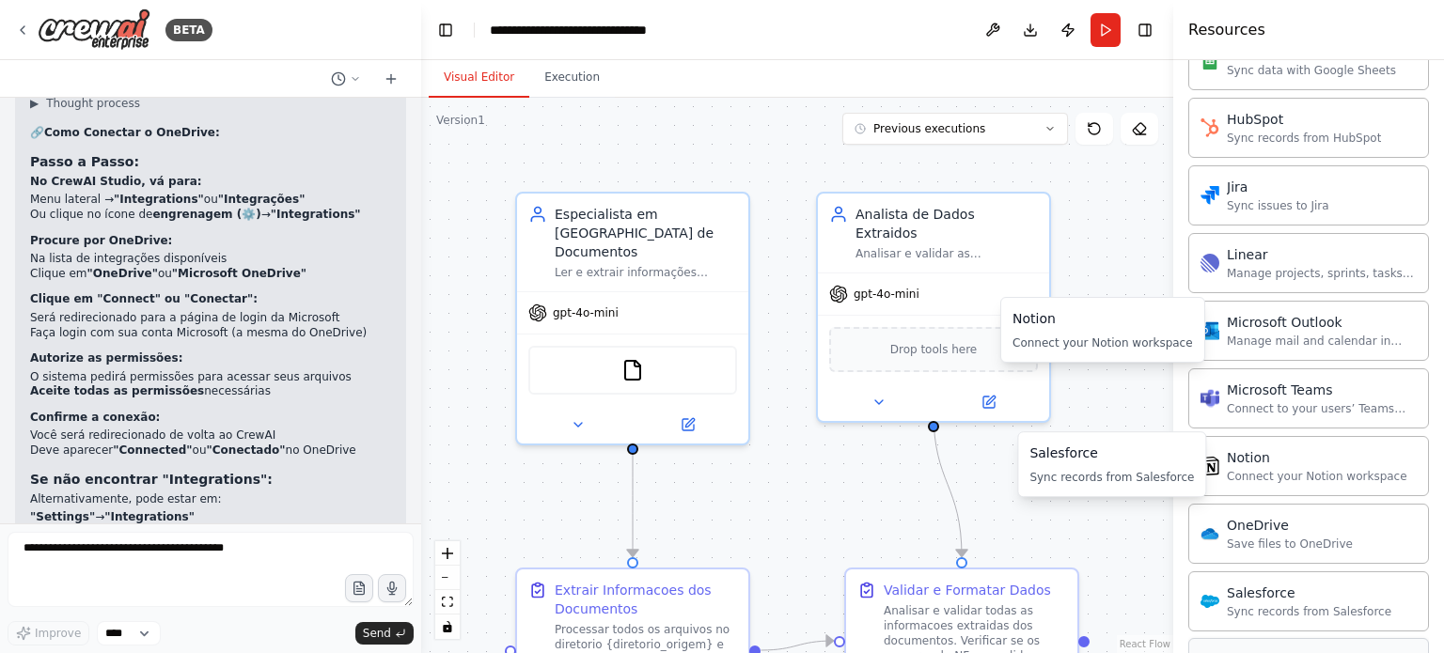
scroll to position [1234, 0]
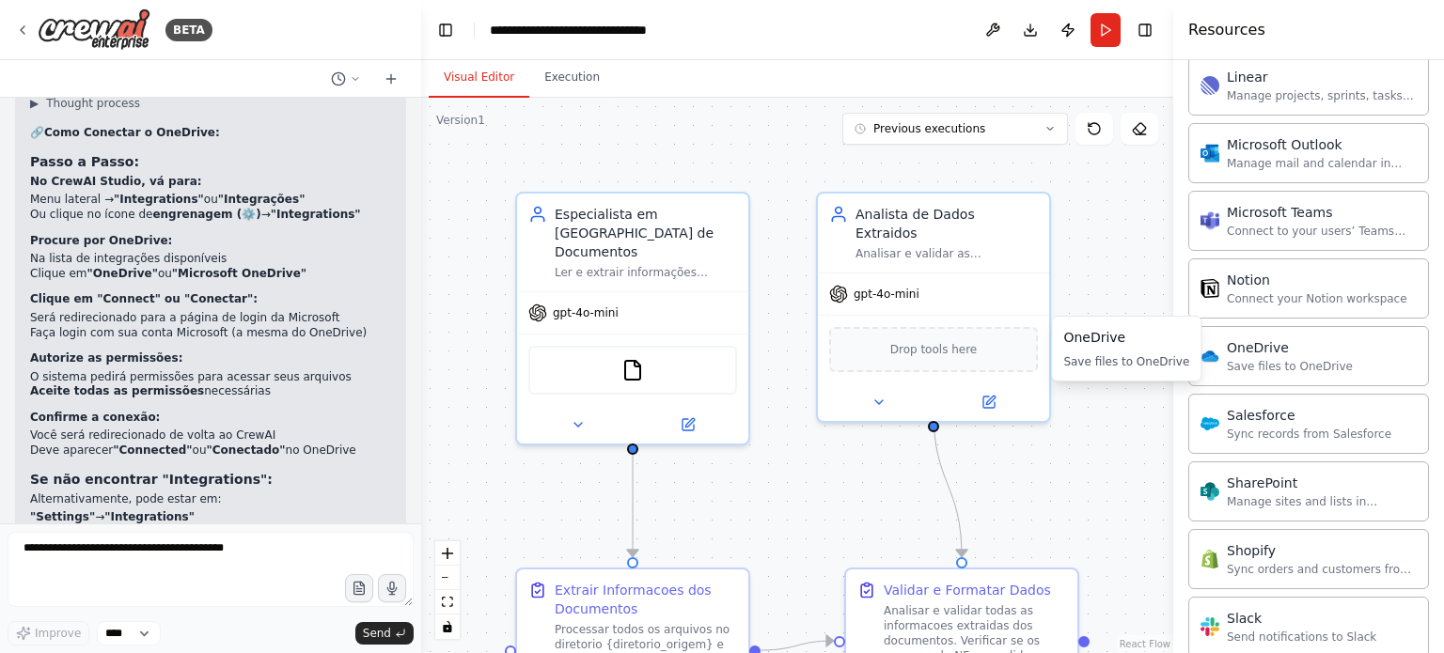
click at [1098, 360] on div "Save files to OneDrive" at bounding box center [1126, 361] width 126 height 15
click at [1236, 348] on div "OneDrive" at bounding box center [1290, 346] width 126 height 19
click at [1243, 349] on div "OneDrive Save files to OneDrive" at bounding box center [1290, 355] width 126 height 36
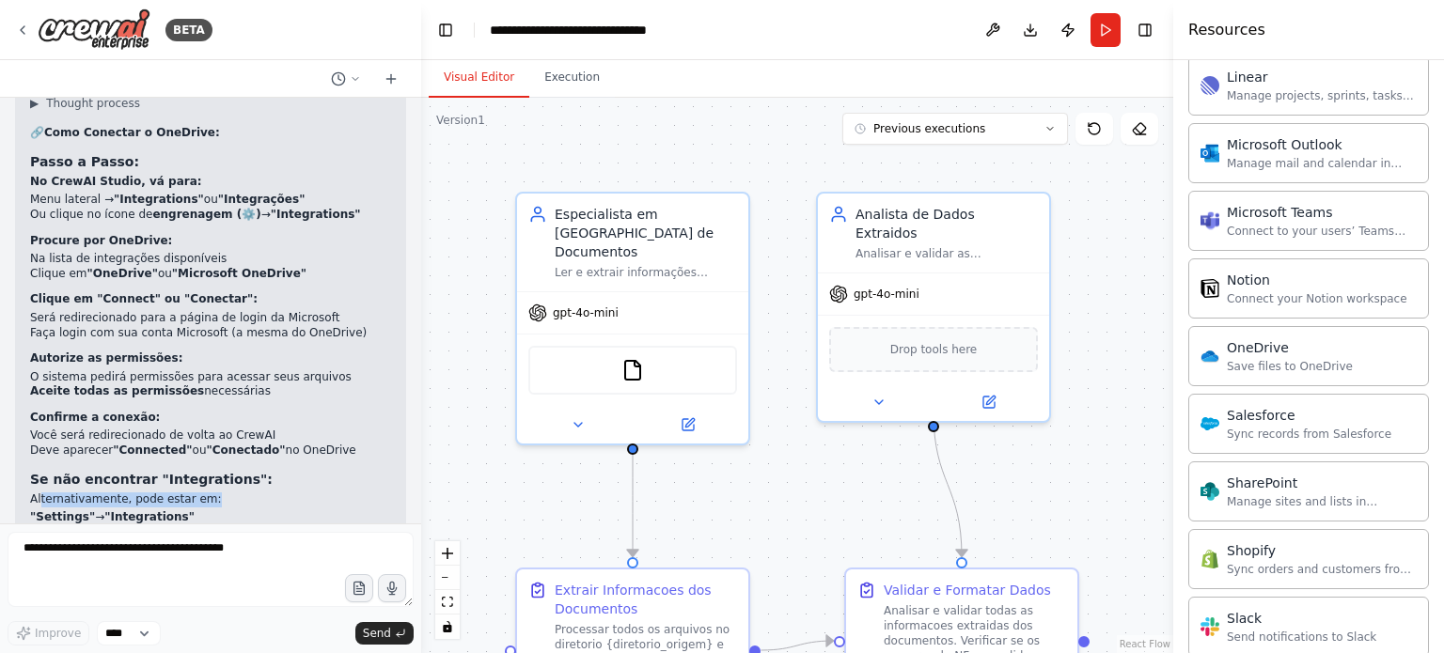
click at [210, 493] on p "Alternativamente, pode estar em:" at bounding box center [210, 500] width 361 height 15
drag, startPoint x: 148, startPoint y: 363, endPoint x: 201, endPoint y: 362, distance: 53.6
click at [201, 525] on li ""Tools" → "Integrations"" at bounding box center [210, 532] width 361 height 15
drag, startPoint x: 156, startPoint y: 380, endPoint x: 226, endPoint y: 370, distance: 70.2
click at [242, 510] on ul ""Settings" → "Integrations" "Tools" → "Integrations" "Connections" ou "Conexões"" at bounding box center [210, 532] width 361 height 44
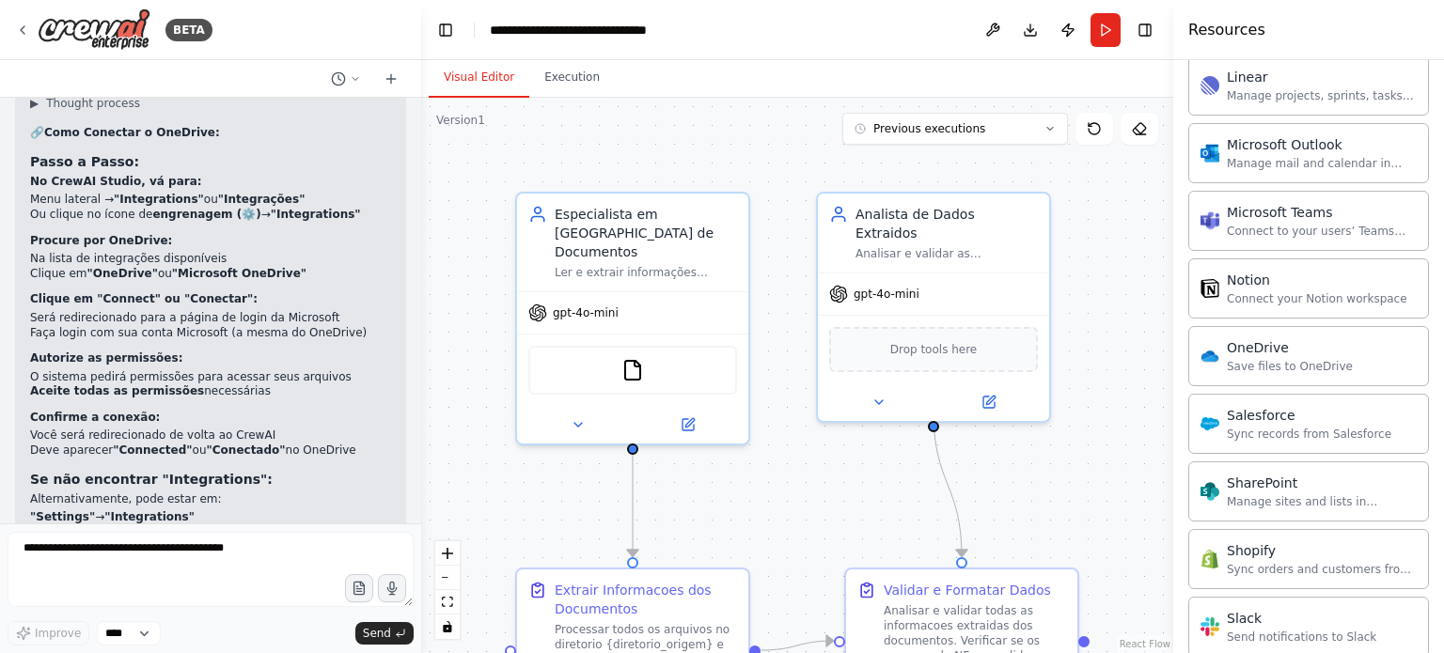
drag, startPoint x: 76, startPoint y: 428, endPoint x: 234, endPoint y: 454, distance: 160.1
click at [234, 588] on p "Volte aqui e me confirme que conectou! Aí eu atualizo a automação para usar as …" at bounding box center [210, 617] width 361 height 59
drag, startPoint x: 211, startPoint y: 402, endPoint x: 233, endPoint y: 382, distance: 30.6
click at [211, 566] on h3 "Depois de conectar:" at bounding box center [210, 575] width 361 height 19
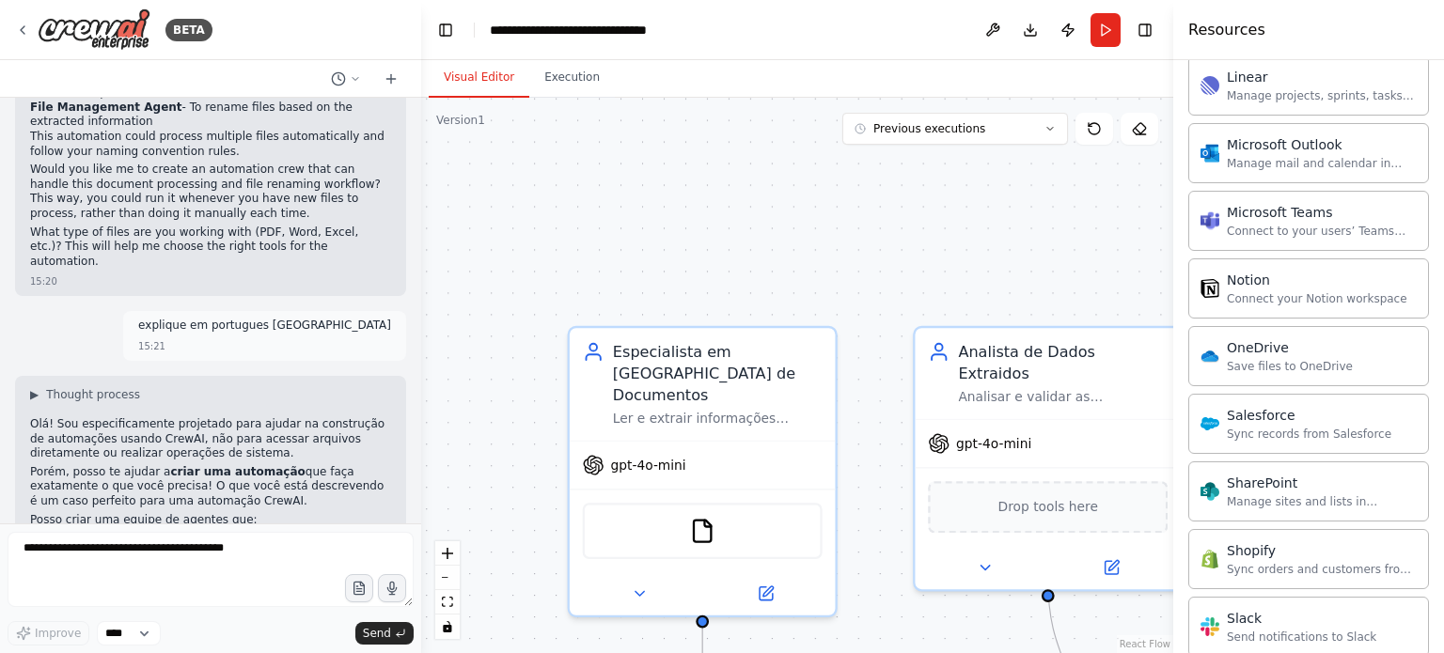
scroll to position [0, 0]
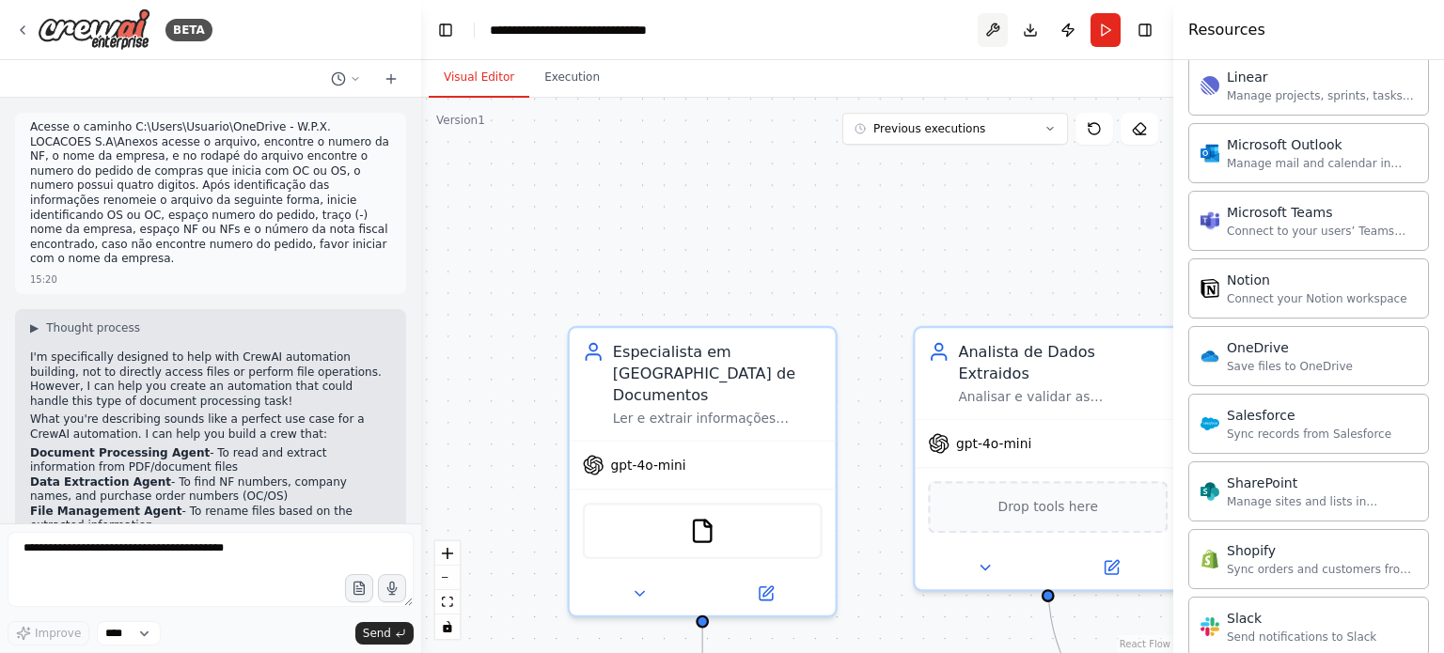
click at [988, 31] on button at bounding box center [993, 30] width 30 height 34
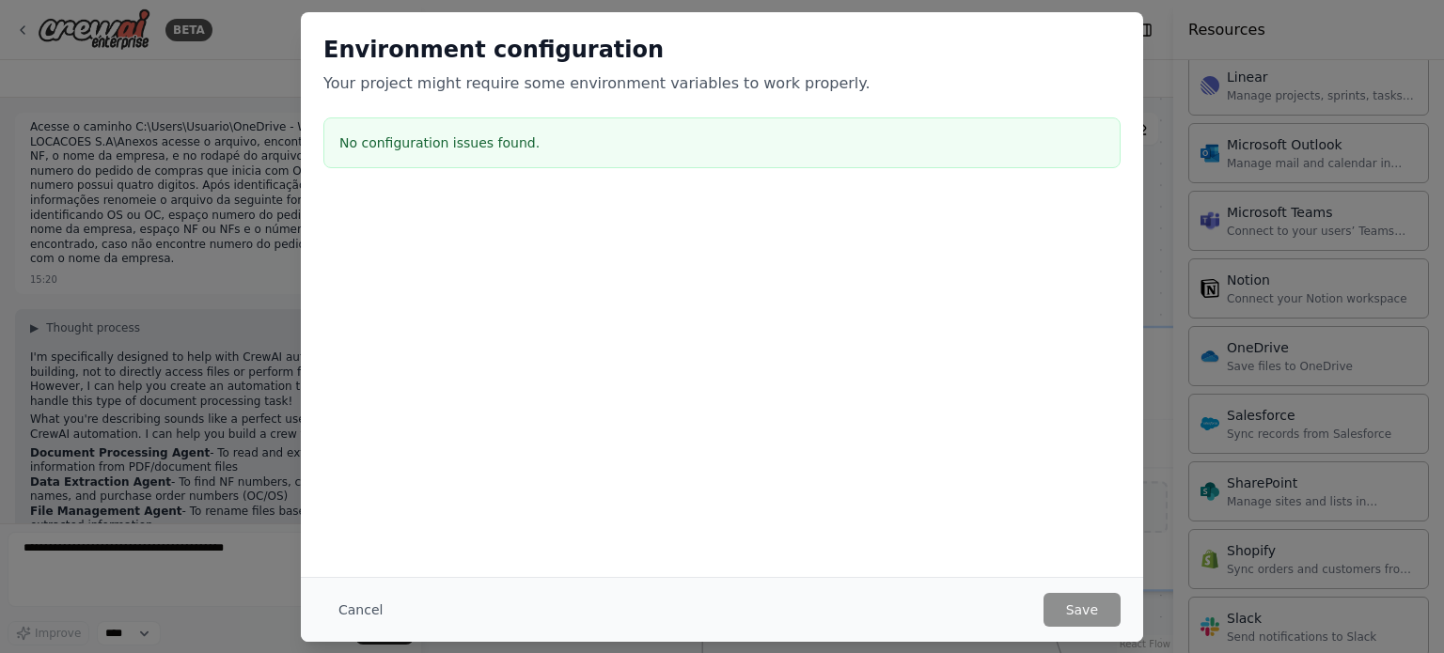
click at [387, 149] on h3 "No configuration issues found." at bounding box center [721, 142] width 765 height 19
click at [365, 609] on button "Cancel" at bounding box center [360, 610] width 74 height 34
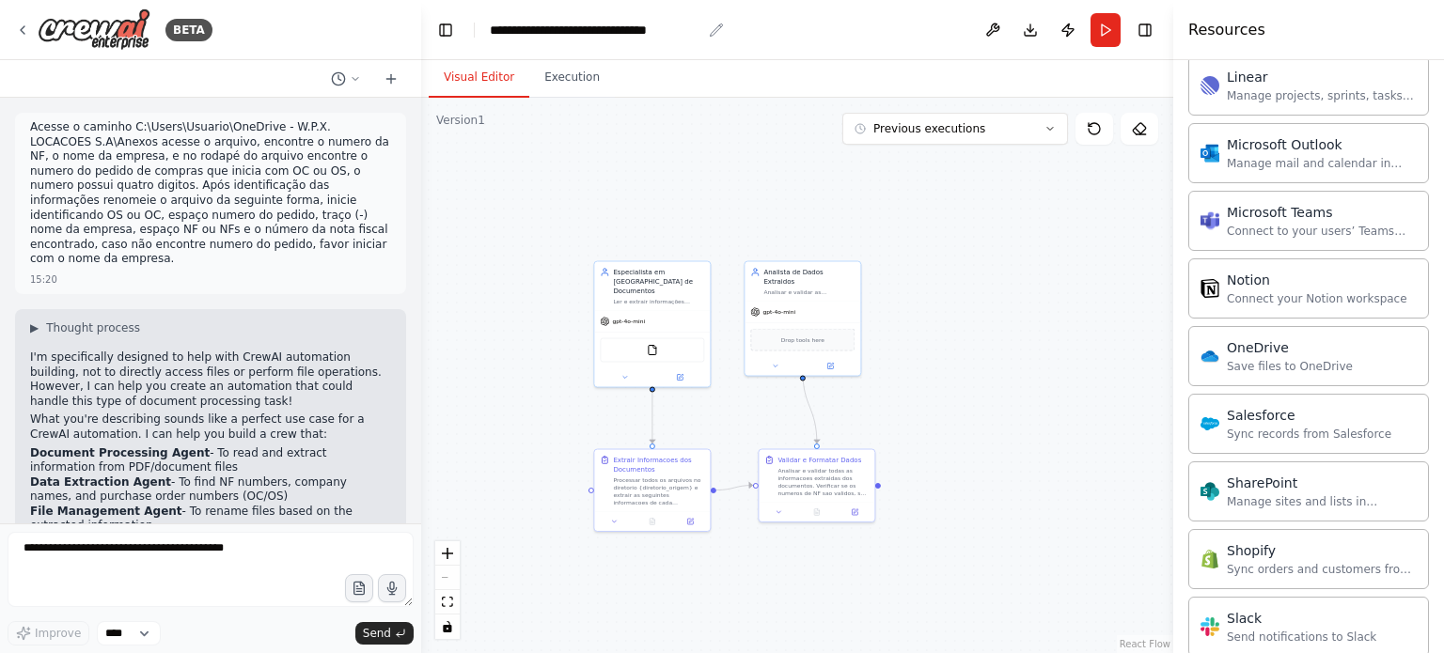
click at [504, 30] on div "**********" at bounding box center [596, 30] width 212 height 19
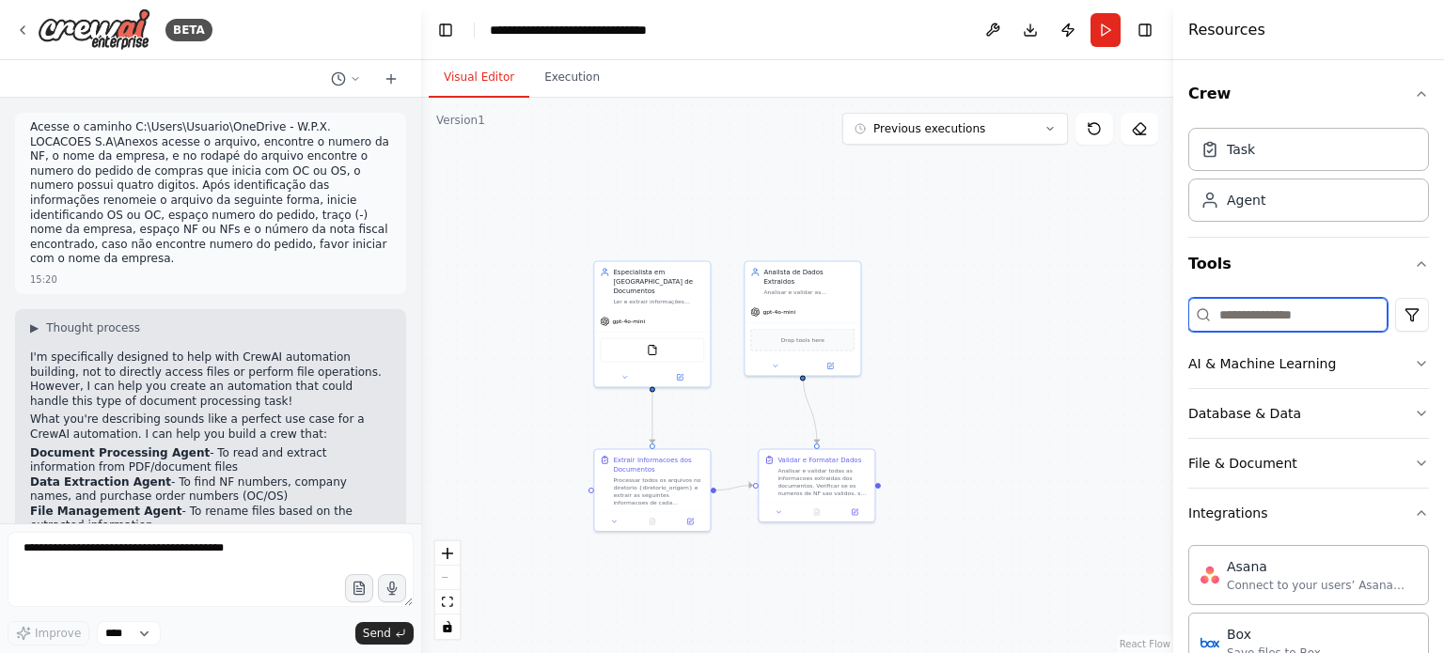
click at [1305, 313] on input at bounding box center [1287, 315] width 199 height 34
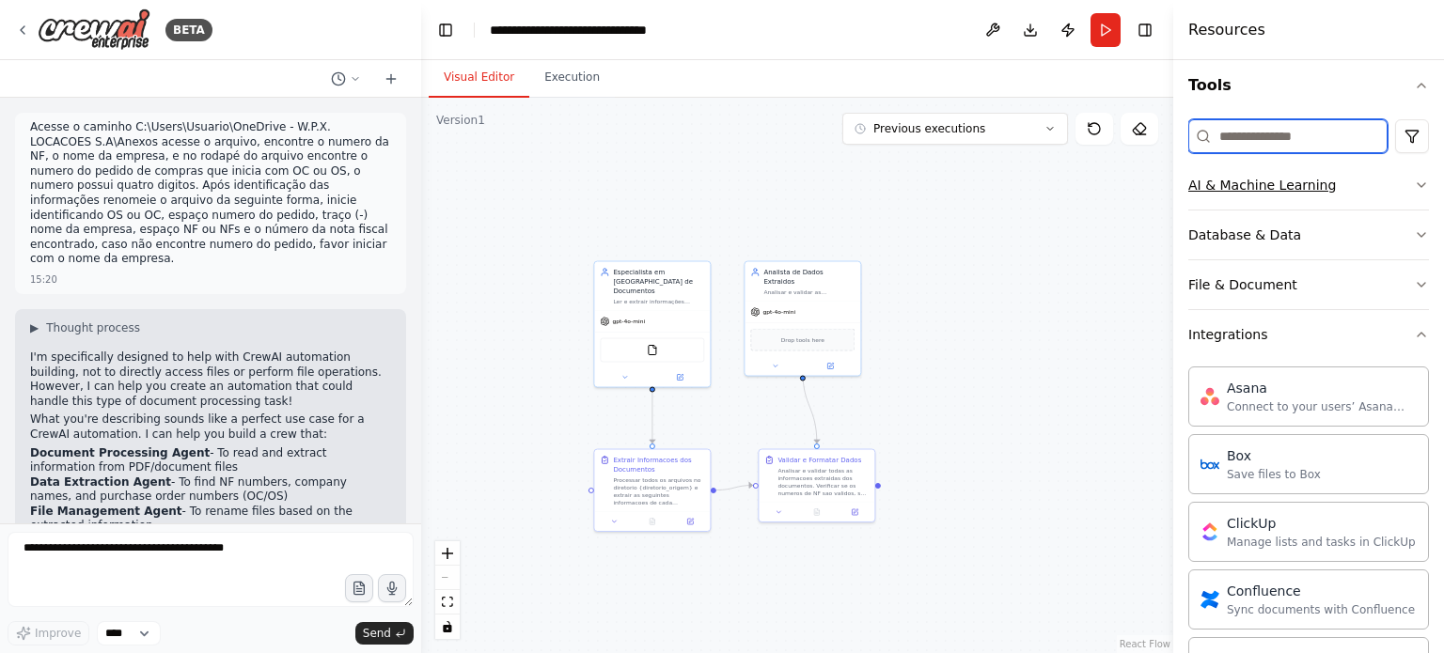
scroll to position [188, 0]
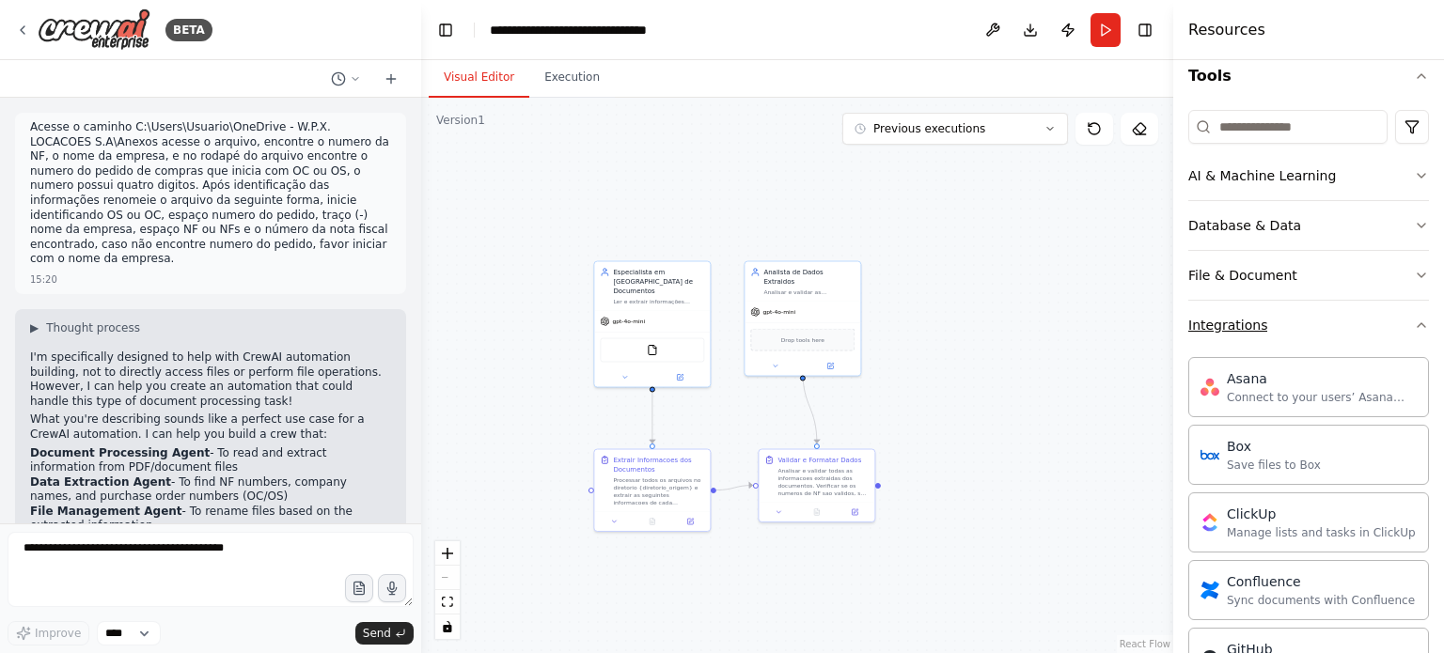
click at [1395, 317] on button "Integrations" at bounding box center [1308, 325] width 241 height 49
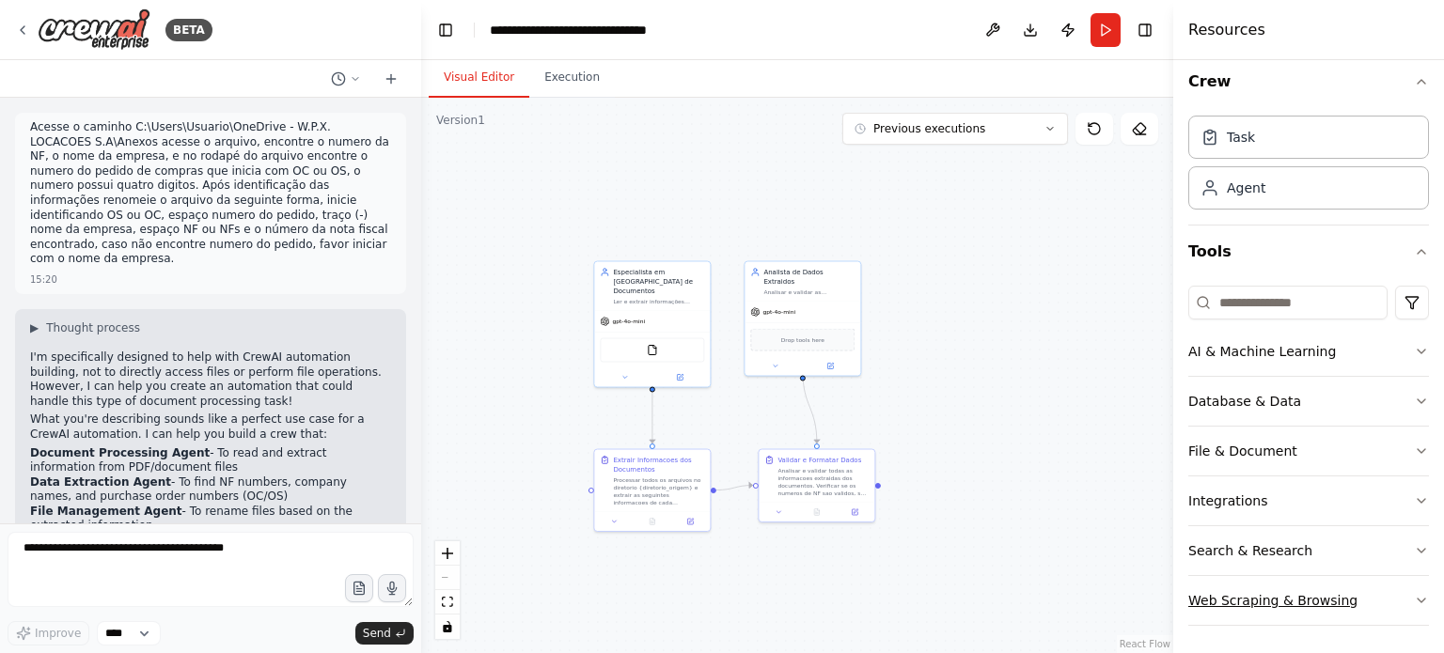
click at [1414, 604] on icon "button" at bounding box center [1421, 600] width 15 height 15
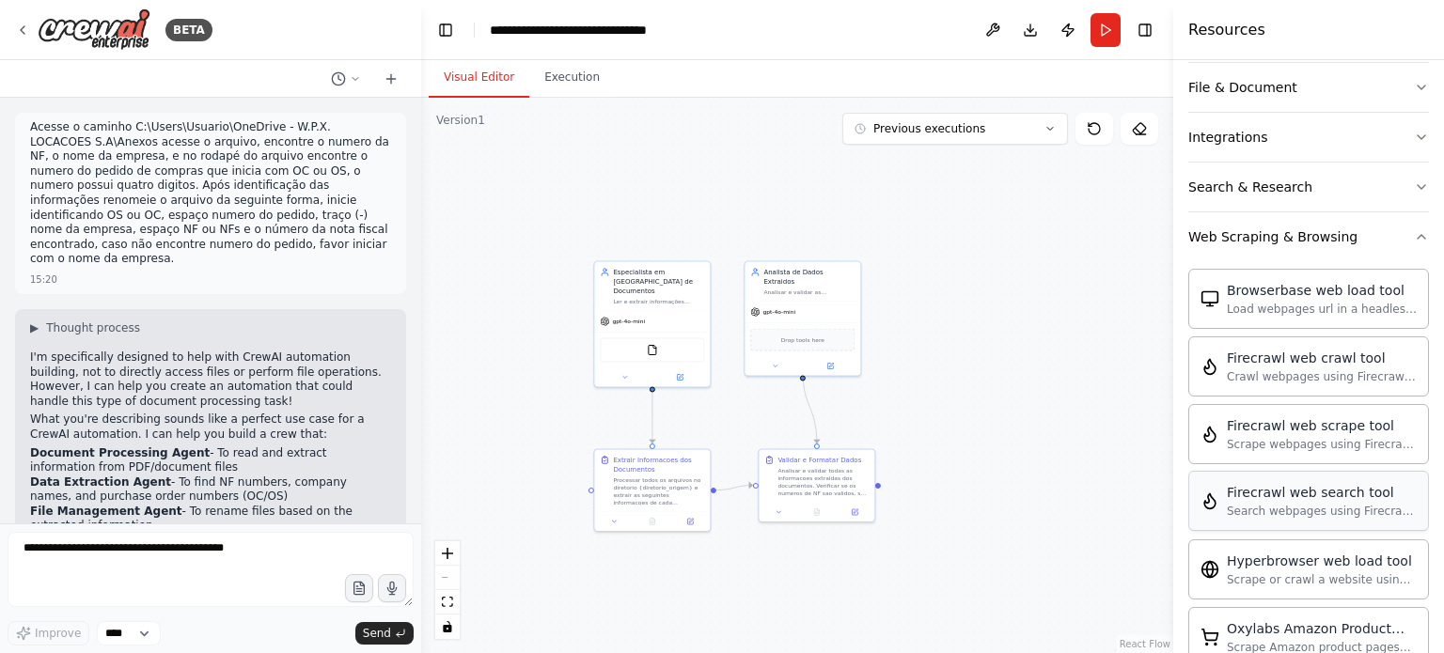
scroll to position [188, 0]
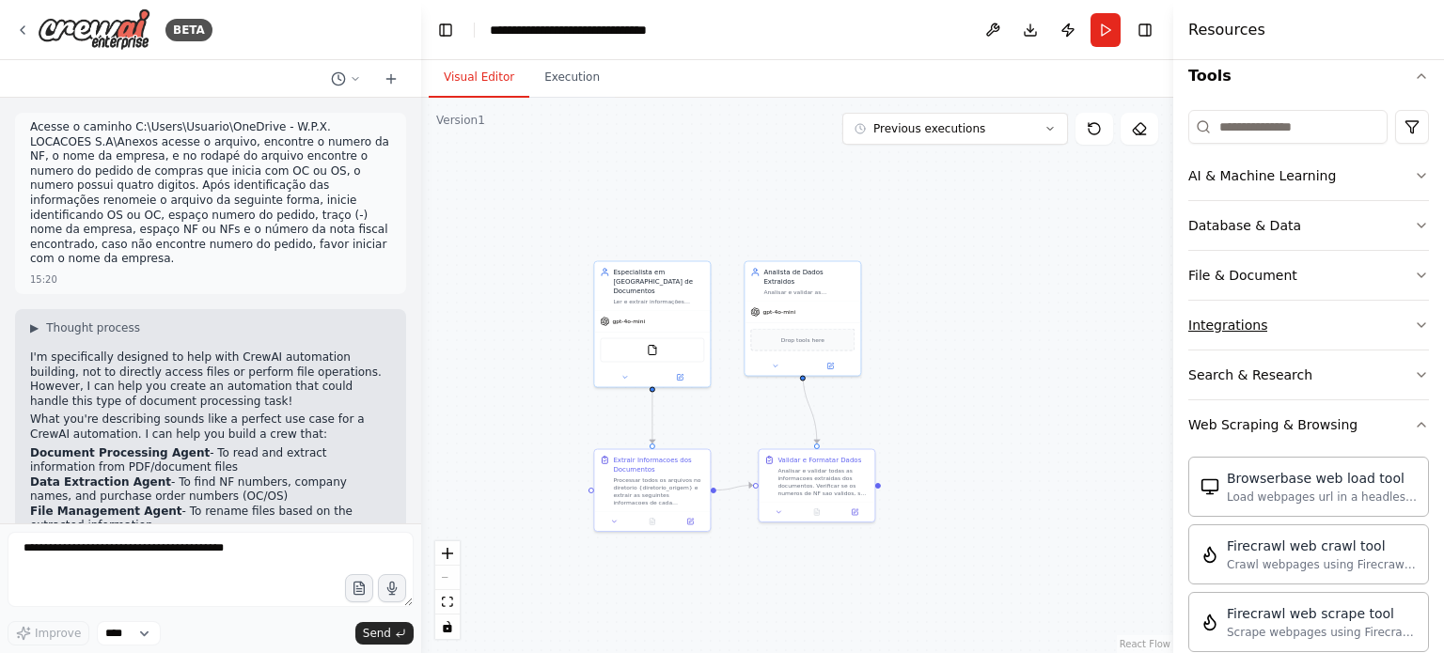
click at [1286, 329] on button "Integrations" at bounding box center [1308, 325] width 241 height 49
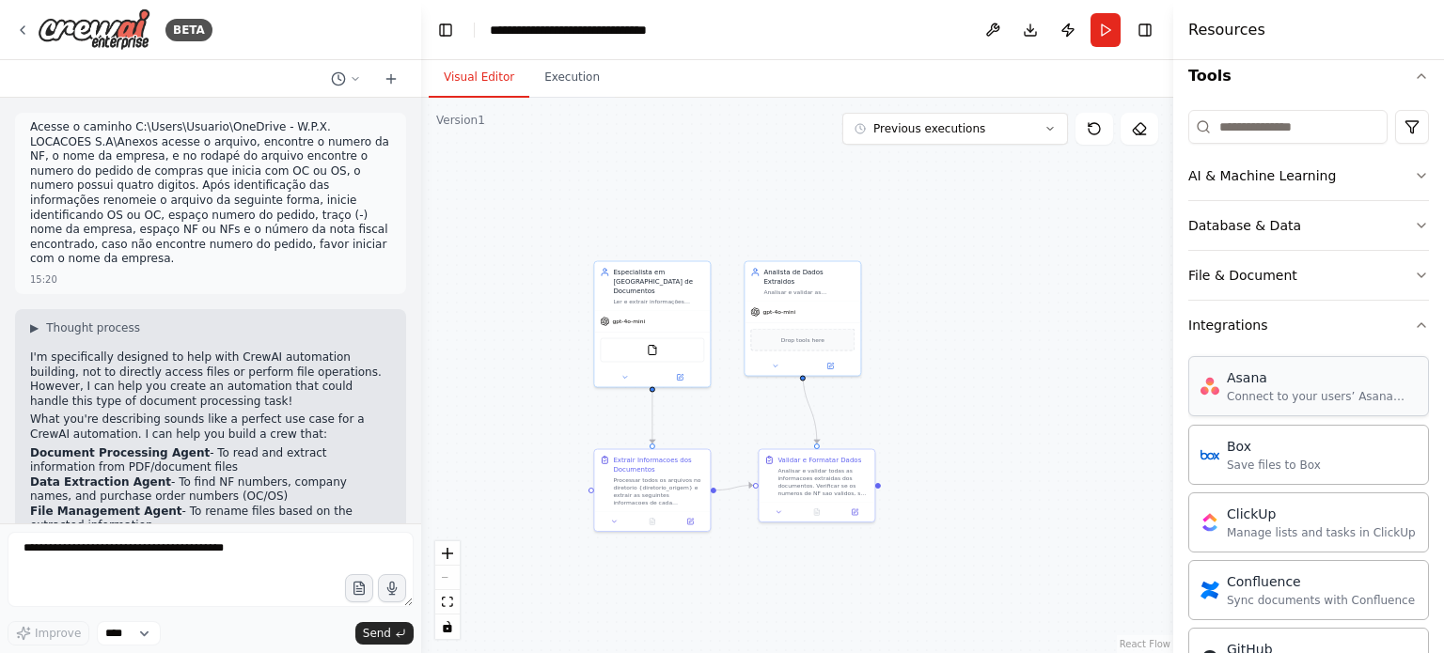
click at [1282, 382] on div "Asana" at bounding box center [1322, 377] width 190 height 19
click at [1278, 389] on div "Connect to your users’ Asana accounts" at bounding box center [1322, 396] width 190 height 15
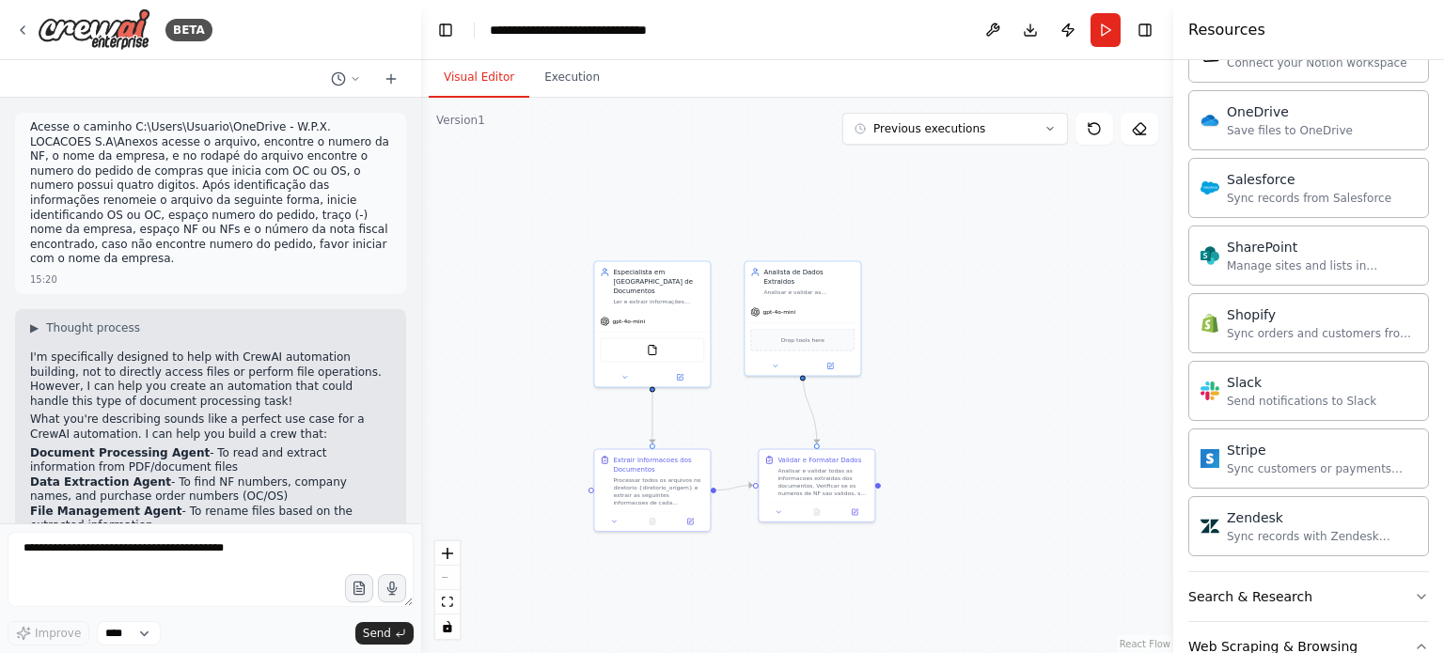
scroll to position [1504, 0]
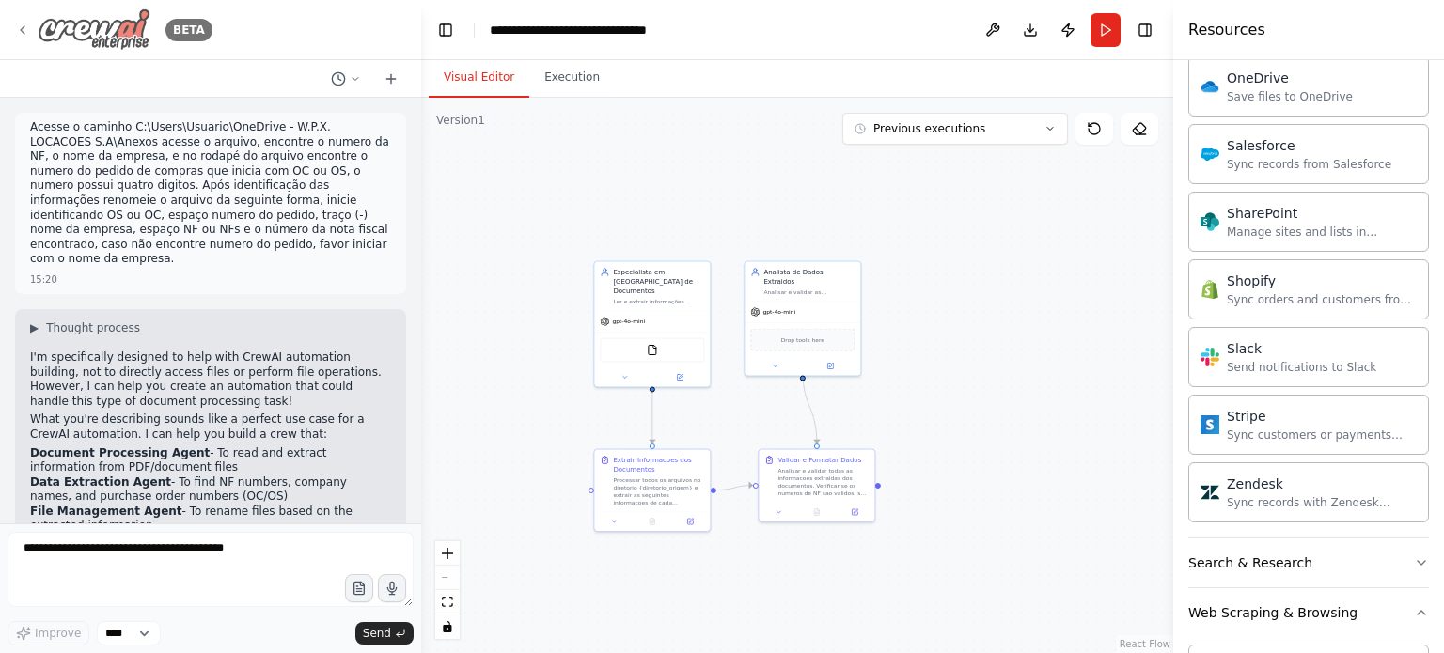
click at [71, 18] on img at bounding box center [94, 29] width 113 height 42
